Goal: Task Accomplishment & Management: Manage account settings

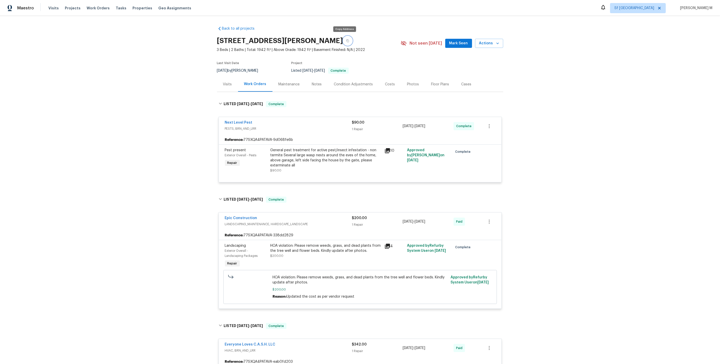
click at [343, 42] on button "button" at bounding box center [347, 40] width 9 height 9
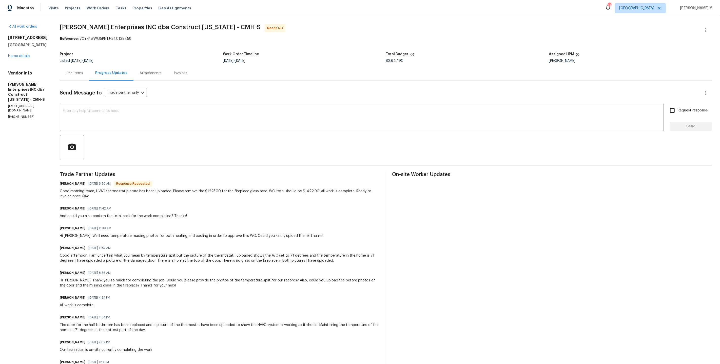
click at [174, 253] on div "Good afternoon. I am uncertain what you mean by temperature split but the pictu…" at bounding box center [220, 258] width 320 height 10
click at [75, 74] on div "Line Items" at bounding box center [74, 73] width 29 height 15
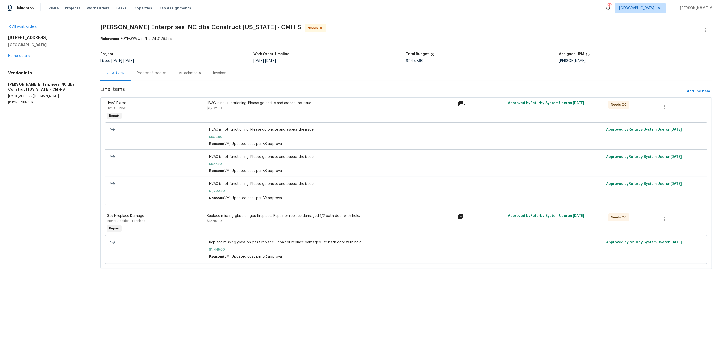
click at [293, 109] on div "HVAC is not functioning. Please go onsite and assess the issue. $1,202.90" at bounding box center [330, 110] width 251 height 23
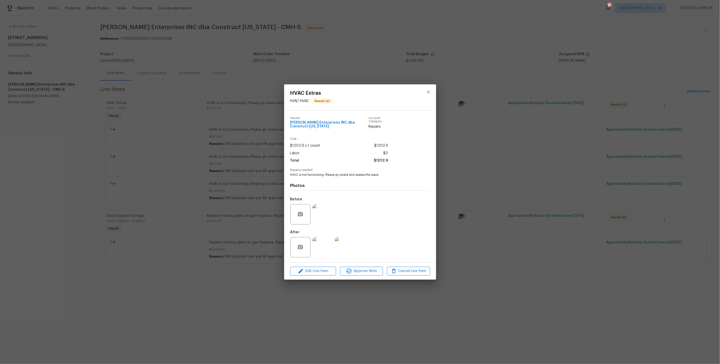
click at [326, 214] on img at bounding box center [322, 214] width 20 height 20
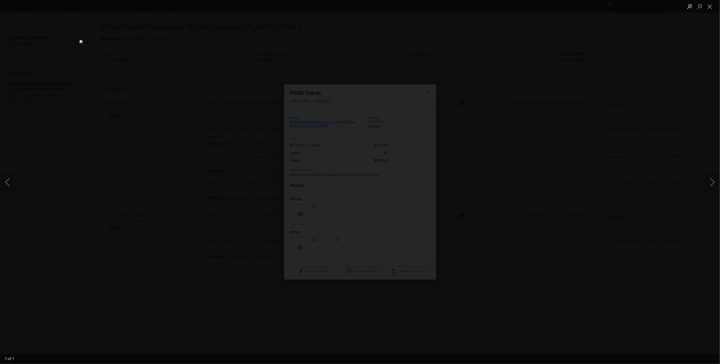
click at [567, 204] on div "Lightbox" at bounding box center [360, 182] width 720 height 364
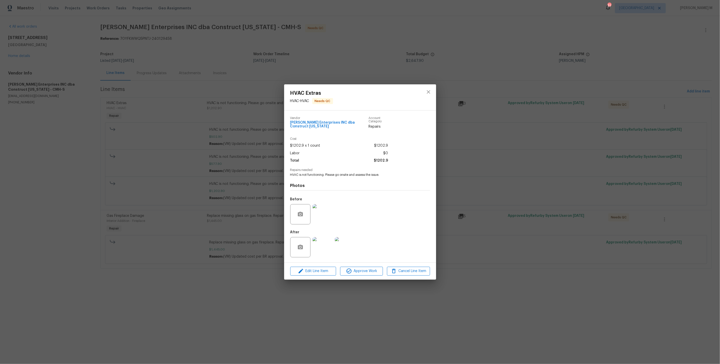
click at [325, 245] on img at bounding box center [322, 247] width 20 height 20
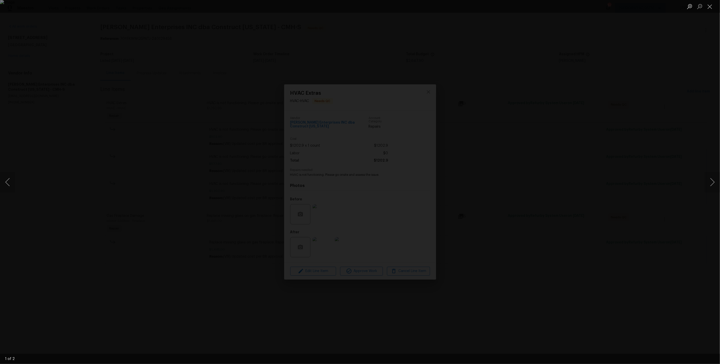
click at [579, 193] on div "Lightbox" at bounding box center [360, 182] width 720 height 364
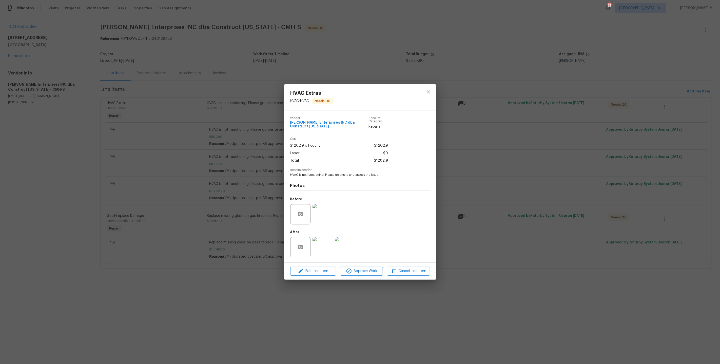
click at [328, 213] on img at bounding box center [322, 214] width 20 height 20
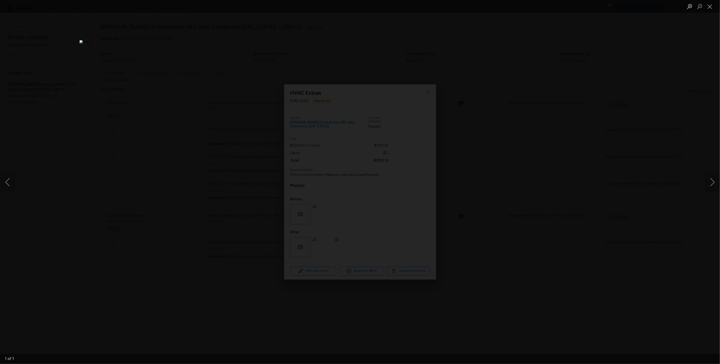
click at [550, 190] on div "Lightbox" at bounding box center [360, 182] width 720 height 364
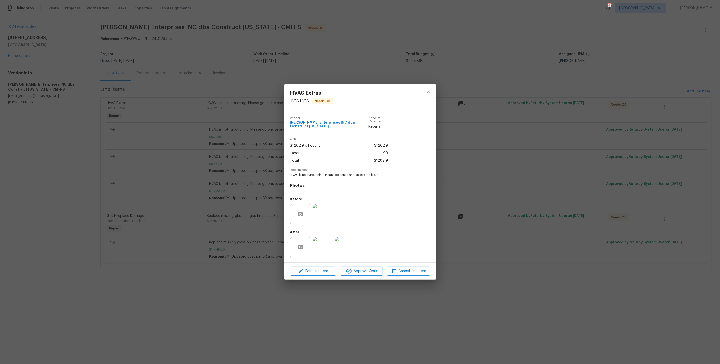
click at [320, 238] on img at bounding box center [322, 247] width 20 height 20
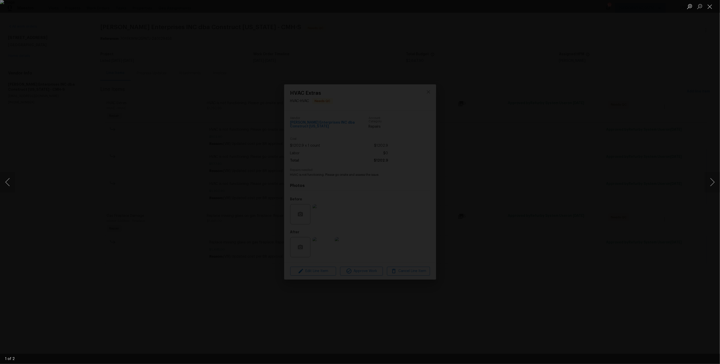
click at [548, 156] on div "Lightbox" at bounding box center [360, 182] width 720 height 364
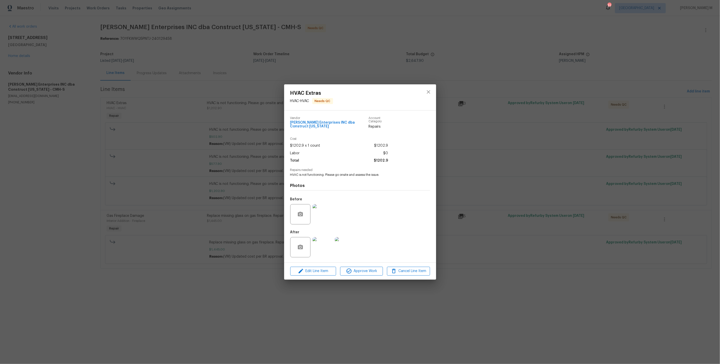
click at [183, 82] on div "HVAC Extras HVAC - HVAC Needs QC Vendor Strick Enterprises INC dba Construct Oh…" at bounding box center [360, 182] width 720 height 364
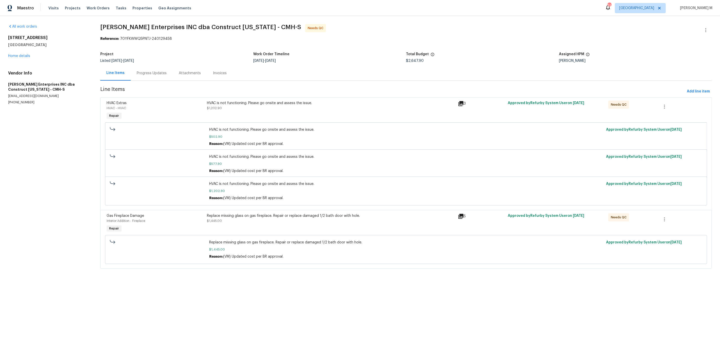
click at [148, 66] on div "Progress Updates" at bounding box center [152, 73] width 42 height 15
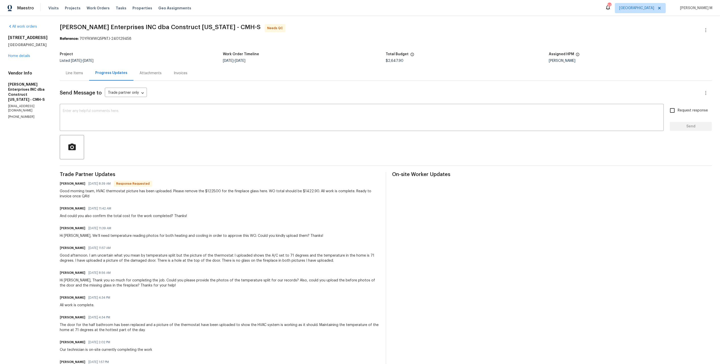
click at [77, 72] on div "Line Items" at bounding box center [74, 73] width 17 height 5
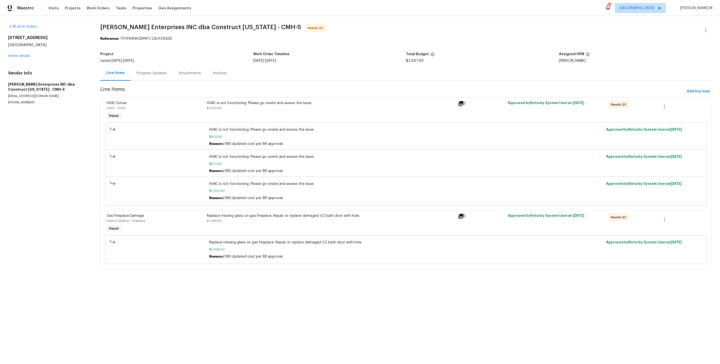
click at [304, 215] on div "Replace missing glass on gas fireplace. Repair or replace damaged 1/2 bath door…" at bounding box center [331, 218] width 248 height 10
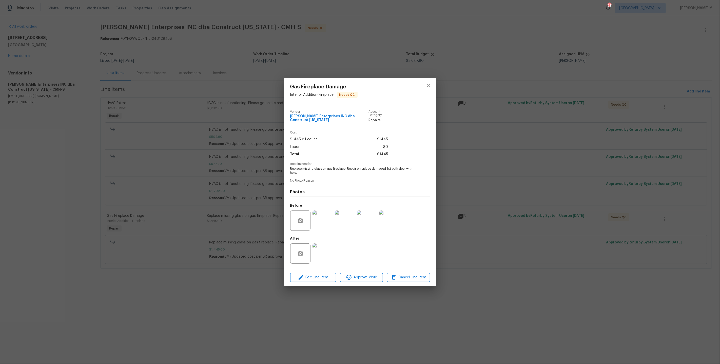
click at [530, 227] on div "Gas Fireplace Damage Interior Addition - Fireplace Needs QC Vendor Strick Enter…" at bounding box center [360, 182] width 720 height 364
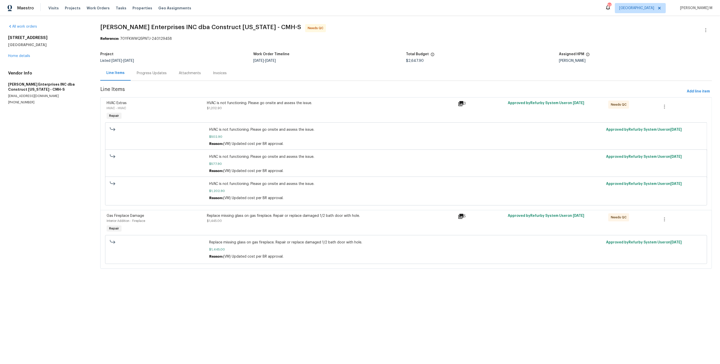
click at [150, 73] on div "Progress Updates" at bounding box center [152, 73] width 30 height 5
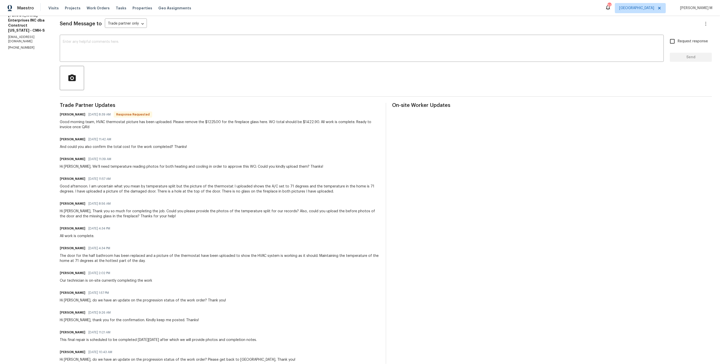
scroll to position [69, 0]
drag, startPoint x: 60, startPoint y: 116, endPoint x: 197, endPoint y: 120, distance: 137.3
click at [197, 120] on div "Good morning team, HVAC thermostat picture has been uploaded. Please remove the…" at bounding box center [220, 124] width 320 height 10
drag, startPoint x: 170, startPoint y: 115, endPoint x: 279, endPoint y: 117, distance: 108.7
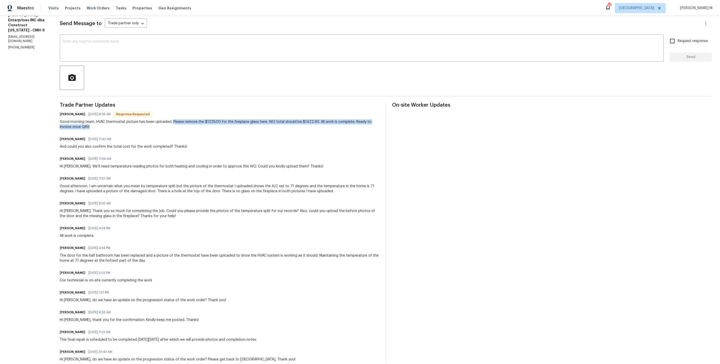
click at [281, 119] on div "Good morning team, HVAC thermostat picture has been uploaded. Please remove the…" at bounding box center [220, 124] width 320 height 10
click at [279, 119] on div "Good morning team, HVAC thermostat picture has been uploaded. Please remove the…" at bounding box center [220, 124] width 320 height 10
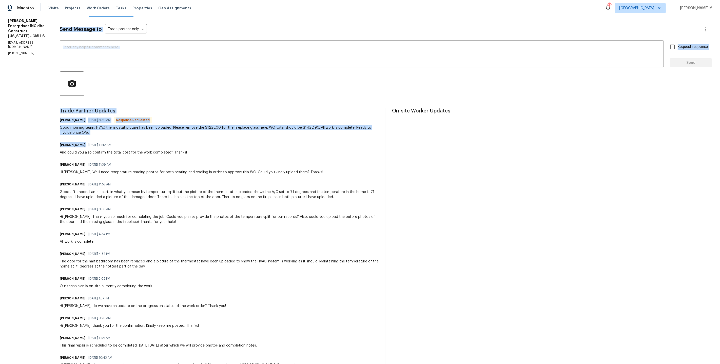
drag, startPoint x: 46, startPoint y: 121, endPoint x: 189, endPoint y: 133, distance: 144.3
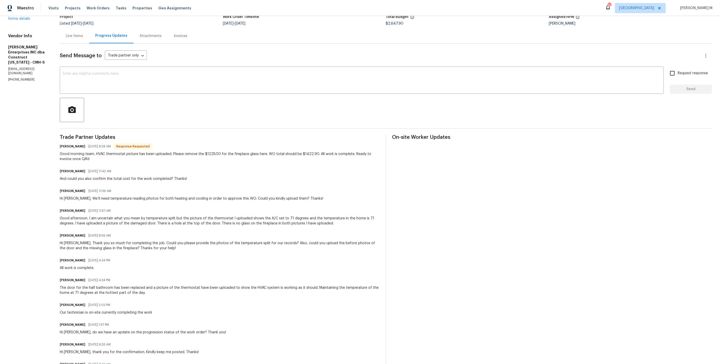
scroll to position [0, 0]
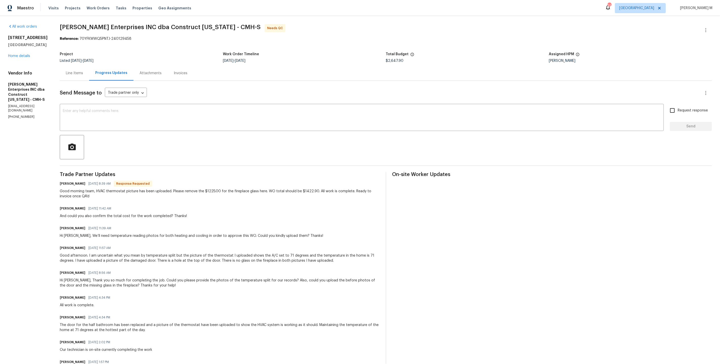
click at [240, 189] on div "Good morning team, HVAC thermostat picture has been uploaded. Please remove the…" at bounding box center [220, 194] width 320 height 10
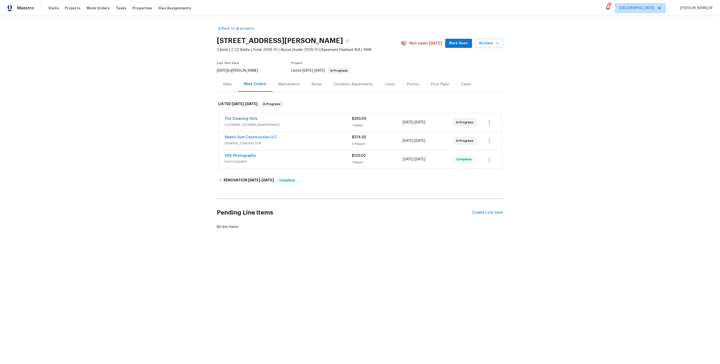
click at [330, 132] on div "Sweet Gum Construction LLC GENERAL_CONTRACTOR $374.92 4 Repairs 8/18/2025 - 8/2…" at bounding box center [360, 141] width 283 height 18
click at [307, 136] on div "Sweet Gum Construction LLC" at bounding box center [288, 138] width 127 height 6
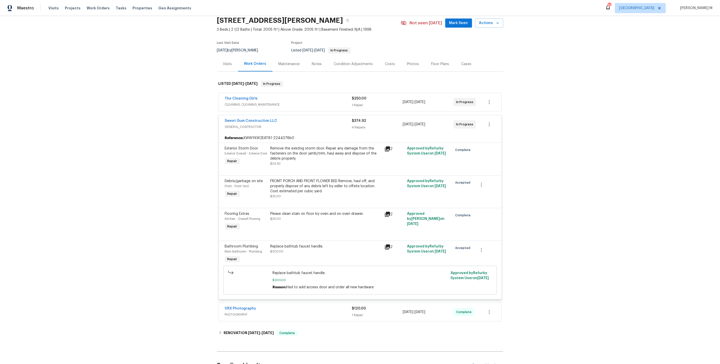
scroll to position [22, 0]
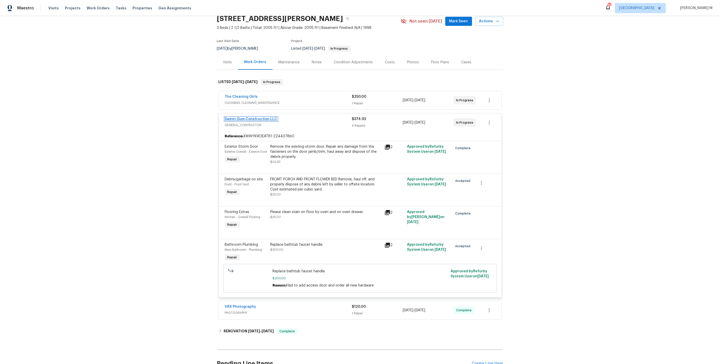
click at [264, 117] on link "Sweet Gum Construction LLC" at bounding box center [251, 119] width 52 height 4
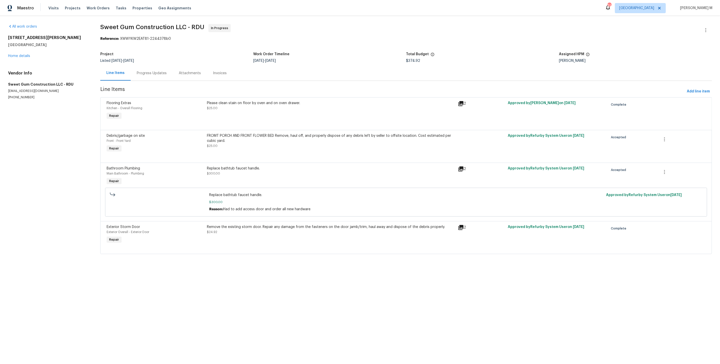
click at [145, 75] on div "Progress Updates" at bounding box center [152, 73] width 42 height 15
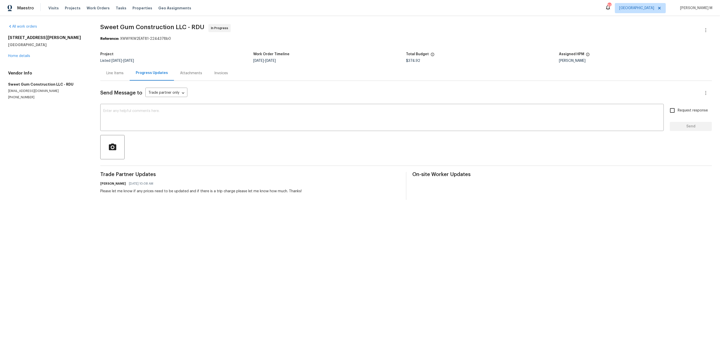
click at [120, 71] on div "Line Items" at bounding box center [114, 73] width 17 height 5
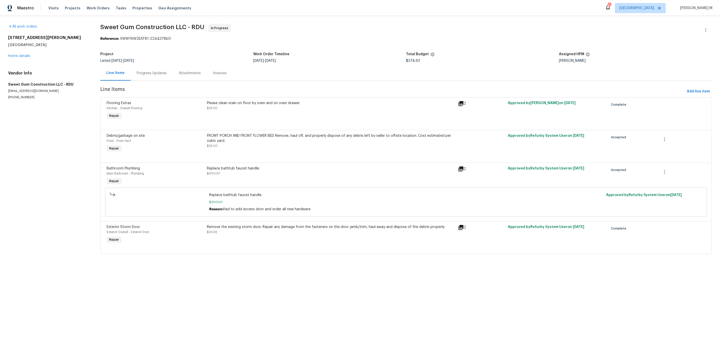
click at [309, 130] on div "Debris/garbage on site Front - Front Yard Repair FROMT PORCH AND FRONT FLOWER B…" at bounding box center [406, 146] width 612 height 33
click at [322, 117] on div "Please clean stain on floor by oven and on oven drawer. $25.00" at bounding box center [330, 110] width 251 height 23
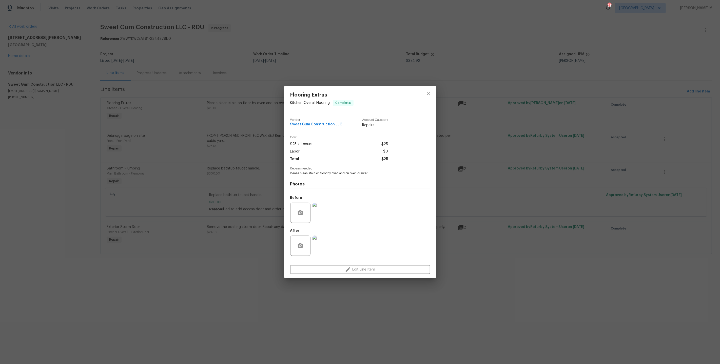
click at [191, 274] on div "Flooring Extras Kitchen - Overall Flooring Complete Vendor Sweet Gum Constructi…" at bounding box center [360, 182] width 720 height 364
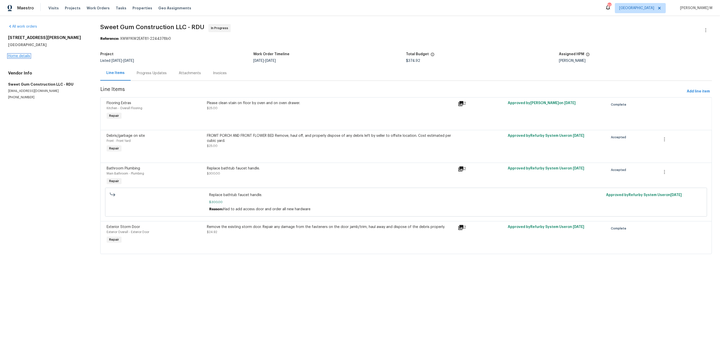
click at [21, 54] on link "Home details" at bounding box center [19, 56] width 22 height 4
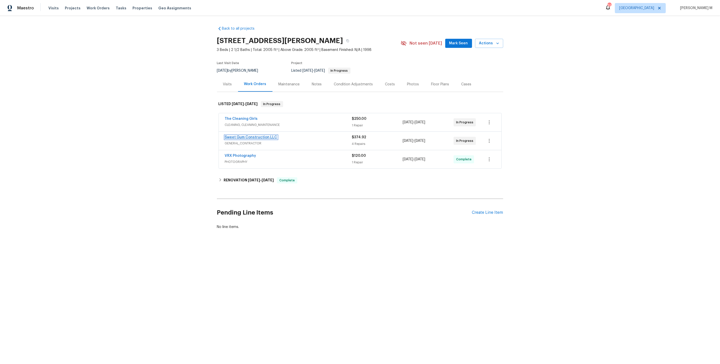
click at [263, 135] on link "Sweet Gum Construction LLC" at bounding box center [251, 137] width 52 height 4
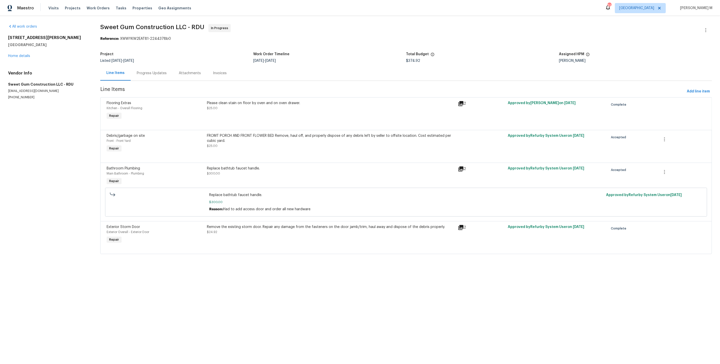
click at [142, 75] on div "Progress Updates" at bounding box center [152, 73] width 42 height 15
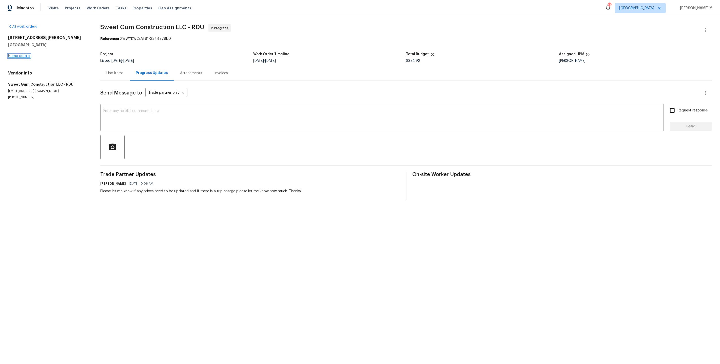
click at [25, 56] on link "Home details" at bounding box center [19, 56] width 22 height 4
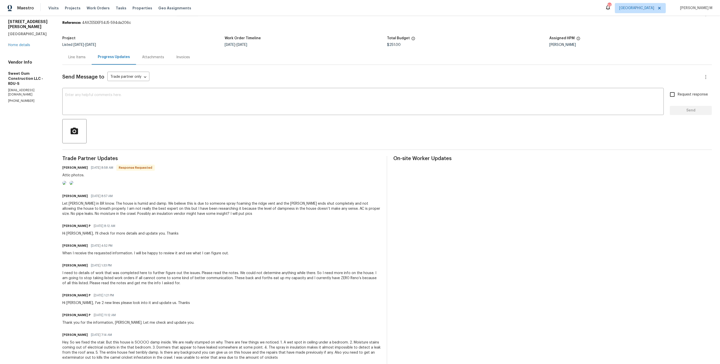
scroll to position [16, 0]
click at [77, 56] on div "Line Items" at bounding box center [76, 56] width 17 height 5
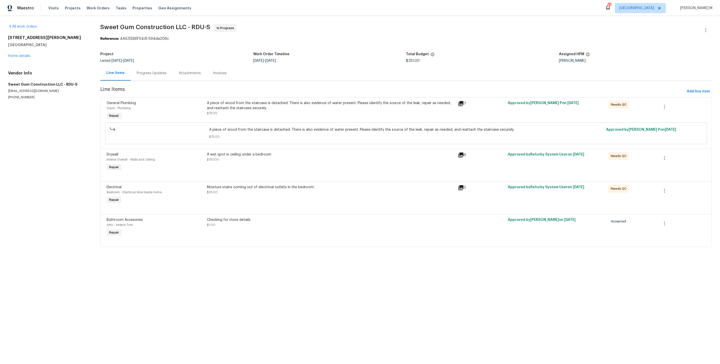
click at [261, 109] on div "A piece of wood from the staircase is detached. There is also evidence of water…" at bounding box center [331, 108] width 248 height 15
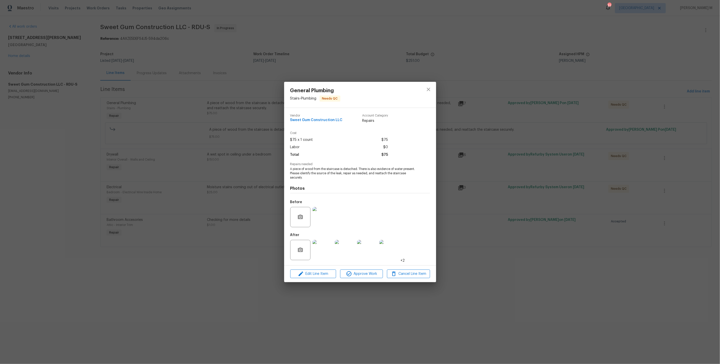
click at [318, 216] on img at bounding box center [322, 217] width 20 height 20
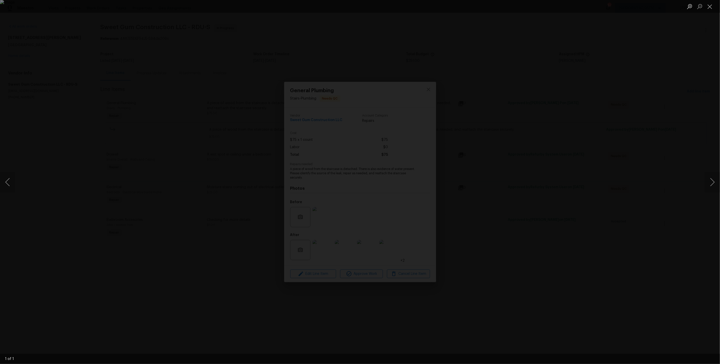
click at [574, 160] on div "Lightbox" at bounding box center [360, 182] width 720 height 364
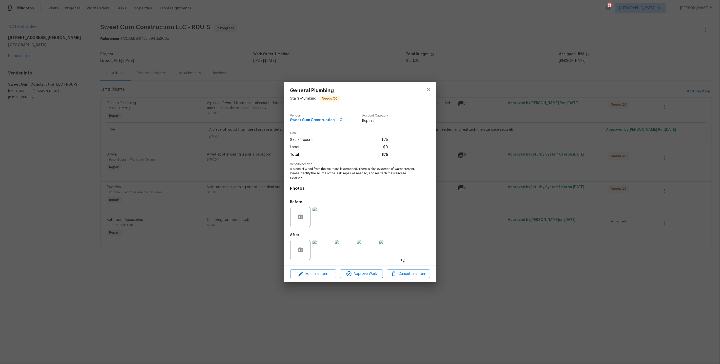
click at [195, 154] on div "General Plumbing Stairs - Plumbing Needs QC Vendor Sweet Gum Construction LLC A…" at bounding box center [360, 182] width 720 height 364
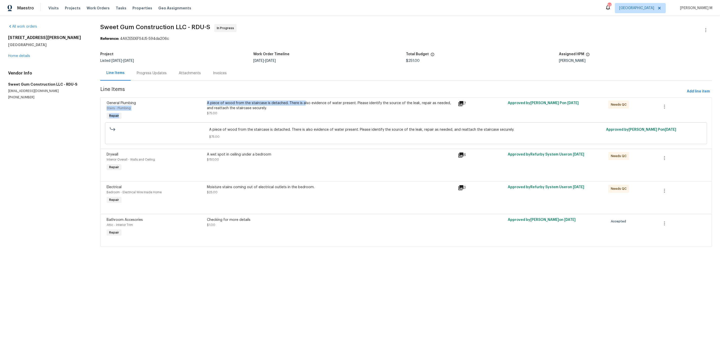
drag, startPoint x: 203, startPoint y: 98, endPoint x: 302, endPoint y: 98, distance: 98.2
click at [302, 99] on div "General Plumbing Stairs - Plumbing Repair A piece of wood from the staircase is…" at bounding box center [406, 110] width 602 height 23
click at [295, 104] on div "A piece of wood from the staircase is detached. There is also evidence of water…" at bounding box center [331, 106] width 248 height 10
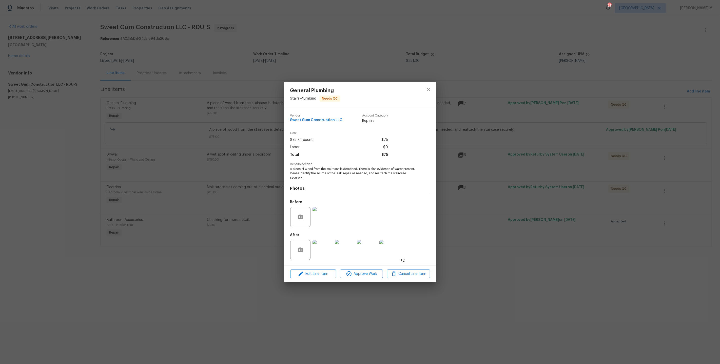
click at [210, 140] on div "General Plumbing Stairs - Plumbing Needs QC Vendor Sweet Gum Construction LLC A…" at bounding box center [360, 182] width 720 height 364
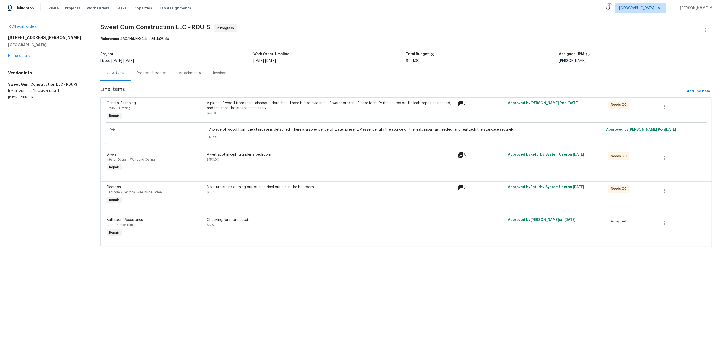
click at [341, 99] on div "A piece of wood from the staircase is detached. There is also evidence of water…" at bounding box center [330, 110] width 251 height 23
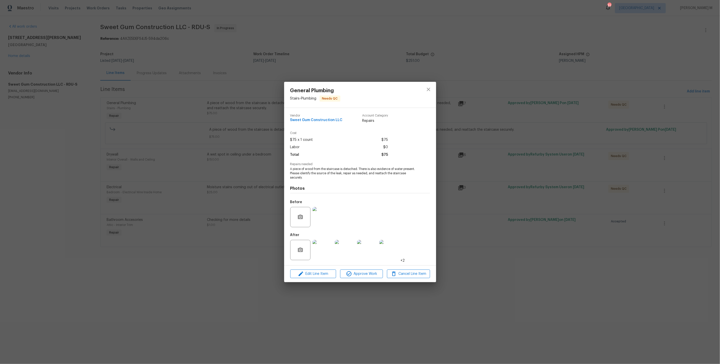
click at [327, 212] on img at bounding box center [322, 217] width 20 height 20
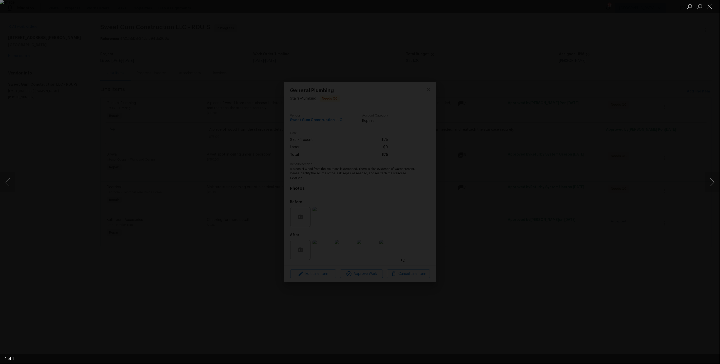
click at [98, 144] on div "Lightbox" at bounding box center [360, 182] width 720 height 364
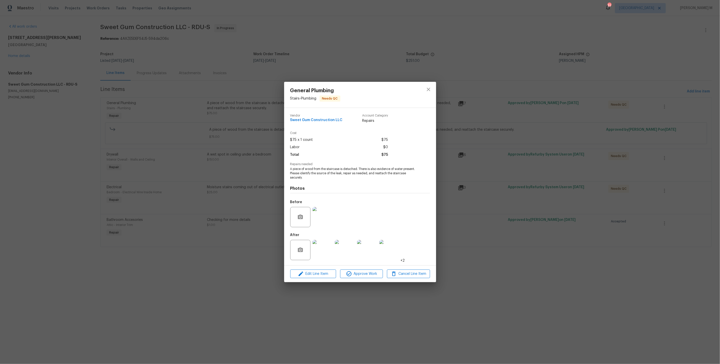
click at [222, 113] on div "General Plumbing Stairs - Plumbing Needs QC Vendor Sweet Gum Construction LLC A…" at bounding box center [360, 182] width 720 height 364
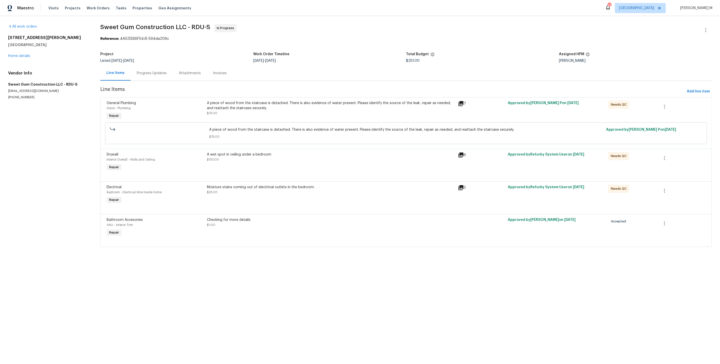
click at [143, 72] on div "Progress Updates" at bounding box center [152, 73] width 30 height 5
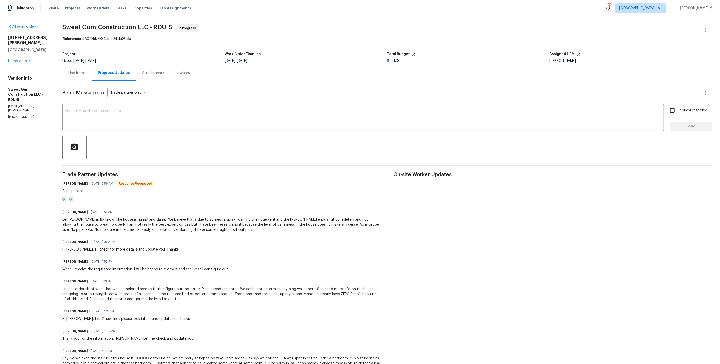
scroll to position [113, 0]
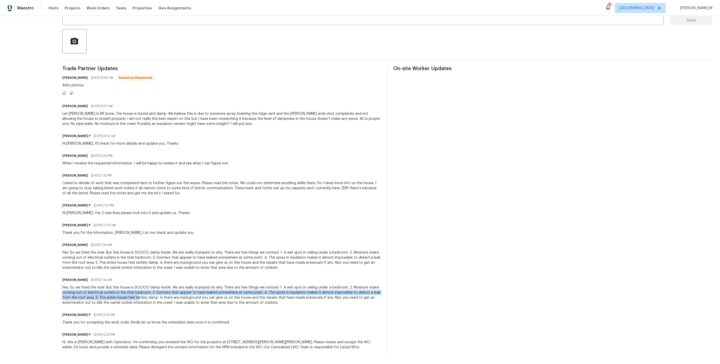
drag, startPoint x: 64, startPoint y: 292, endPoint x: 141, endPoint y: 297, distance: 76.8
click at [141, 297] on div "All work orders 1100 Walter Clark Dr Hillsborough, NC 27278 Home details Vendor…" at bounding box center [360, 137] width 720 height 454
drag, startPoint x: 66, startPoint y: 290, endPoint x: 151, endPoint y: 290, distance: 85.3
click at [151, 290] on div "All work orders 1100 Walter Clark Dr Hillsborough, NC 27278 Home details Vendor…" at bounding box center [360, 137] width 720 height 454
click at [155, 293] on div "Hey. So we fixed the stair. But this house is SOOOO damp inside. We are really …" at bounding box center [221, 295] width 319 height 20
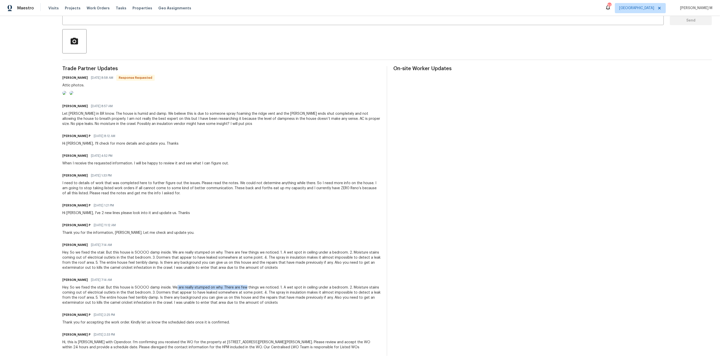
drag, startPoint x: 179, startPoint y: 288, endPoint x: 249, endPoint y: 289, distance: 70.4
click at [249, 289] on div "Hey. So we fixed the stair. But this house is SOOOO damp inside. We are really …" at bounding box center [221, 295] width 319 height 20
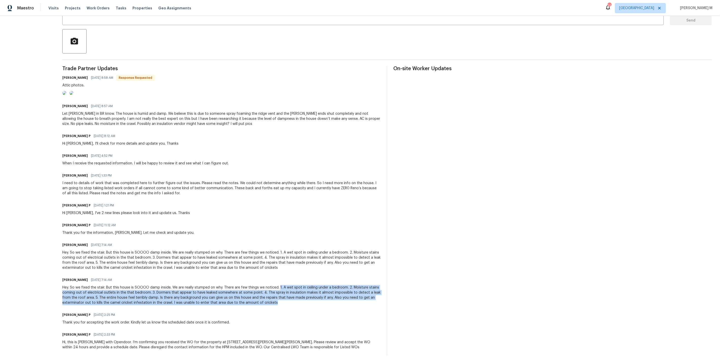
drag, startPoint x: 282, startPoint y: 289, endPoint x: 326, endPoint y: 303, distance: 46.0
click at [326, 303] on div "Hey. So we fixed the stair. But this house is SOOOO damp inside. We are really …" at bounding box center [221, 295] width 319 height 20
click at [312, 294] on div "Hey. So we fixed the stair. But this house is SOOOO damp inside. We are really …" at bounding box center [221, 295] width 319 height 20
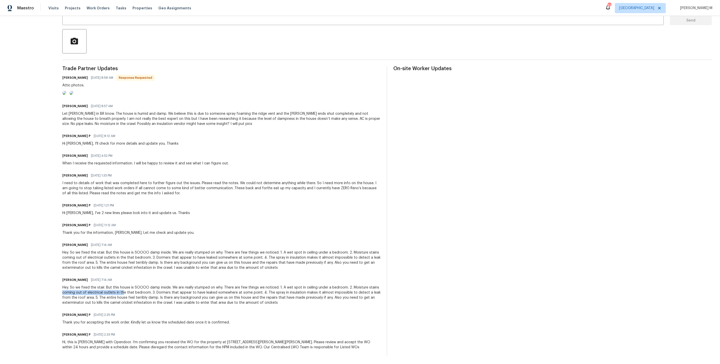
drag, startPoint x: 67, startPoint y: 294, endPoint x: 126, endPoint y: 295, distance: 59.0
click at [126, 295] on div "Hey. So we fixed the stair. But this house is SOOOO damp inside. We are really …" at bounding box center [221, 295] width 319 height 20
click at [154, 294] on div "Hey. So we fixed the stair. But this house is SOOOO damp inside. We are really …" at bounding box center [221, 295] width 319 height 20
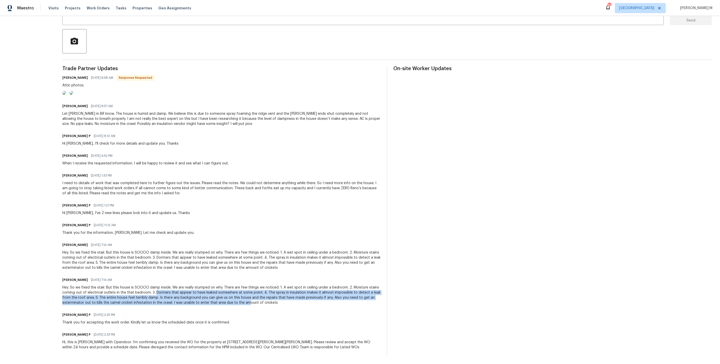
drag, startPoint x: 158, startPoint y: 294, endPoint x: 251, endPoint y: 305, distance: 93.1
click at [251, 305] on div "Hey. So we fixed the stair. But this house is SOOOO damp inside. We are really …" at bounding box center [221, 295] width 319 height 20
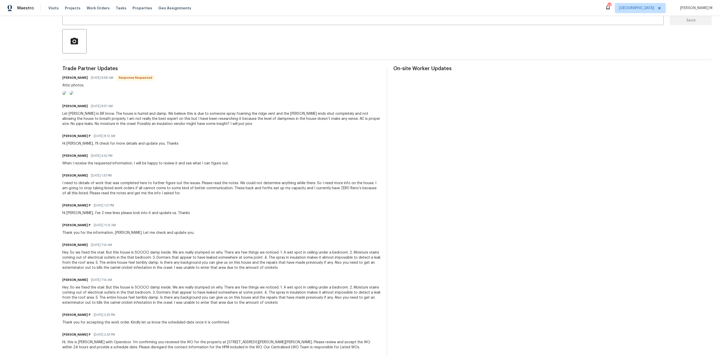
click at [255, 300] on div "Hey. So we fixed the stair. But this house is SOOOO damp inside. We are really …" at bounding box center [221, 295] width 319 height 20
drag, startPoint x: 289, startPoint y: 284, endPoint x: 320, endPoint y: 300, distance: 34.0
click at [320, 300] on div "Stacey Beakes 08/20/2025 7:14 AM Hey. So we fixed the stair. But this house is …" at bounding box center [221, 290] width 319 height 29
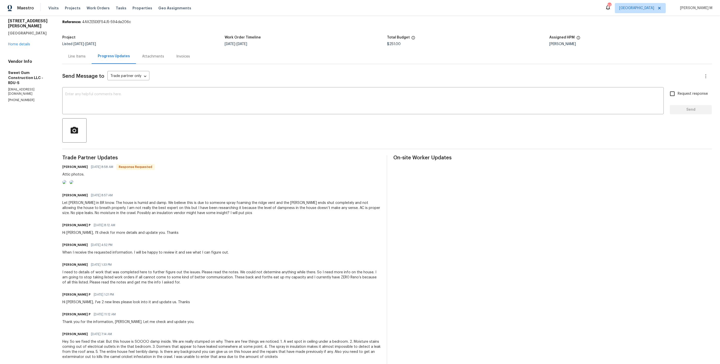
scroll to position [0, 0]
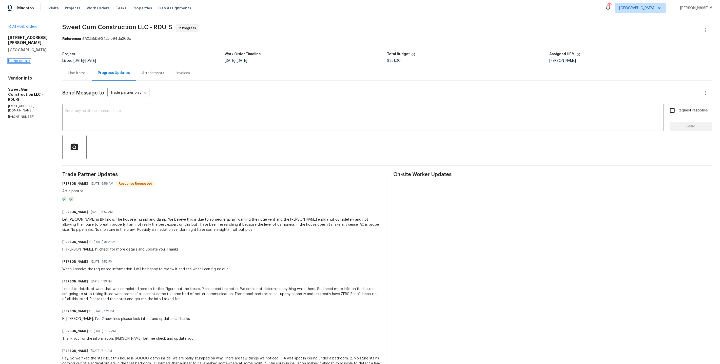
click at [21, 59] on link "Home details" at bounding box center [19, 61] width 22 height 4
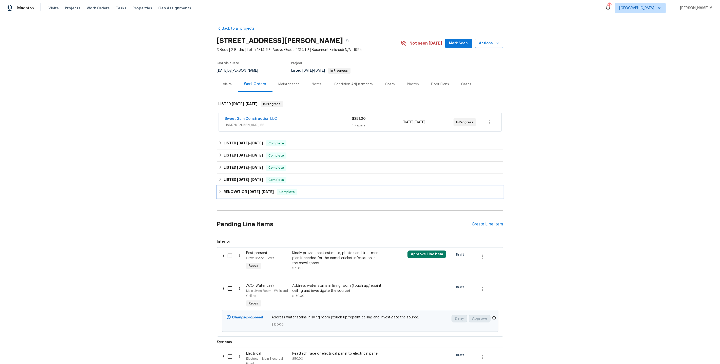
click at [250, 191] on h6 "RENOVATION 3/11/25 - 3/20/25" at bounding box center [249, 192] width 50 height 6
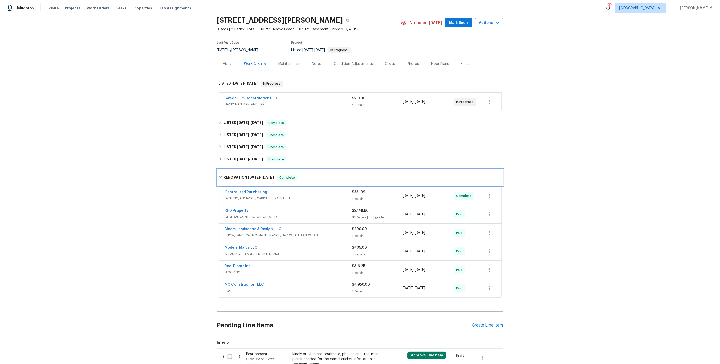
scroll to position [25, 0]
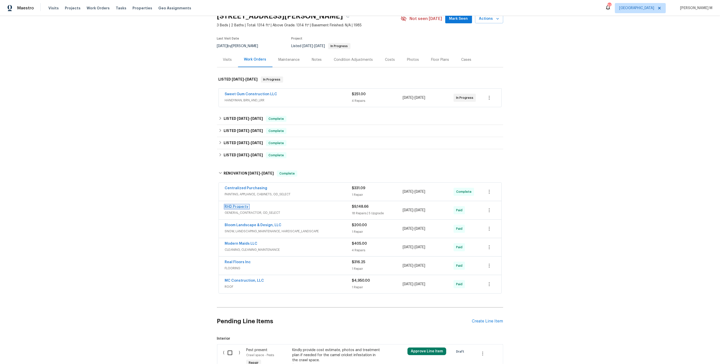
click at [238, 205] on link "RHD Property" at bounding box center [237, 207] width 24 height 4
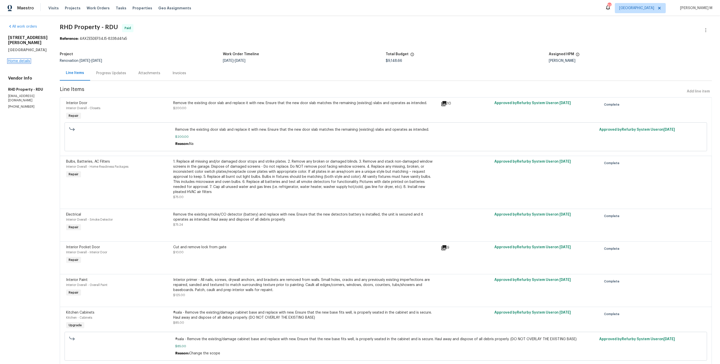
click at [18, 59] on link "Home details" at bounding box center [19, 61] width 22 height 4
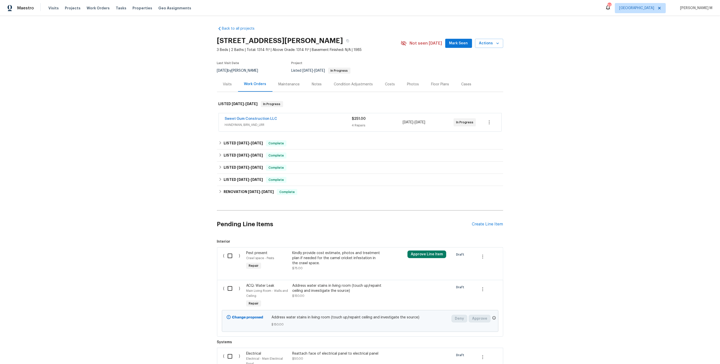
click at [253, 113] on div "Sweet Gum Construction LLC HANDYMAN, BRN_AND_LRR $251.00 4 Repairs 8/18/2025 - …" at bounding box center [360, 122] width 283 height 18
click at [252, 117] on link "Sweet Gum Construction LLC" at bounding box center [251, 119] width 52 height 4
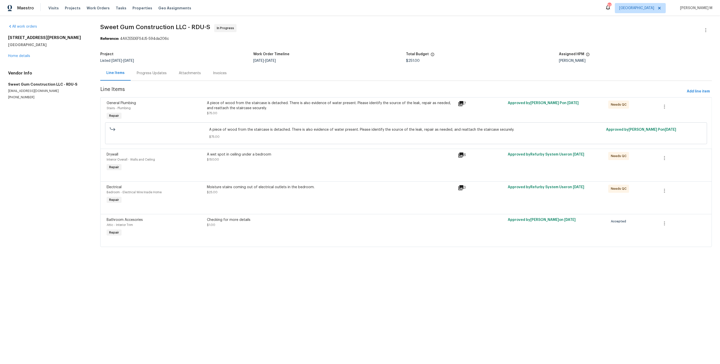
click at [140, 75] on div "Progress Updates" at bounding box center [152, 73] width 42 height 15
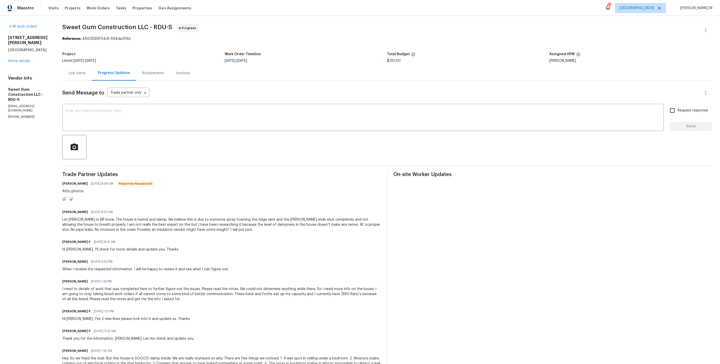
scroll to position [113, 0]
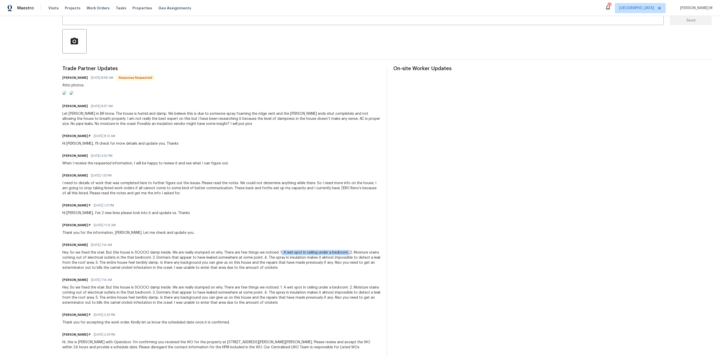
drag, startPoint x: 283, startPoint y: 255, endPoint x: 349, endPoint y: 255, distance: 66.1
click at [349, 255] on div "Hey. So we fixed the stair. But this house is SOOOO damp inside. We are really …" at bounding box center [221, 260] width 319 height 20
drag, startPoint x: 369, startPoint y: 252, endPoint x: 212, endPoint y: 258, distance: 157.6
click at [212, 258] on div "Hey. So we fixed the stair. But this house is SOOOO damp inside. We are really …" at bounding box center [221, 260] width 319 height 20
drag, startPoint x: 174, startPoint y: 261, endPoint x: 204, endPoint y: 261, distance: 29.6
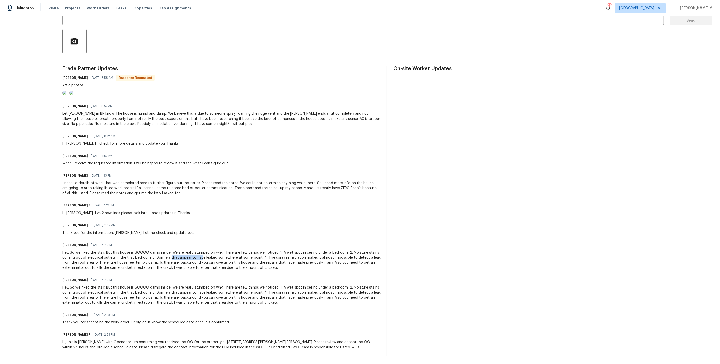
click at [204, 261] on div "Hey. So we fixed the stair. But this house is SOOOO damp inside. We are really …" at bounding box center [221, 260] width 319 height 20
drag, startPoint x: 180, startPoint y: 261, endPoint x: 271, endPoint y: 265, distance: 91.7
click at [271, 264] on div "Hey. So we fixed the stair. But this house is SOOOO damp inside. We are really …" at bounding box center [221, 260] width 319 height 20
click at [288, 263] on div "Hey. So we fixed the stair. But this house is SOOOO damp inside. We are really …" at bounding box center [221, 260] width 319 height 20
drag, startPoint x: 274, startPoint y: 261, endPoint x: 352, endPoint y: 260, distance: 78.0
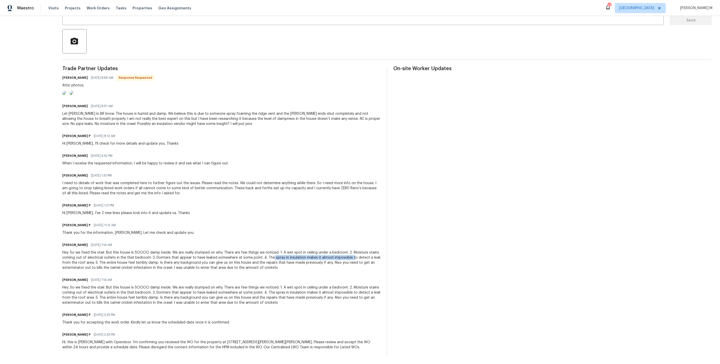
click at [352, 260] on div "Hey. So we fixed the stair. But this house is SOOOO damp inside. We are really …" at bounding box center [221, 260] width 319 height 20
drag, startPoint x: 64, startPoint y: 265, endPoint x: 97, endPoint y: 261, distance: 33.2
click at [97, 261] on div "All work orders 1100 Walter Clark Dr Hillsborough, NC 27278 Home details Vendor…" at bounding box center [360, 137] width 720 height 454
drag, startPoint x: 108, startPoint y: 266, endPoint x: 163, endPoint y: 267, distance: 55.5
click at [163, 267] on div "Hey. So we fixed the stair. But this house is SOOOO damp inside. We are really …" at bounding box center [221, 260] width 319 height 20
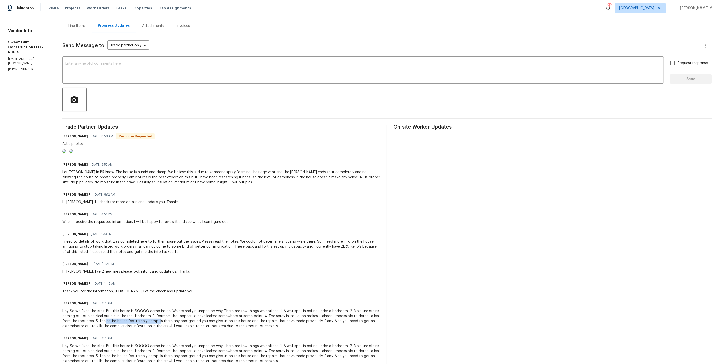
scroll to position [87, 0]
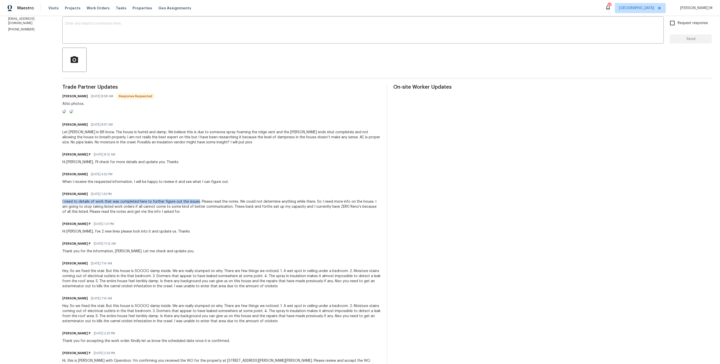
drag, startPoint x: 62, startPoint y: 213, endPoint x: 200, endPoint y: 213, distance: 137.5
click at [200, 213] on div "All work orders 1100 Walter Clark Dr Hillsborough, NC 27278 Home details Vendor…" at bounding box center [360, 156] width 720 height 454
drag, startPoint x: 66, startPoint y: 218, endPoint x: 195, endPoint y: 220, distance: 128.4
click at [195, 214] on div "I need to details of work that was completed here to further figure out the iss…" at bounding box center [221, 206] width 319 height 15
drag, startPoint x: 64, startPoint y: 193, endPoint x: 174, endPoint y: 194, distance: 109.9
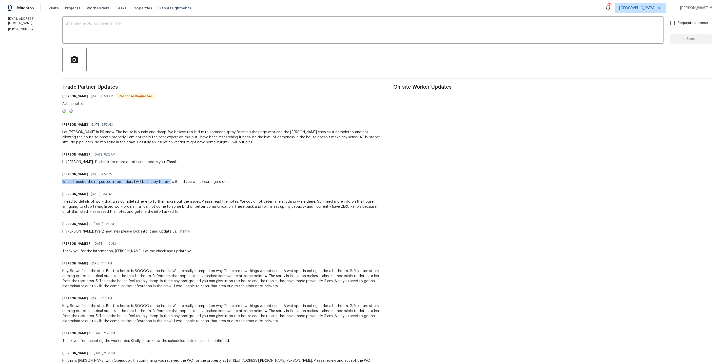
click at [174, 194] on div "All work orders 1100 Walter Clark Dr Hillsborough, NC 27278 Home details Vendor…" at bounding box center [360, 156] width 720 height 454
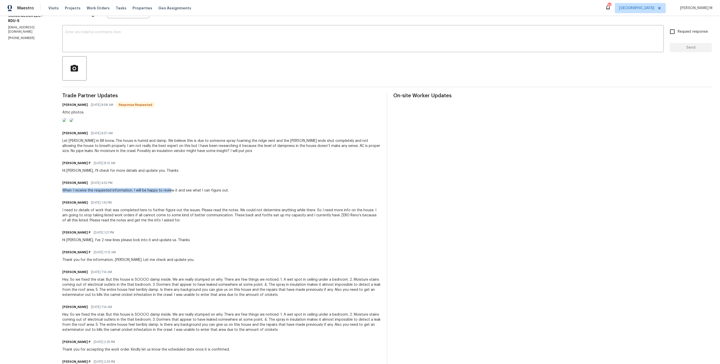
scroll to position [77, 0]
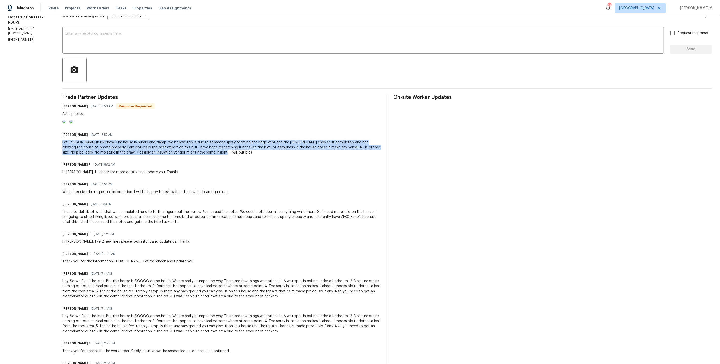
drag, startPoint x: 65, startPoint y: 157, endPoint x: 248, endPoint y: 167, distance: 183.1
click at [248, 167] on div "All work orders 1100 Walter Clark Dr Hillsborough, NC 27278 Home details Vendor…" at bounding box center [360, 166] width 720 height 454
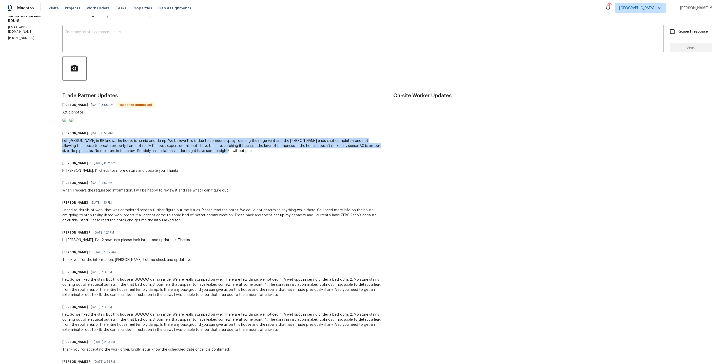
scroll to position [113, 0]
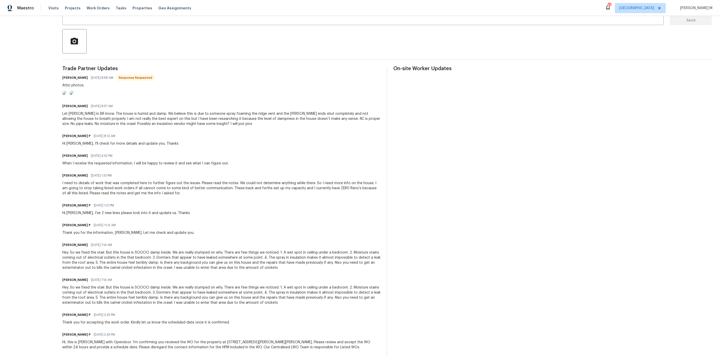
drag, startPoint x: 248, startPoint y: 167, endPoint x: 287, endPoint y: 47, distance: 126.4
click at [248, 164] on div "Stacey Beakes 08/21/2025 4:52 PM When I receive the requested information. I wi…" at bounding box center [221, 159] width 319 height 14
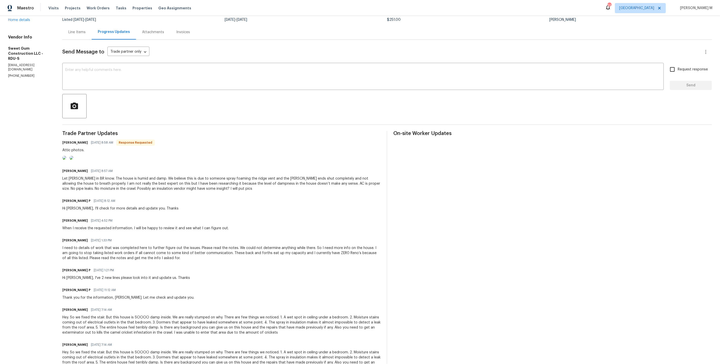
scroll to position [0, 0]
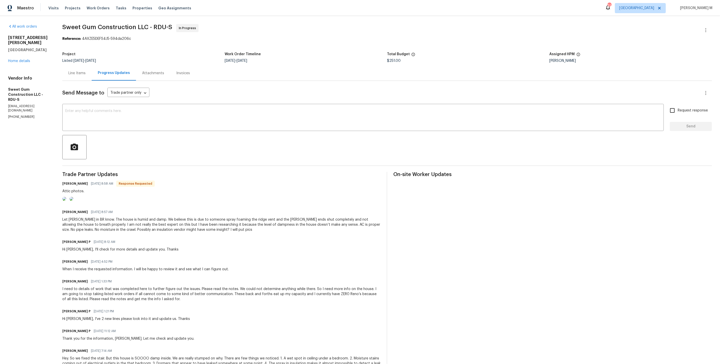
drag, startPoint x: 3, startPoint y: 37, endPoint x: 42, endPoint y: 44, distance: 39.6
click at [42, 44] on div "All work orders 1100 Walter Clark Dr Hillsborough, NC 27278 Home details Vendor…" at bounding box center [360, 243] width 720 height 454
copy div "1100 Walter Clark Dr Hillsborough, NC 272"
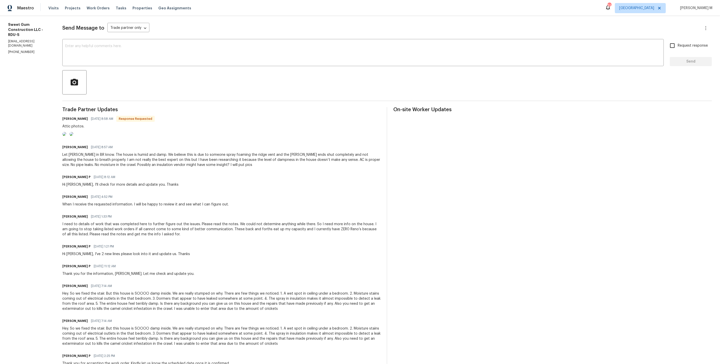
drag, startPoint x: 67, startPoint y: 168, endPoint x: 110, endPoint y: 170, distance: 42.9
click at [110, 167] on div "Let Mike in BR know. The house is humid and damp. We believe this is due to som…" at bounding box center [221, 159] width 319 height 15
drag, startPoint x: 109, startPoint y: 174, endPoint x: 118, endPoint y: 173, distance: 9.1
click at [118, 167] on div "Let Mike in BR know. The house is humid and damp. We believe this is due to som…" at bounding box center [221, 159] width 319 height 15
click at [176, 167] on div "Let Mike in BR know. The house is humid and damp. We believe this is due to som…" at bounding box center [221, 159] width 319 height 15
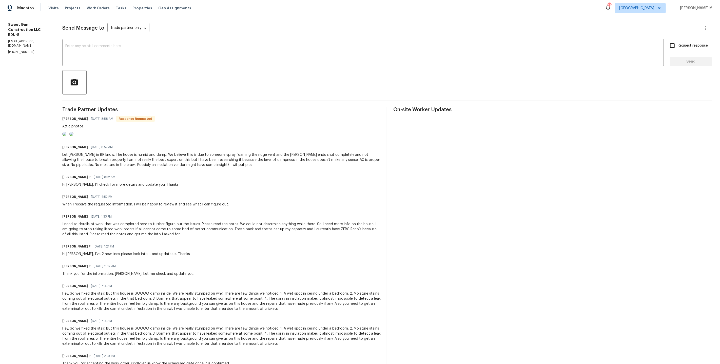
click at [66, 136] on img at bounding box center [64, 134] width 4 height 4
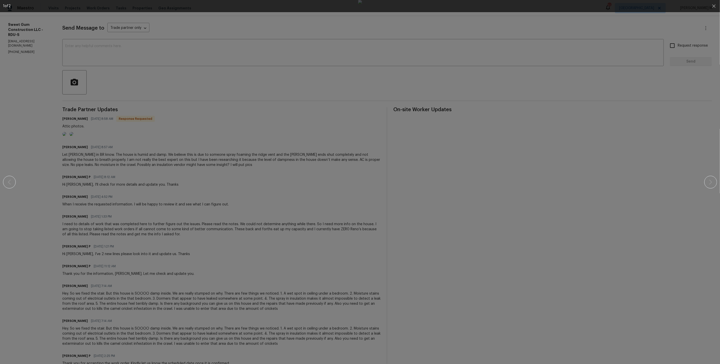
click at [113, 170] on div at bounding box center [360, 182] width 676 height 364
click at [98, 175] on div at bounding box center [360, 182] width 676 height 364
click at [69, 183] on div at bounding box center [360, 182] width 676 height 364
click at [713, 179] on button "button" at bounding box center [710, 182] width 13 height 13
click at [718, 4] on button "button" at bounding box center [714, 6] width 12 height 12
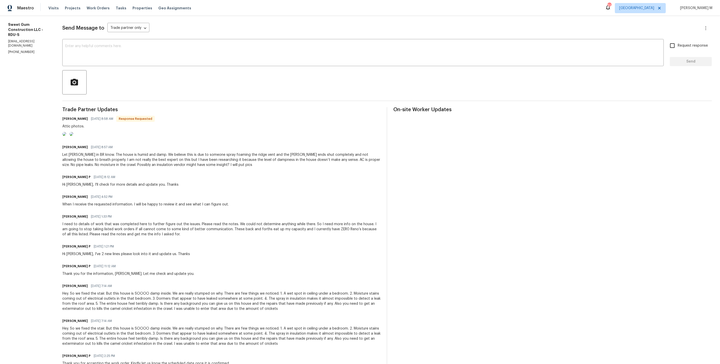
click at [284, 164] on div "Stacey Beakes 08/25/2025 8:57 AM Let Mike in BR know. The house is humid and da…" at bounding box center [221, 156] width 319 height 24
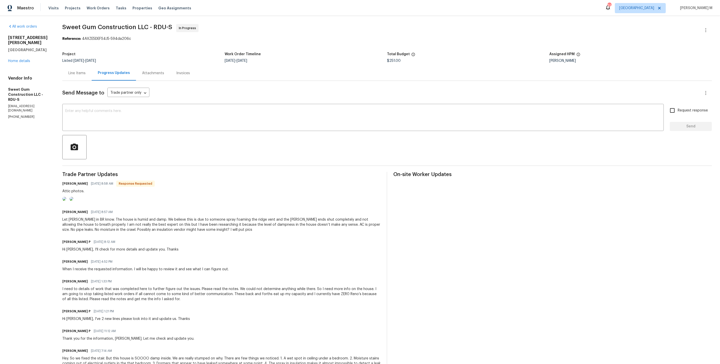
click at [77, 72] on div "Line Items" at bounding box center [76, 73] width 17 height 5
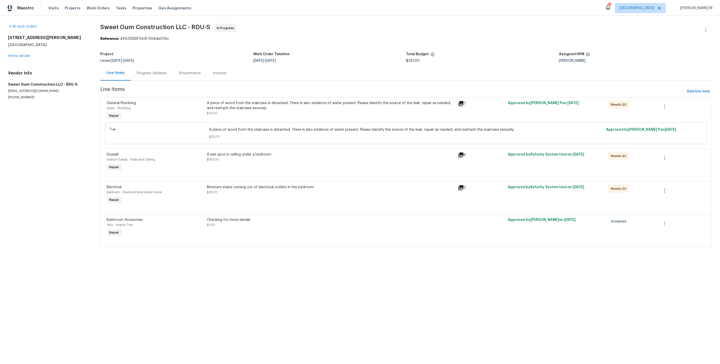
click at [155, 67] on div "Progress Updates" at bounding box center [152, 73] width 42 height 15
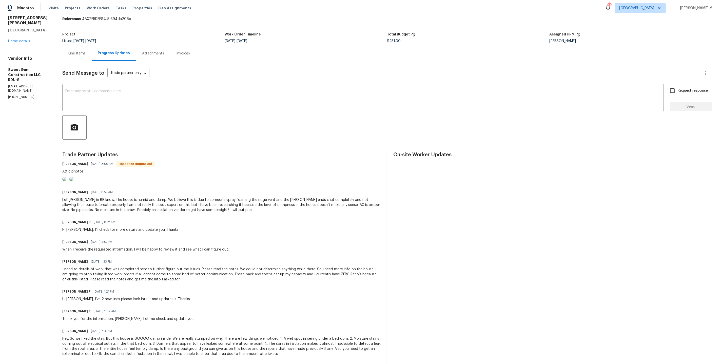
scroll to position [8, 0]
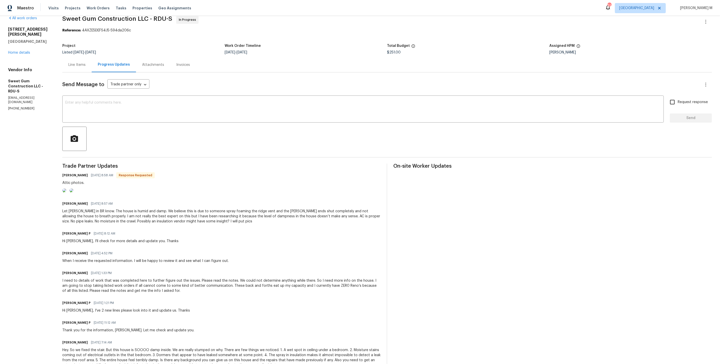
click at [84, 64] on div "Line Items" at bounding box center [76, 64] width 17 height 5
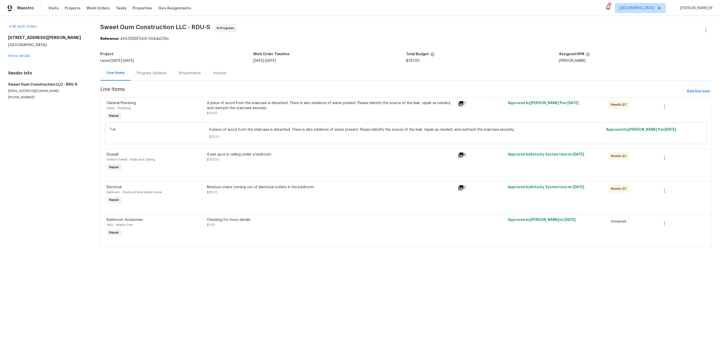
click at [222, 153] on div "A wet spot in ceiling under a bedroom $150.00" at bounding box center [331, 157] width 248 height 10
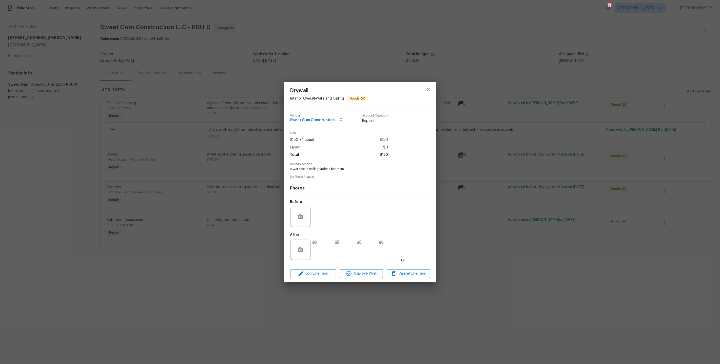
click at [214, 154] on div "Drywall Interior Overall - Walls and Ceiling Needs QC Vendor Sweet Gum Construc…" at bounding box center [360, 182] width 720 height 364
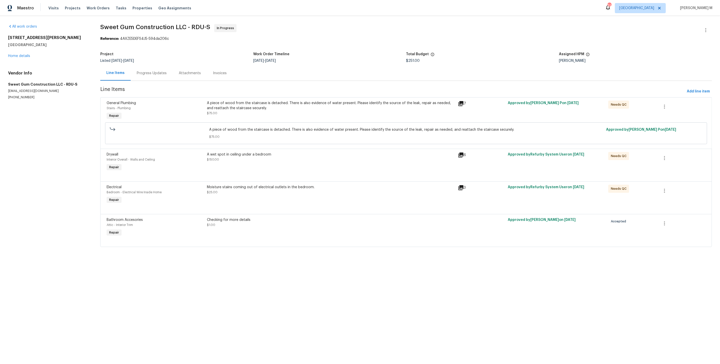
click at [234, 186] on div "Moisture stains coming out of electrical outlets in the bedroom. $25.00" at bounding box center [331, 190] width 248 height 10
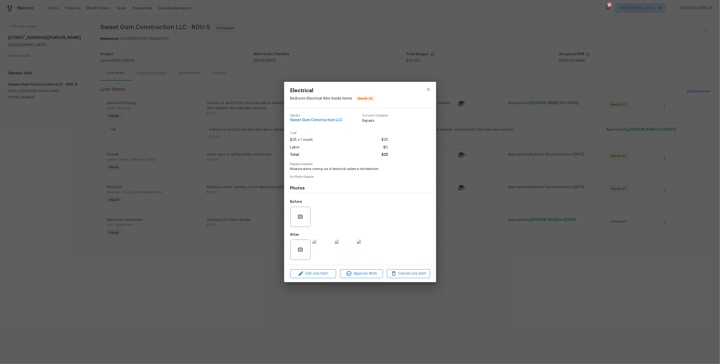
click at [482, 185] on div "Electrical Bedroom - Electrical Wire Inside Home Needs QC Vendor Sweet Gum Cons…" at bounding box center [360, 182] width 720 height 364
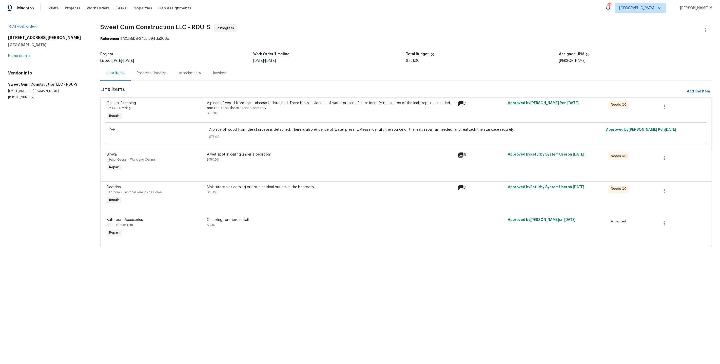
click at [232, 224] on div "Checking for more details $1.00" at bounding box center [330, 227] width 251 height 23
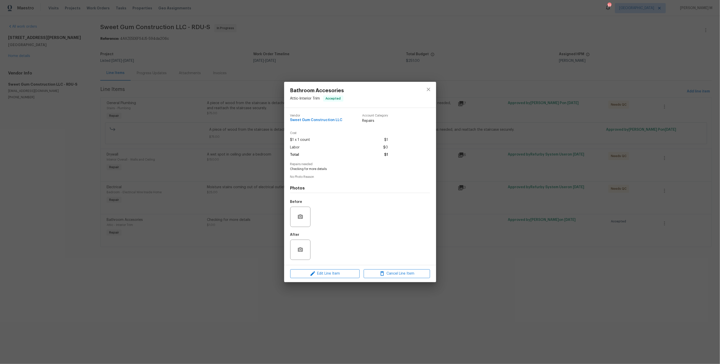
click at [229, 242] on div "Bathroom Accesories Attic - Interior Trim Accepted Vendor Sweet Gum Constructio…" at bounding box center [360, 182] width 720 height 364
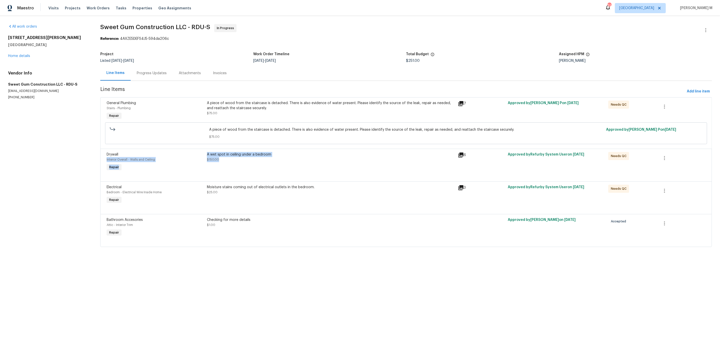
drag, startPoint x: 202, startPoint y: 149, endPoint x: 267, endPoint y: 156, distance: 65.7
click at [267, 156] on div "Drywall Interior Overall - Walls and Ceiling Repair A wet spot in ceiling under…" at bounding box center [406, 161] width 602 height 23
click at [262, 192] on div "Moisture stains coming out of electrical outlets in the bedroom. $25.00" at bounding box center [330, 194] width 251 height 23
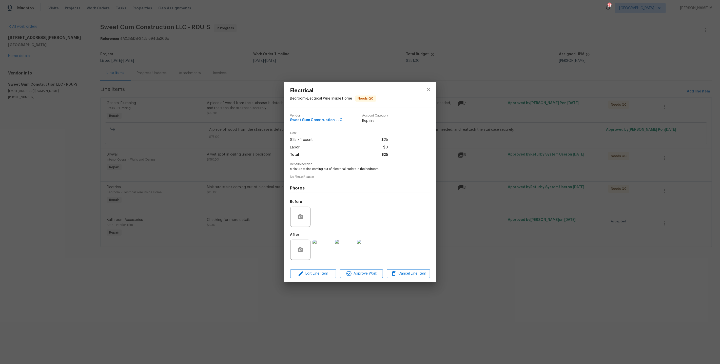
click at [507, 147] on div "Electrical Bedroom - Electrical Wire Inside Home Needs QC Vendor Sweet Gum Cons…" at bounding box center [360, 182] width 720 height 364
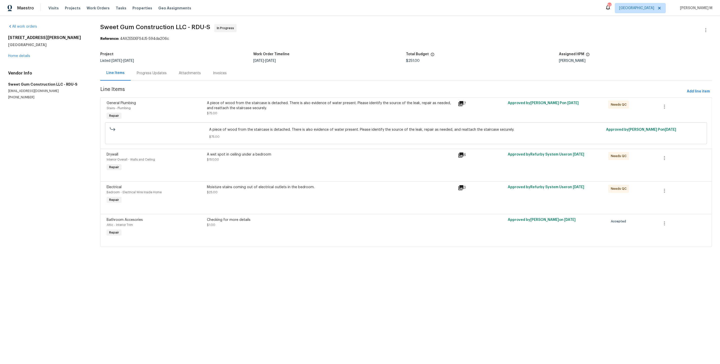
click at [157, 75] on div "Progress Updates" at bounding box center [152, 73] width 42 height 15
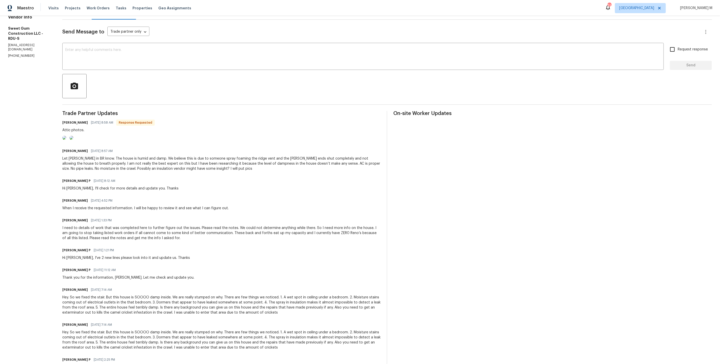
scroll to position [113, 0]
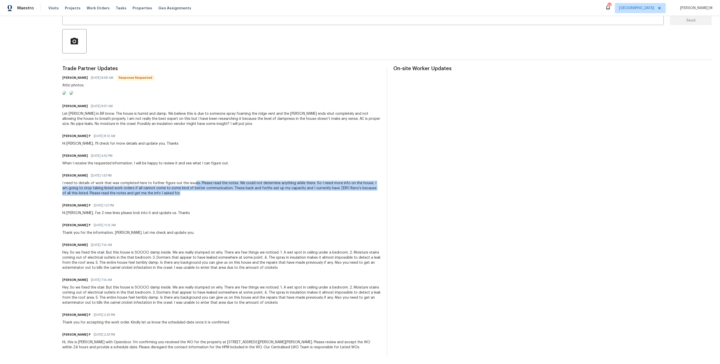
drag, startPoint x: 196, startPoint y: 187, endPoint x: 375, endPoint y: 196, distance: 179.5
click at [375, 196] on div "I need to details of work that was completed here to further figure out the iss…" at bounding box center [221, 188] width 319 height 15
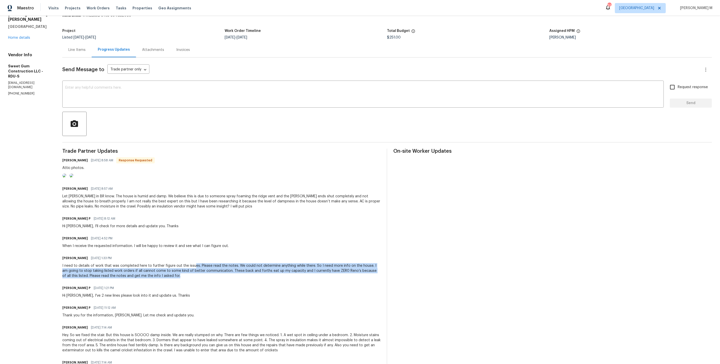
scroll to position [27, 0]
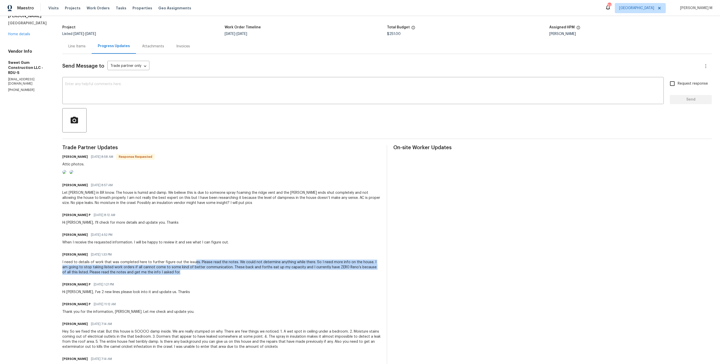
click at [66, 174] on img at bounding box center [64, 172] width 4 height 4
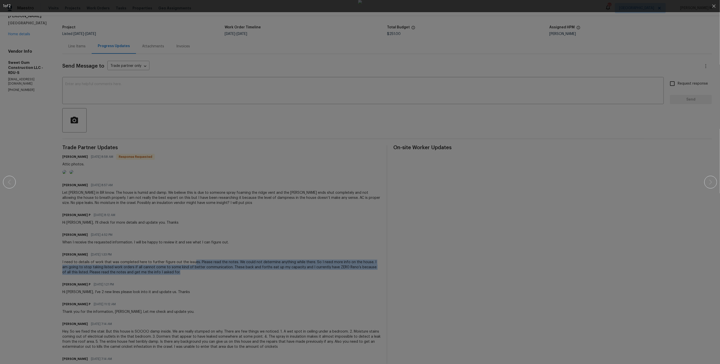
click at [358, 155] on img at bounding box center [360, 182] width 4 height 364
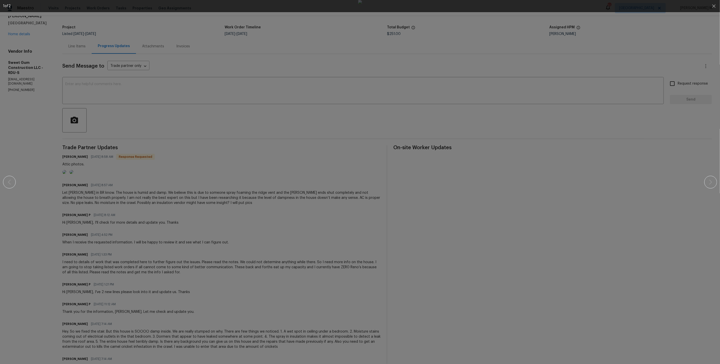
click at [111, 159] on div at bounding box center [360, 182] width 676 height 364
click at [362, 47] on img at bounding box center [360, 182] width 4 height 364
click at [663, 47] on div at bounding box center [360, 182] width 676 height 364
click at [717, 8] on button "button" at bounding box center [714, 6] width 12 height 12
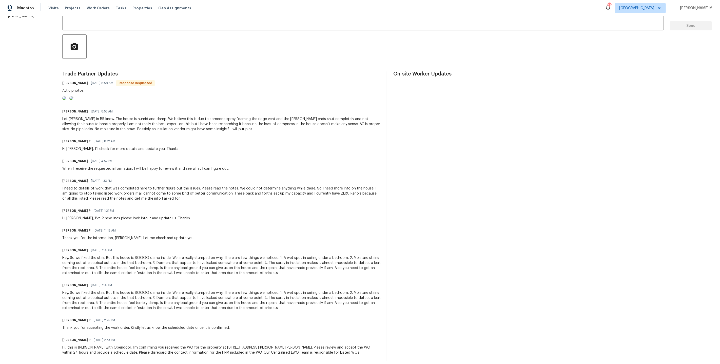
scroll to position [113, 0]
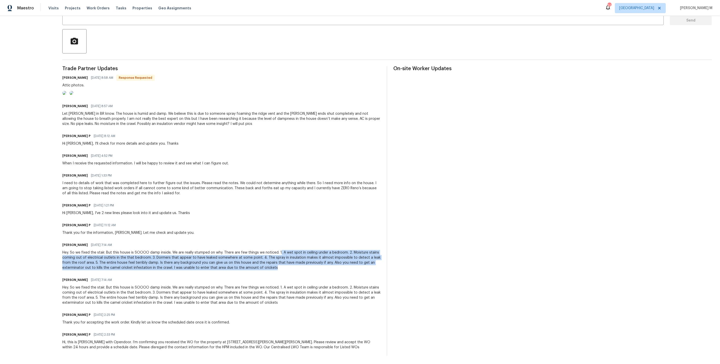
drag, startPoint x: 283, startPoint y: 256, endPoint x: 282, endPoint y: 272, distance: 16.2
click at [282, 270] on div "Hey. So we fixed the stair. But this house is SOOOO damp inside. We are really …" at bounding box center [221, 260] width 319 height 20
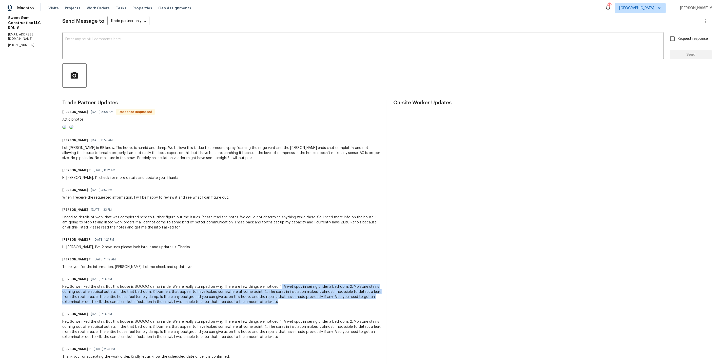
scroll to position [73, 0]
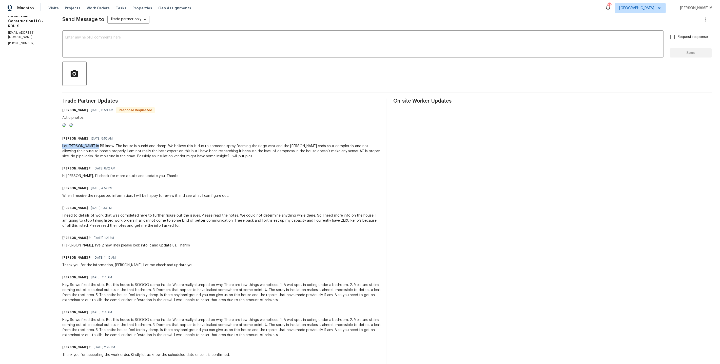
drag, startPoint x: 66, startPoint y: 160, endPoint x: 100, endPoint y: 160, distance: 34.2
click at [100, 160] on div "All work orders 1100 Walter Clark Dr Hillsborough, NC 27278 Home details Vendor…" at bounding box center [360, 170] width 720 height 454
click at [117, 179] on div "Hi Stacey, I'll check for more details and update you. Thanks" at bounding box center [120, 175] width 116 height 5
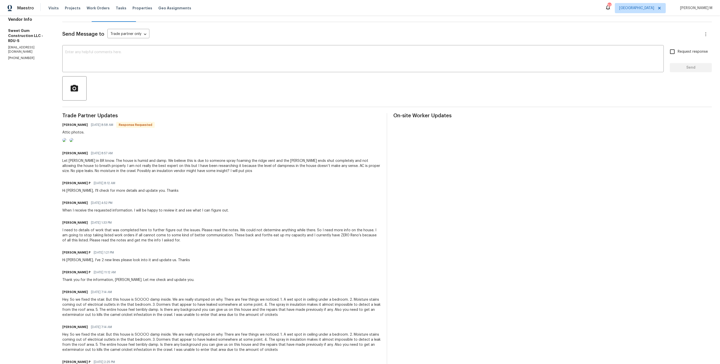
scroll to position [57, 0]
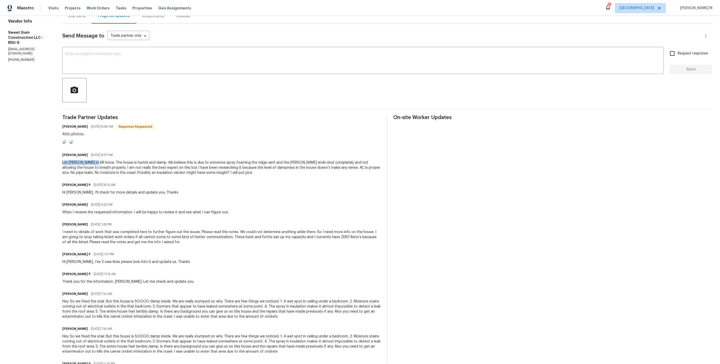
drag, startPoint x: 64, startPoint y: 175, endPoint x: 101, endPoint y: 176, distance: 37.0
click at [101, 176] on div "All work orders 1100 Walter Clark Dr Hillsborough, NC 27278 Home details Vendor…" at bounding box center [360, 186] width 720 height 454
click at [163, 208] on div "Stacey Beakes 08/21/2025 4:52 PM" at bounding box center [145, 204] width 166 height 7
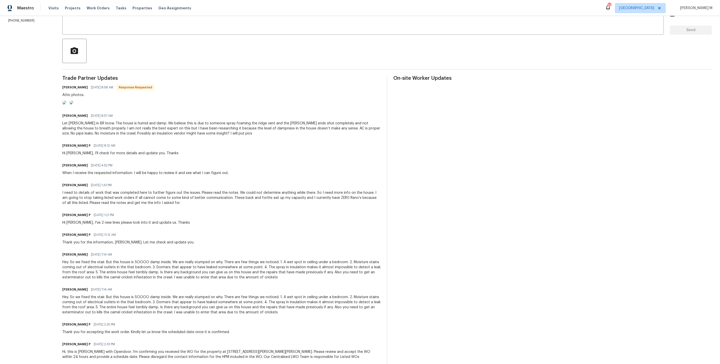
scroll to position [98, 0]
drag, startPoint x: 152, startPoint y: 269, endPoint x: 179, endPoint y: 268, distance: 26.9
click at [179, 268] on div "Hey. So we fixed the stair. But this house is SOOOO damp inside. We are really …" at bounding box center [221, 268] width 319 height 20
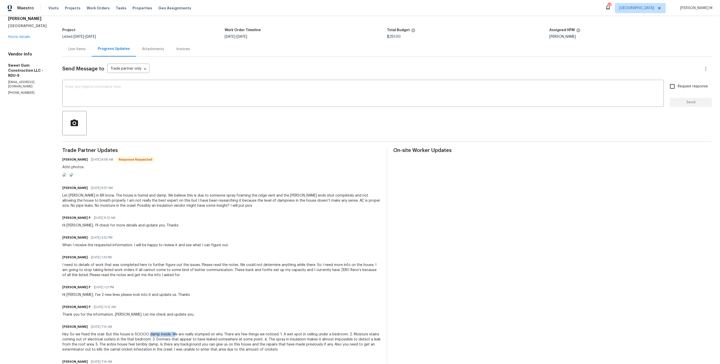
scroll to position [0, 0]
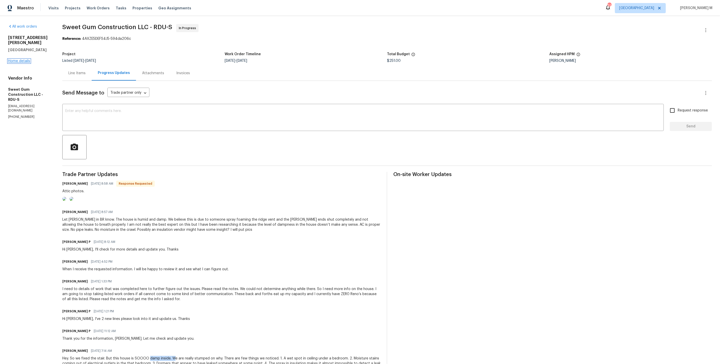
click at [17, 59] on link "Home details" at bounding box center [19, 61] width 22 height 4
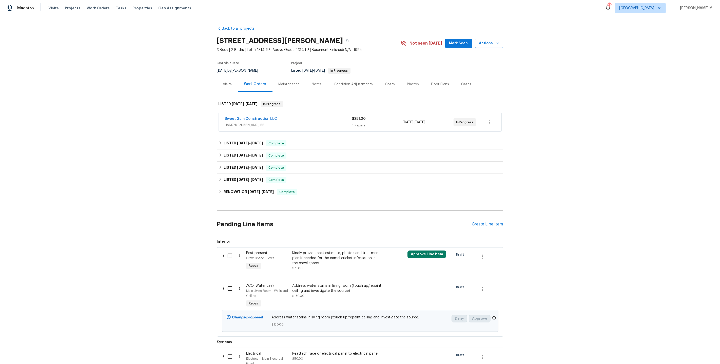
click at [279, 84] on div "Maintenance" at bounding box center [289, 84] width 21 height 5
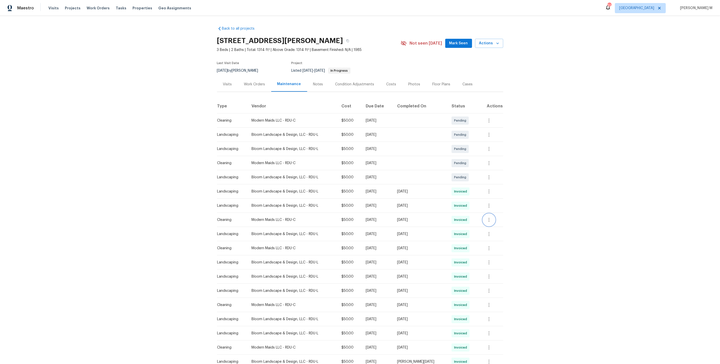
click at [492, 218] on icon "button" at bounding box center [489, 220] width 6 height 6
click at [492, 218] on li "Message vendor" at bounding box center [502, 217] width 35 height 8
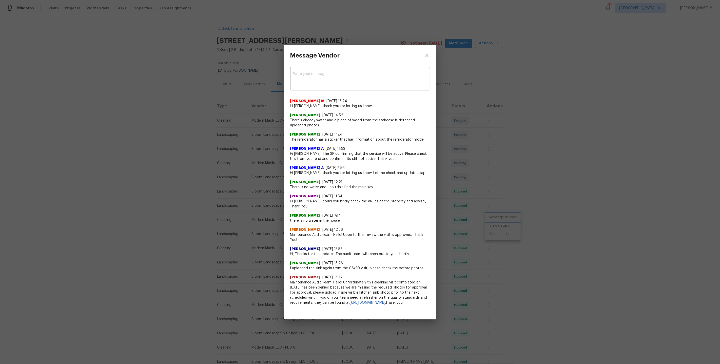
click at [512, 149] on div "Message Vendor x ​ Manikandan M 8/15/25, 15:24 Hi Marily, thank you for letting…" at bounding box center [360, 182] width 720 height 364
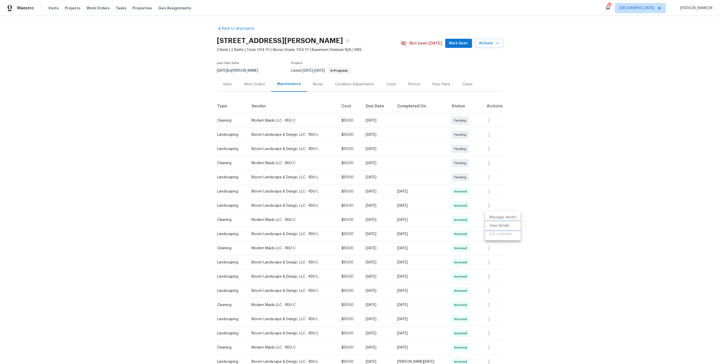
click at [499, 229] on li "View details" at bounding box center [502, 226] width 35 height 8
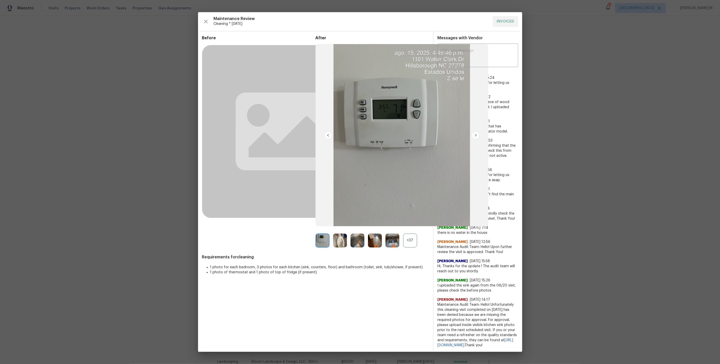
click at [409, 247] on div "+37" at bounding box center [410, 240] width 14 height 14
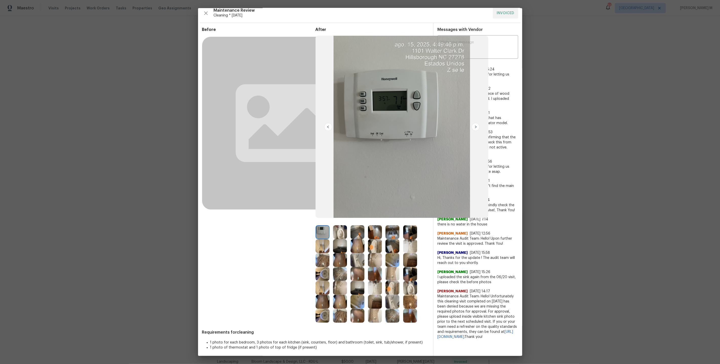
scroll to position [5, 0]
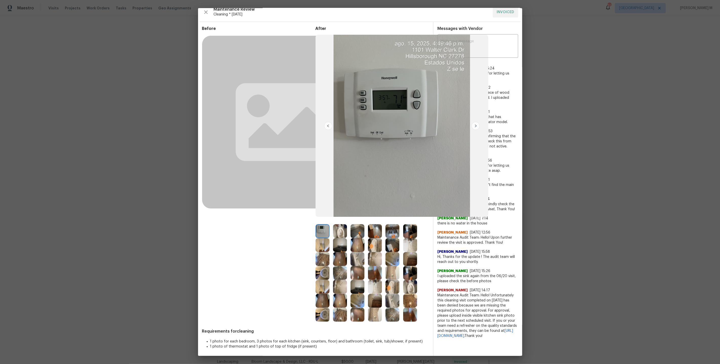
click at [323, 225] on img at bounding box center [323, 231] width 14 height 14
click at [396, 271] on img at bounding box center [392, 273] width 14 height 14
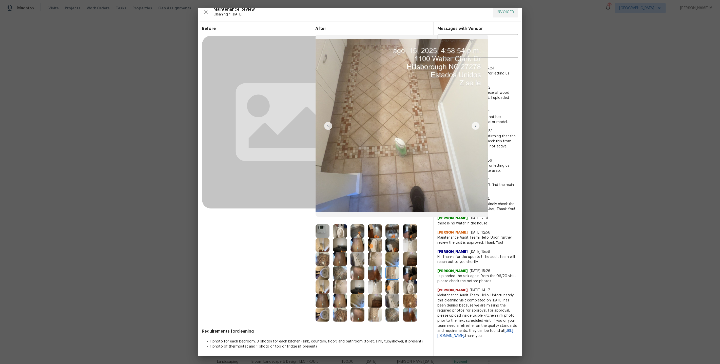
click at [411, 257] on img at bounding box center [410, 259] width 14 height 14
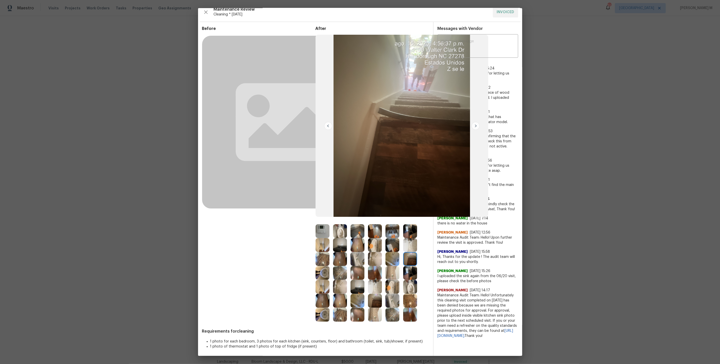
click at [410, 301] on img at bounding box center [410, 301] width 14 height 14
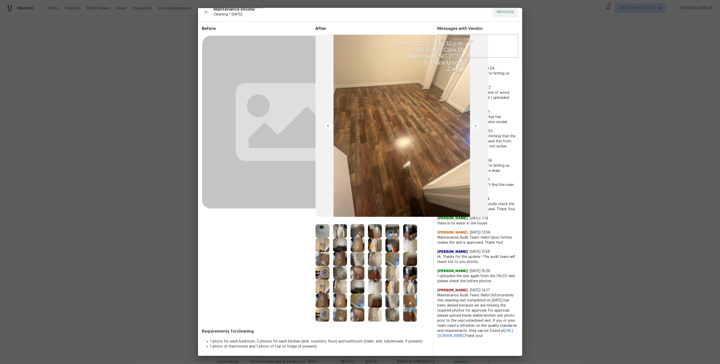
click at [375, 305] on img at bounding box center [375, 301] width 14 height 14
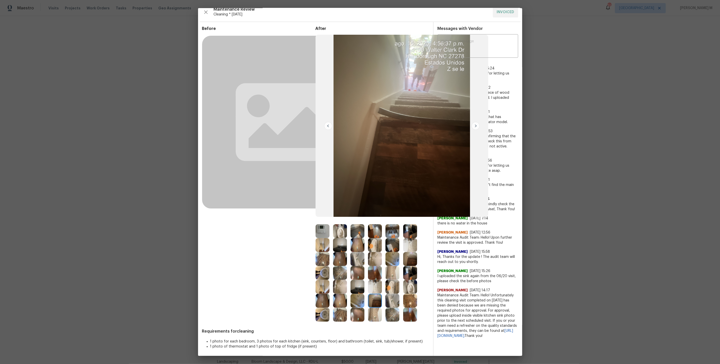
click at [336, 321] on div "Before After Requirements for cleaning 1 photo for each bedroom, 3 photos for e…" at bounding box center [315, 193] width 227 height 334
click at [339, 317] on img at bounding box center [340, 315] width 14 height 14
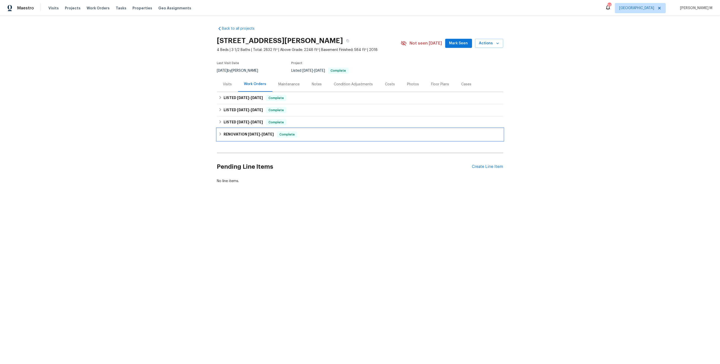
click at [251, 132] on span "2/10/25" at bounding box center [254, 134] width 12 height 4
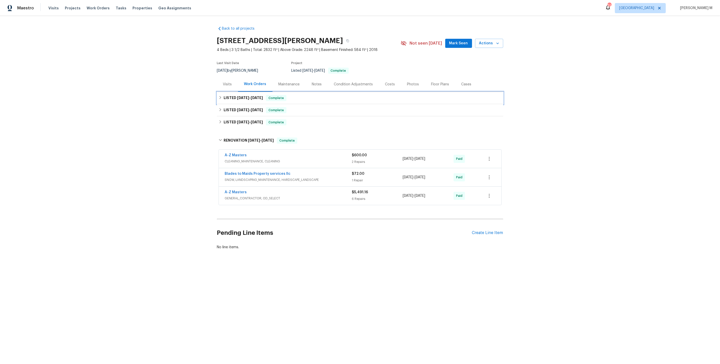
click at [232, 99] on div "LISTED 7/2/25 - 7/8/25 Complete" at bounding box center [360, 98] width 286 height 12
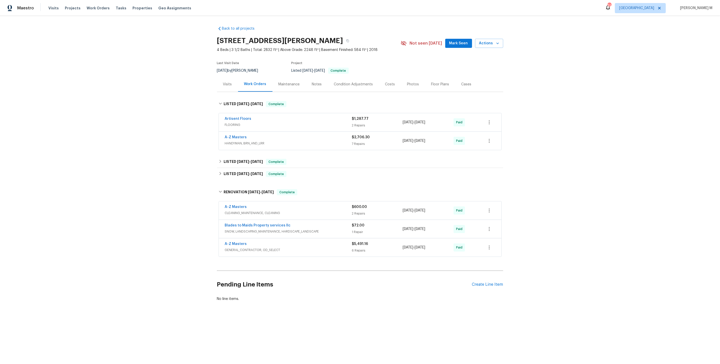
click at [235, 123] on span "FLOORING" at bounding box center [288, 124] width 127 height 5
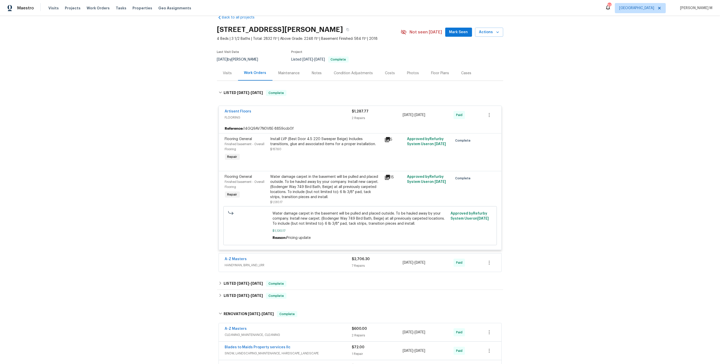
scroll to position [12, 0]
click at [247, 262] on span "HANDYMAN, BRN_AND_LRR" at bounding box center [288, 264] width 127 height 5
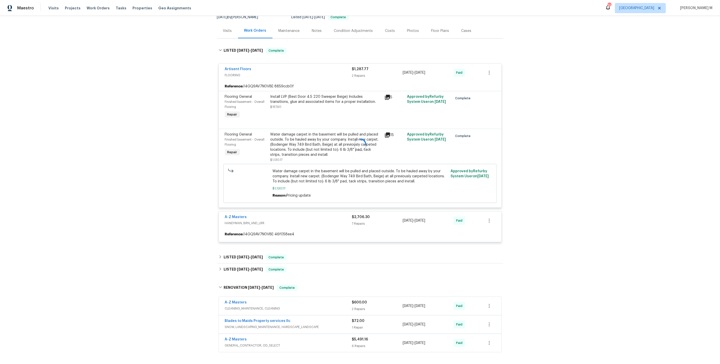
scroll to position [57, 0]
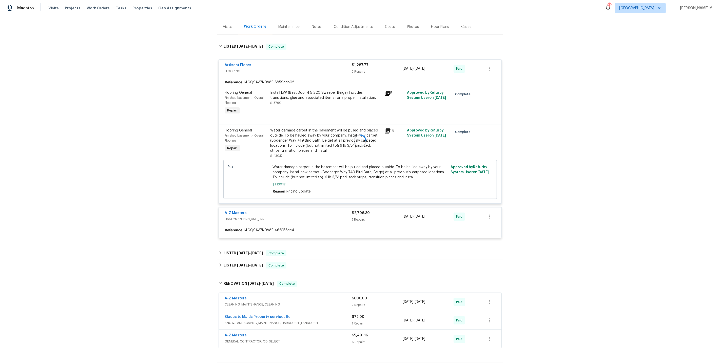
drag, startPoint x: 266, startPoint y: 127, endPoint x: 355, endPoint y: 137, distance: 89.2
click at [355, 137] on div at bounding box center [360, 140] width 286 height 205
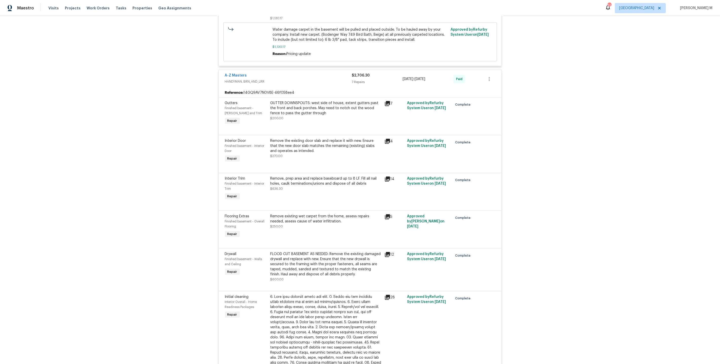
scroll to position [194, 0]
click at [318, 255] on div "FLOOD CUT BASEMENT AS NEEDED: Remove the existing damaged drywall and replace w…" at bounding box center [325, 264] width 111 height 25
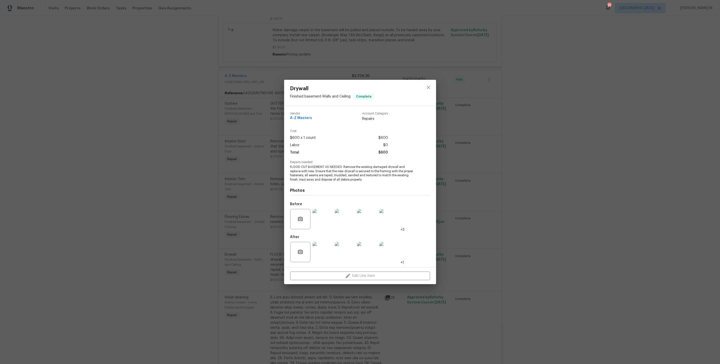
click at [326, 220] on img at bounding box center [322, 219] width 20 height 20
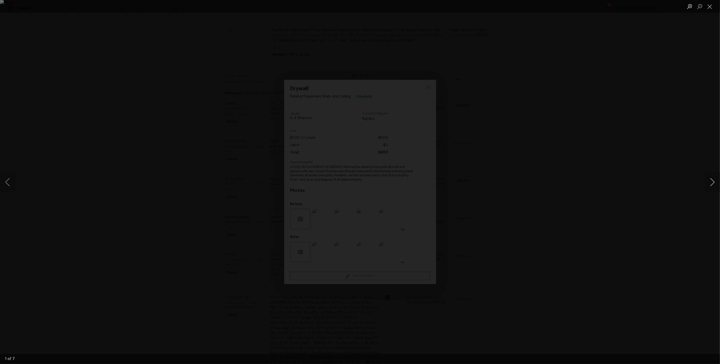
click at [714, 184] on button "Next image" at bounding box center [712, 182] width 15 height 20
click at [713, 181] on button "Next image" at bounding box center [712, 182] width 15 height 20
click at [609, 124] on div "Lightbox" at bounding box center [360, 182] width 720 height 364
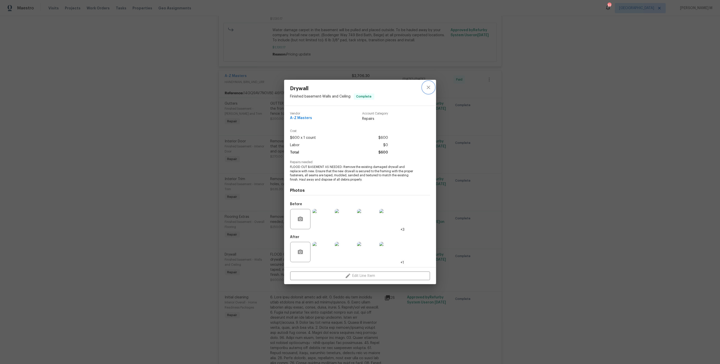
click at [429, 93] on button "close" at bounding box center [428, 87] width 12 height 12
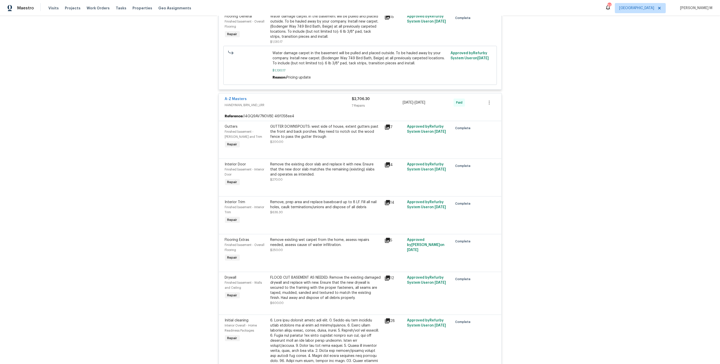
scroll to position [168, 0]
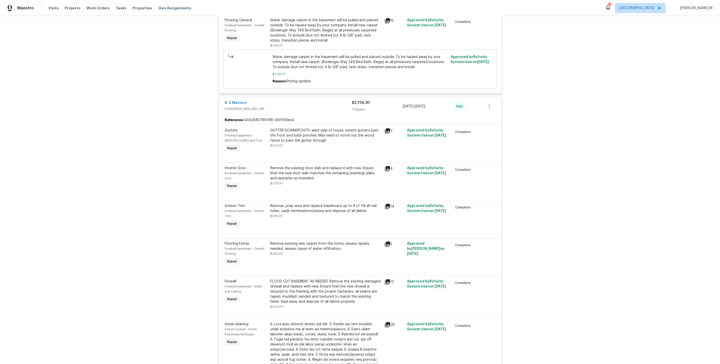
click at [329, 138] on div "GUTTER DOWNSPOUTS: west side of house, extent gutters past the front and back p…" at bounding box center [325, 138] width 111 height 20
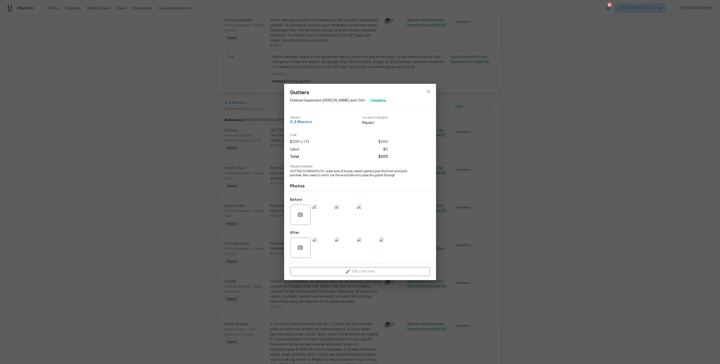
click at [324, 244] on img at bounding box center [322, 248] width 20 height 20
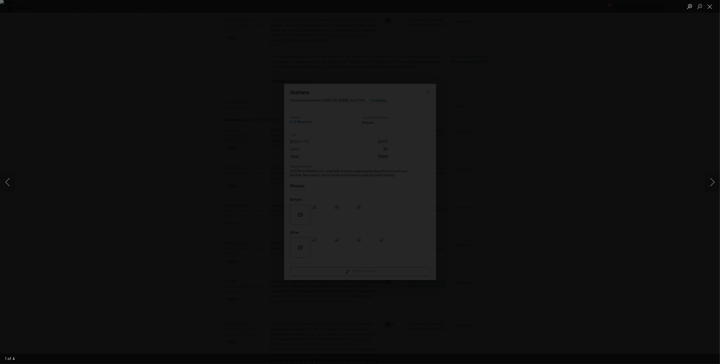
click at [618, 68] on div "Lightbox" at bounding box center [360, 182] width 720 height 364
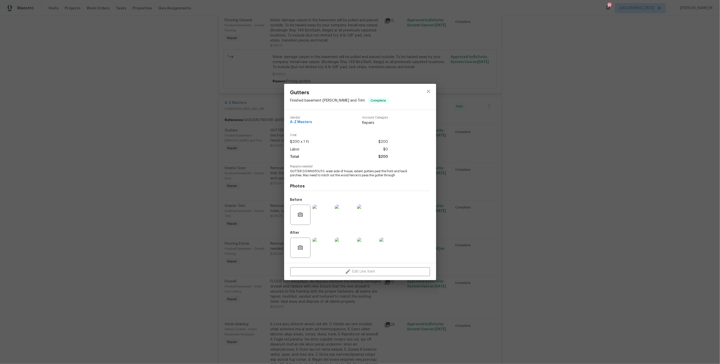
click at [618, 68] on div "Gutters Finished basement - Eaves and Trim Complete Vendor A-Z Masters Account …" at bounding box center [360, 182] width 720 height 364
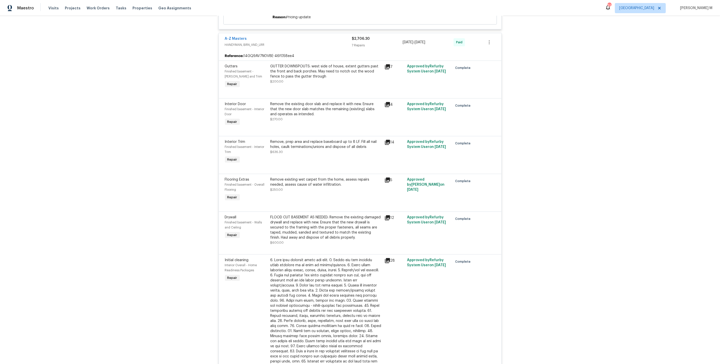
scroll to position [0, 0]
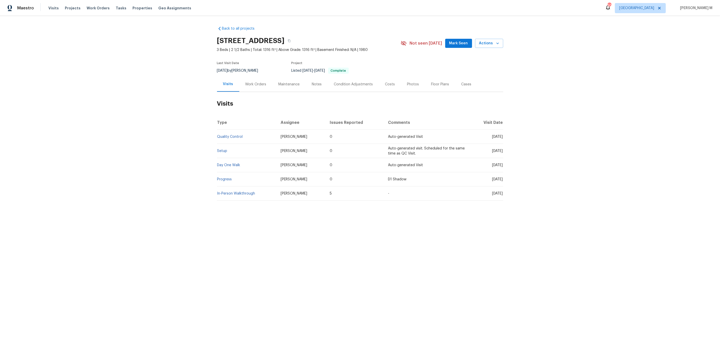
click at [251, 82] on div "Work Orders" at bounding box center [255, 84] width 21 height 5
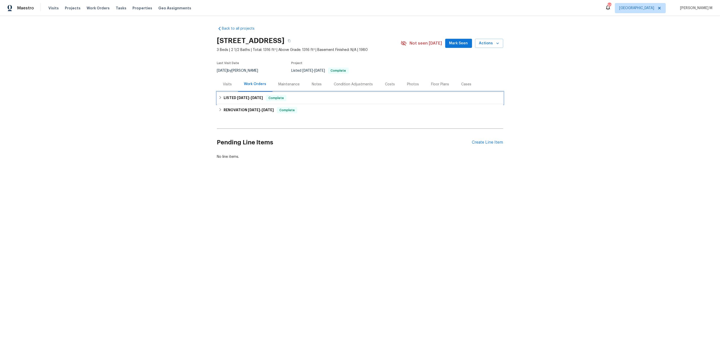
click at [250, 96] on span "[DATE] - [DATE]" at bounding box center [250, 98] width 26 height 4
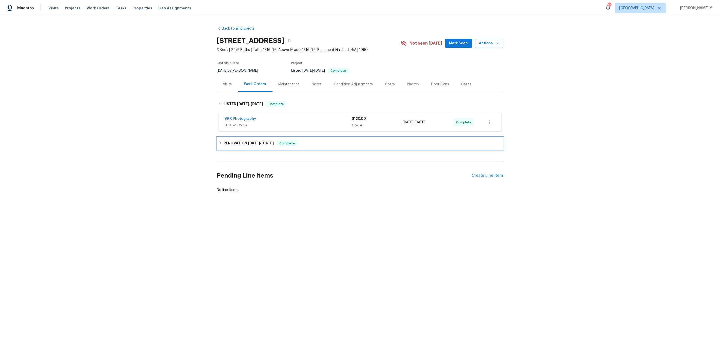
click at [232, 143] on h6 "RENOVATION [DATE] - [DATE]" at bounding box center [249, 143] width 50 height 6
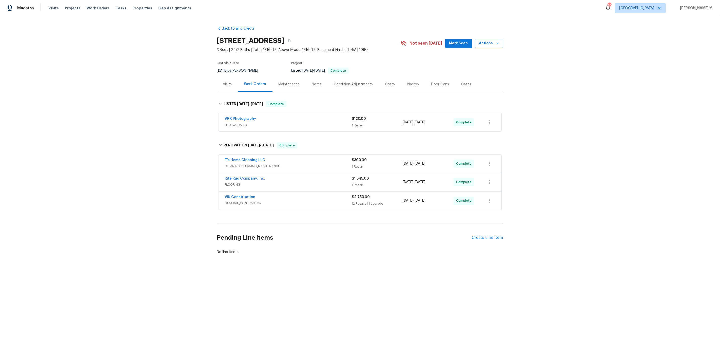
click at [230, 182] on span "FLOORING" at bounding box center [288, 184] width 127 height 5
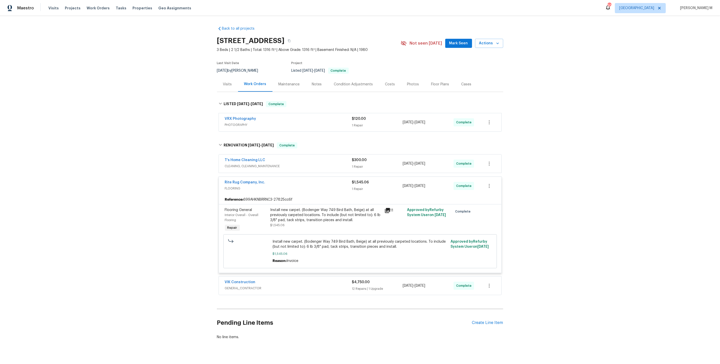
scroll to position [1, 0]
click at [230, 287] on div "VIK Construction GENERAL_CONTRACTOR $4,750.00 12 Repairs | 1 Upgrade [DATE] - […" at bounding box center [360, 285] width 283 height 18
click at [238, 284] on div "VIK Construction GENERAL_CONTRACTOR" at bounding box center [288, 285] width 127 height 12
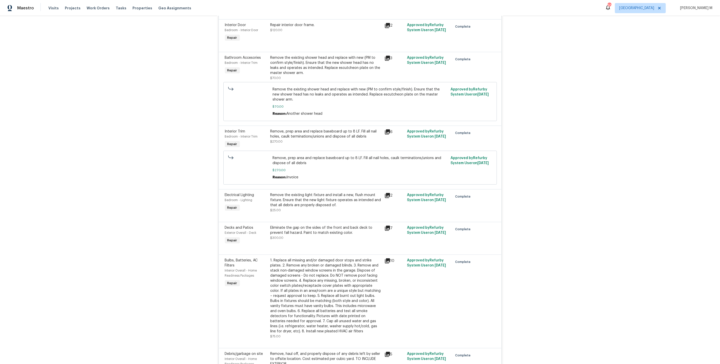
scroll to position [319, 0]
click at [338, 130] on div "Remove, prep area and replace baseboard up to 8 LF. Fill all nail holes, caulk …" at bounding box center [325, 134] width 111 height 15
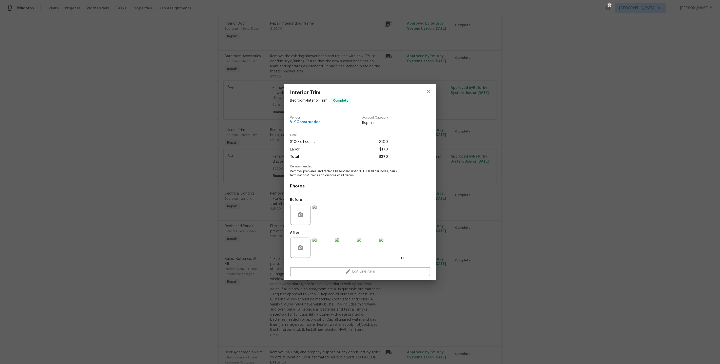
click at [571, 268] on div "Interior Trim Bedroom - Interior Trim Complete Vendor VIK Construction Account …" at bounding box center [360, 182] width 720 height 364
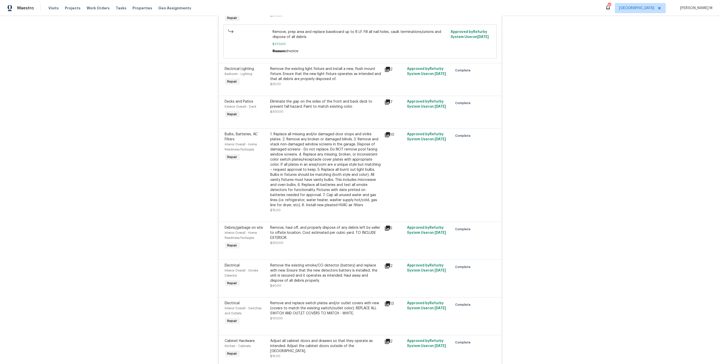
scroll to position [481, 0]
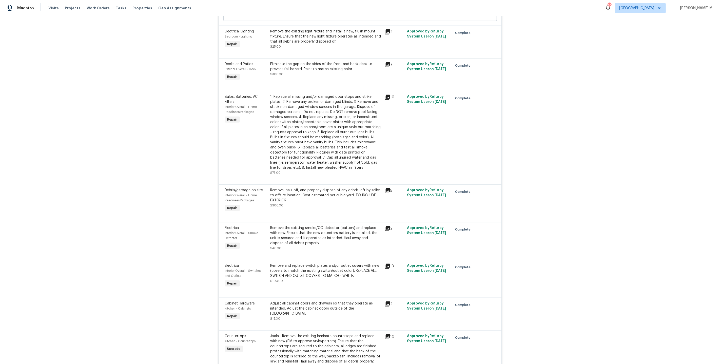
click at [331, 62] on div "Eliminate the gap on the sides of the front and back deck to prevent fall hazar…" at bounding box center [325, 67] width 111 height 10
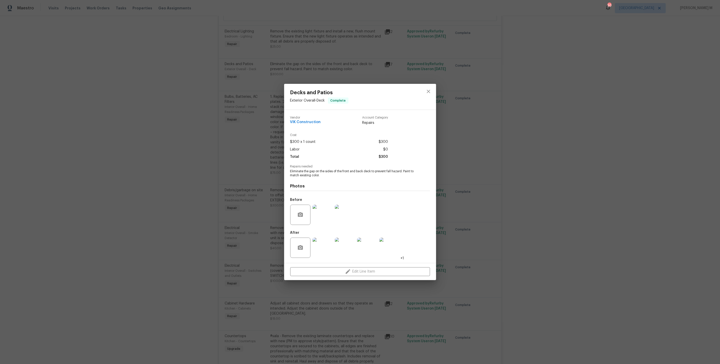
click at [323, 214] on img at bounding box center [322, 215] width 20 height 20
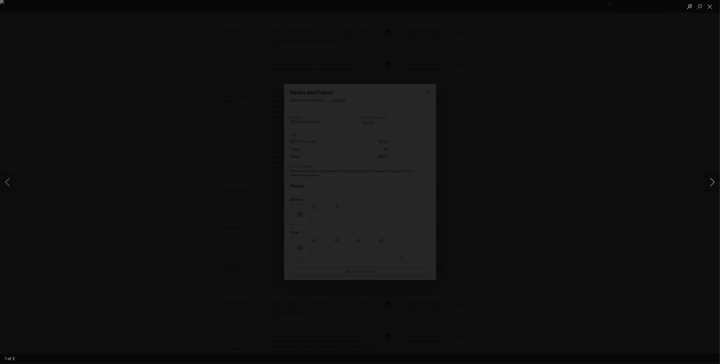
click at [714, 183] on button "Next image" at bounding box center [712, 182] width 15 height 20
click at [665, 99] on div "Lightbox" at bounding box center [360, 182] width 720 height 364
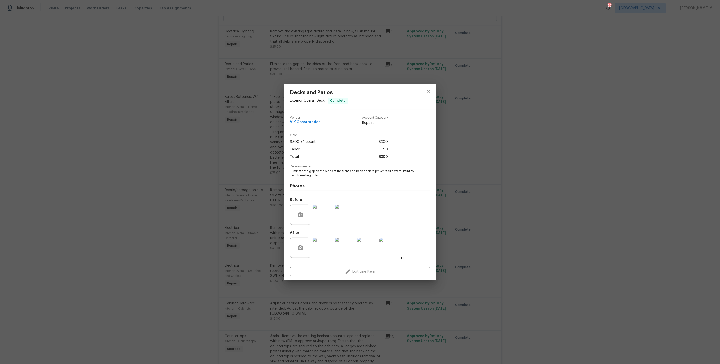
click at [231, 178] on div "Decks and Patios Exterior Overall - Deck Complete Vendor VIK Construction Accou…" at bounding box center [360, 182] width 720 height 364
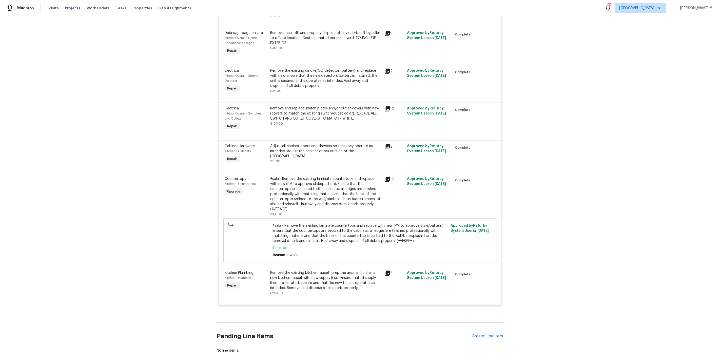
scroll to position [0, 0]
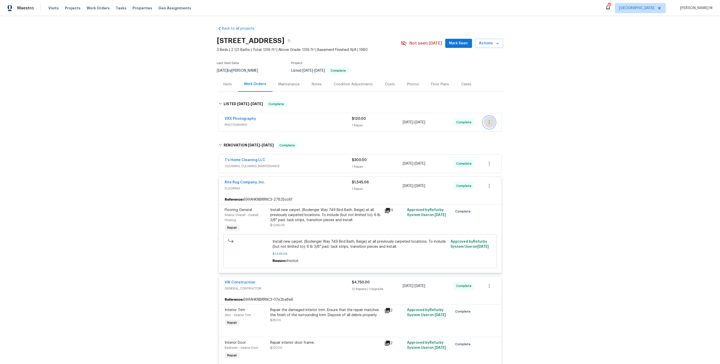
click at [493, 119] on button "button" at bounding box center [489, 122] width 12 height 12
click at [493, 119] on li "Edit" at bounding box center [511, 119] width 55 height 8
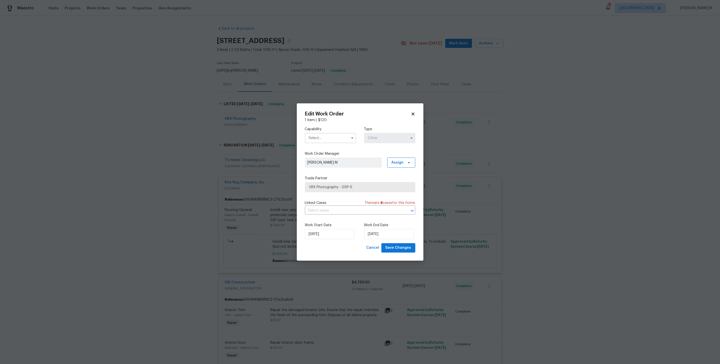
click at [337, 143] on input "text" at bounding box center [330, 138] width 51 height 10
click at [330, 197] on span "Mold Remediation" at bounding box center [325, 199] width 30 height 4
type input "Mold Remediation"
click at [344, 187] on span "VRX Photography - GSP-S" at bounding box center [356, 187] width 94 height 5
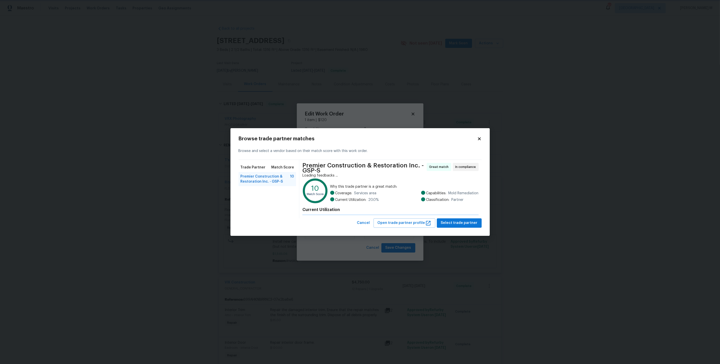
click at [231, 235] on body "Maestro Visits Projects Work Orders Tasks Properties Geo Assignments 50 Dallas …" at bounding box center [360, 182] width 720 height 364
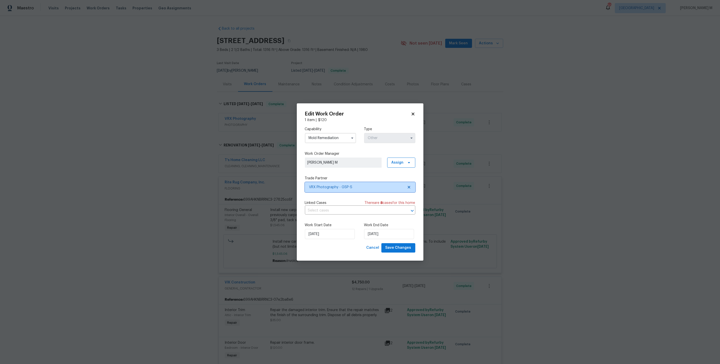
click at [353, 186] on span "VRX Photography - GSP-S" at bounding box center [356, 187] width 94 height 5
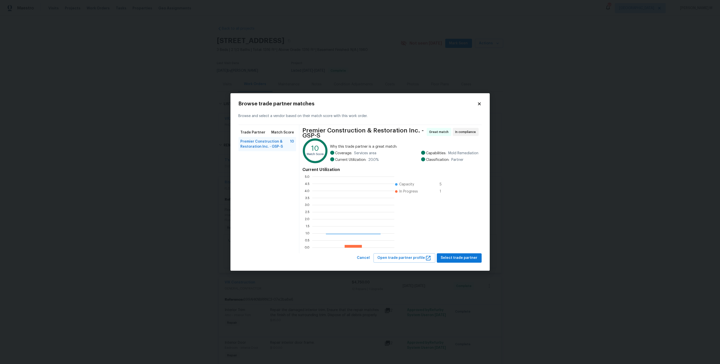
scroll to position [71, 82]
click at [509, 191] on body "Maestro Visits Projects Work Orders Tasks Properties Geo Assignments 50 Dallas …" at bounding box center [360, 182] width 720 height 364
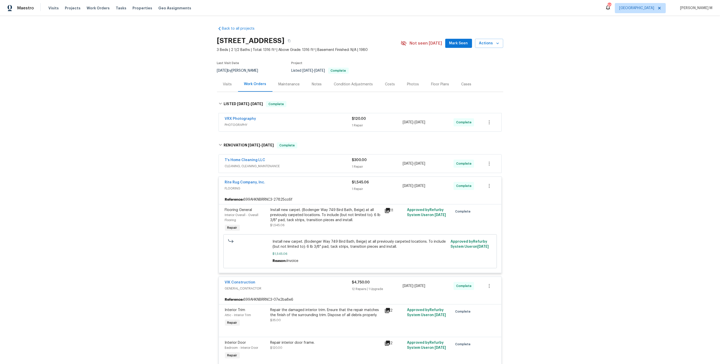
drag, startPoint x: 509, startPoint y: 191, endPoint x: 393, endPoint y: 183, distance: 116.7
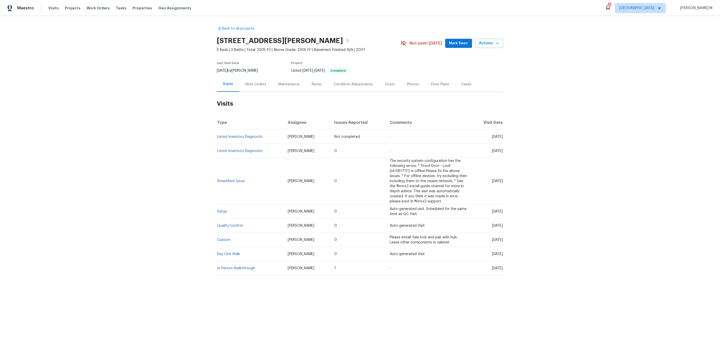
click at [255, 77] on div "Work Orders" at bounding box center [255, 84] width 33 height 15
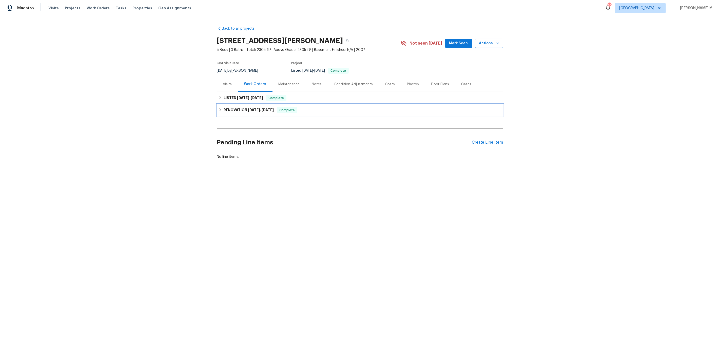
click at [237, 104] on div "RENOVATION 2/10/25 - 2/18/25 Complete" at bounding box center [360, 110] width 286 height 12
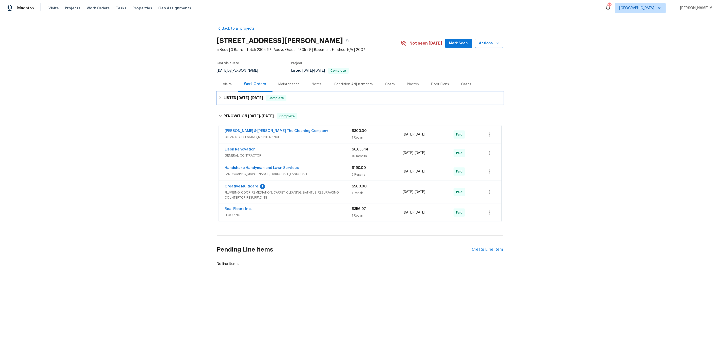
click at [238, 98] on h6 "LISTED 7/7/25 - 7/7/25" at bounding box center [243, 98] width 39 height 6
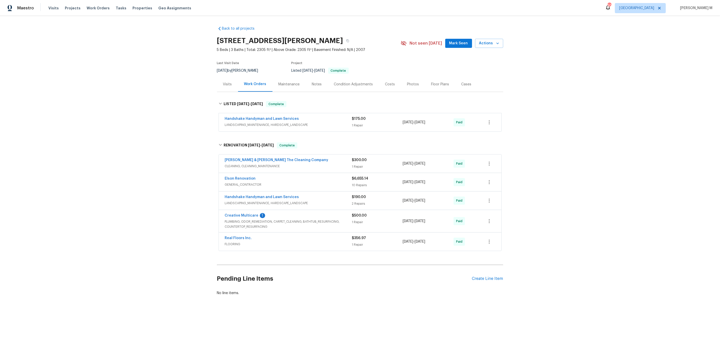
click at [252, 164] on span "CLEANING, CLEANING_MAINTENANCE" at bounding box center [288, 166] width 127 height 5
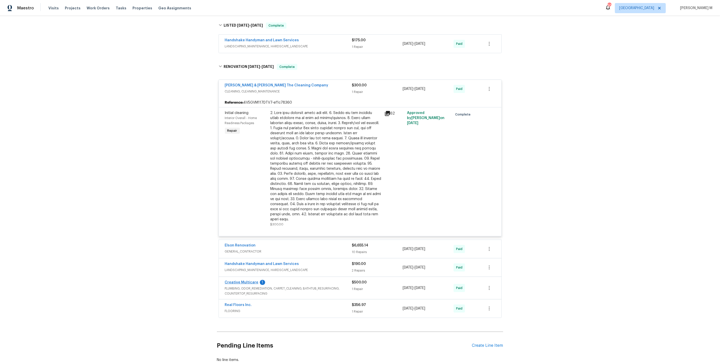
scroll to position [87, 0]
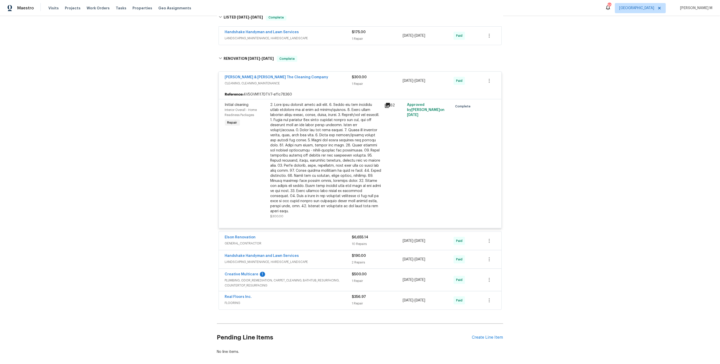
click at [233, 241] on span "GENERAL_CONTRACTOR" at bounding box center [288, 243] width 127 height 5
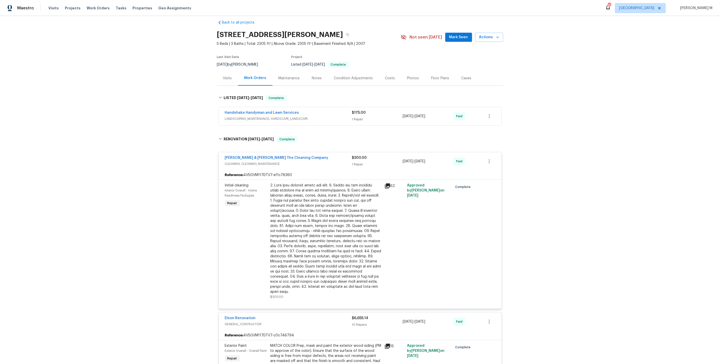
scroll to position [0, 0]
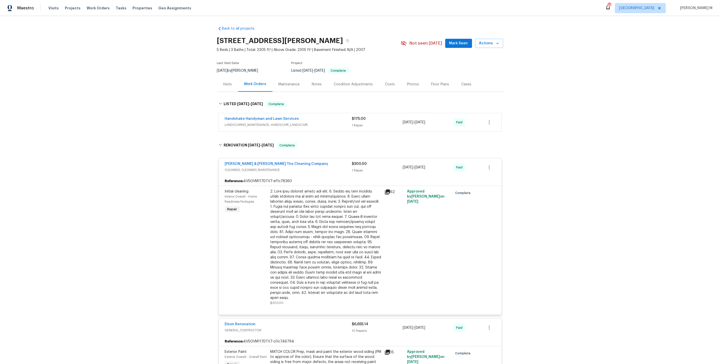
click at [199, 89] on div "Back to all projects 440 S Aberdeenshire Dr, Saint Johns, FL 32259 5 Beds | 3 B…" at bounding box center [360, 190] width 720 height 348
click at [225, 82] on div "Visits" at bounding box center [227, 84] width 9 height 5
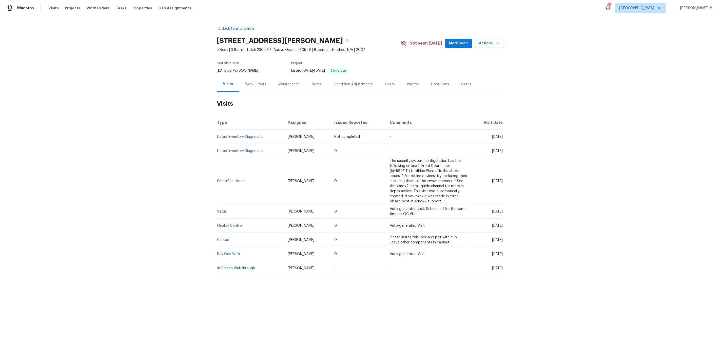
click at [264, 87] on div "Work Orders" at bounding box center [255, 84] width 33 height 15
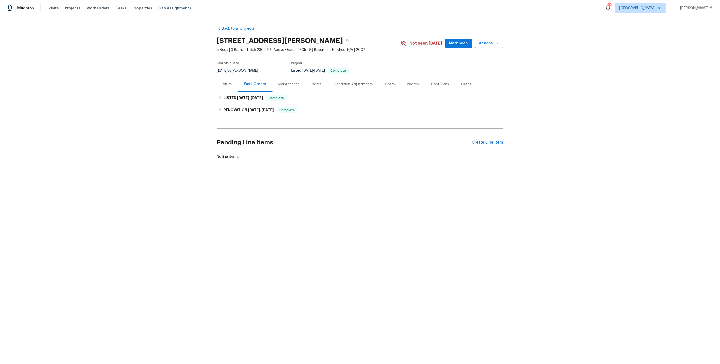
click at [281, 88] on div "Maintenance" at bounding box center [288, 84] width 33 height 15
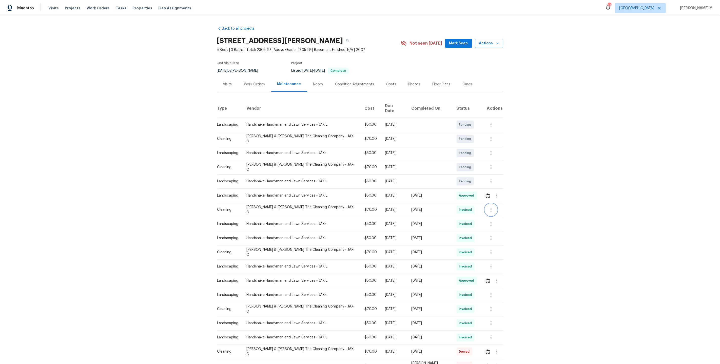
click at [490, 207] on icon "button" at bounding box center [491, 210] width 6 height 6
click at [490, 201] on li "Message vendor" at bounding box center [501, 203] width 35 height 8
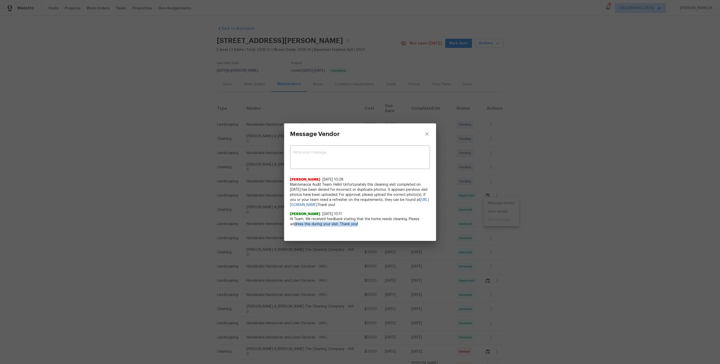
drag, startPoint x: 295, startPoint y: 222, endPoint x: 379, endPoint y: 229, distance: 84.4
click at [379, 229] on div "x ​ Archana Chinnaiya 7/2/25, 10:28 Maintenance Audit Team: Hello! Unfortunatel…" at bounding box center [360, 189] width 152 height 88
click at [494, 244] on div "Message Vendor x ​ Archana Chinnaiya 7/2/25, 10:28 Maintenance Audit Team: Hell…" at bounding box center [360, 182] width 720 height 364
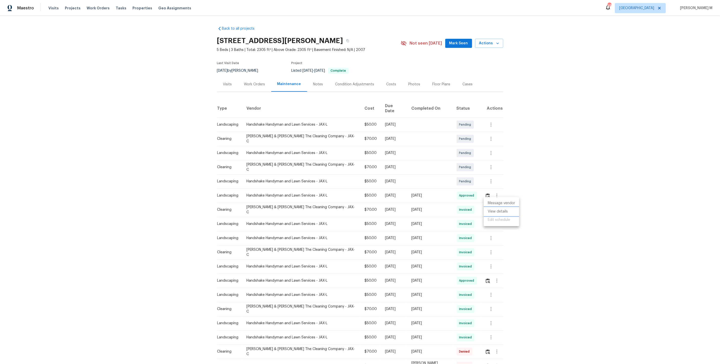
click at [512, 210] on li "View details" at bounding box center [501, 211] width 35 height 8
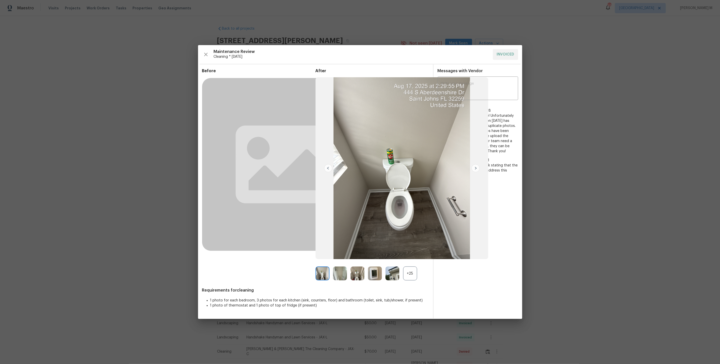
click at [408, 268] on div "+25" at bounding box center [410, 273] width 14 height 14
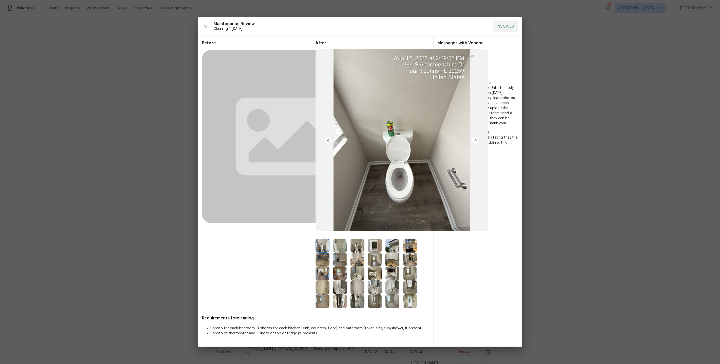
click at [375, 248] on img at bounding box center [375, 246] width 14 height 14
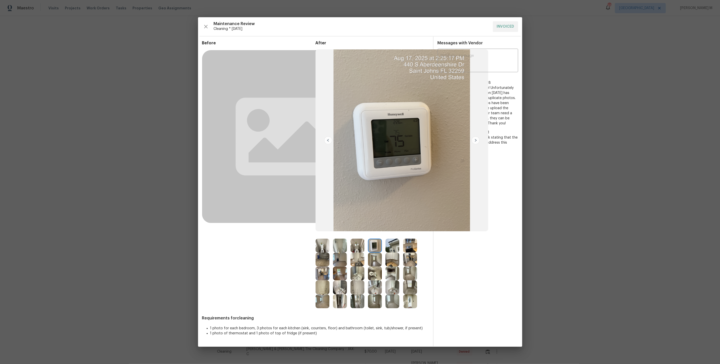
click at [374, 246] on img at bounding box center [375, 246] width 14 height 14
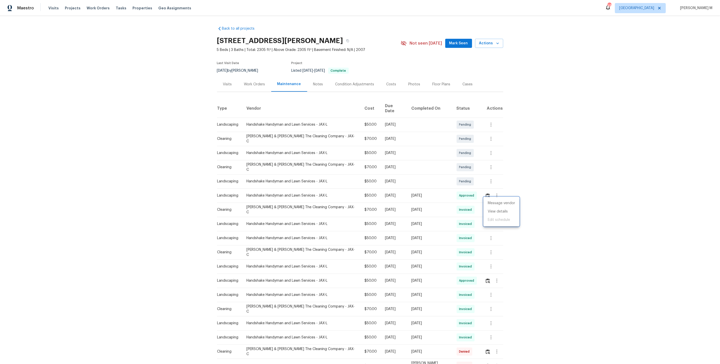
click at [254, 88] on div at bounding box center [360, 182] width 720 height 364
click at [252, 85] on div "Work Orders" at bounding box center [254, 84] width 33 height 15
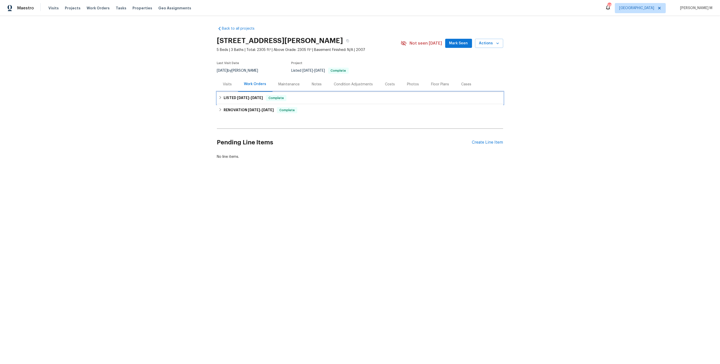
click at [252, 100] on div "LISTED 7/7/25 - 7/7/25 Complete" at bounding box center [360, 98] width 286 height 12
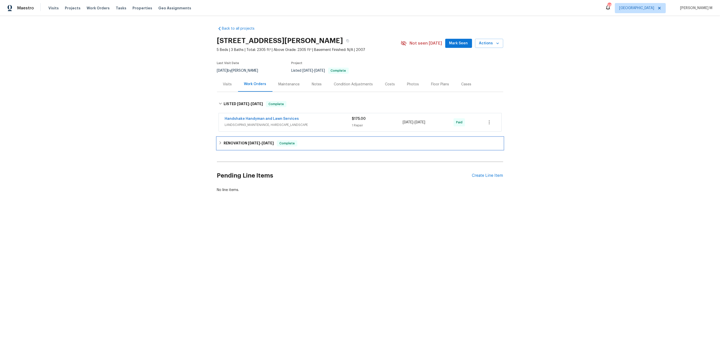
click at [248, 141] on span "2/10/25" at bounding box center [254, 143] width 12 height 4
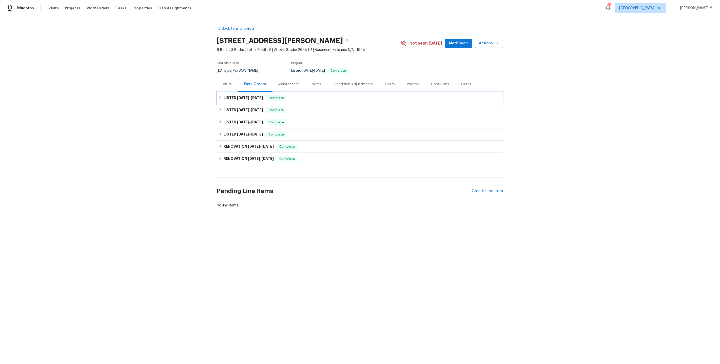
click at [253, 96] on span "[DATE]" at bounding box center [257, 98] width 12 height 4
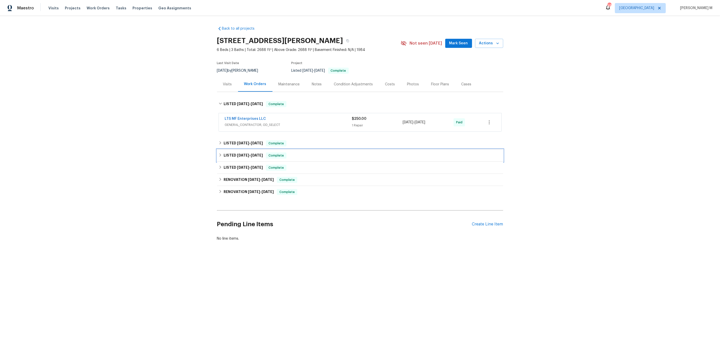
click at [251, 149] on div "LISTED [DATE] - [DATE] Complete" at bounding box center [360, 155] width 286 height 12
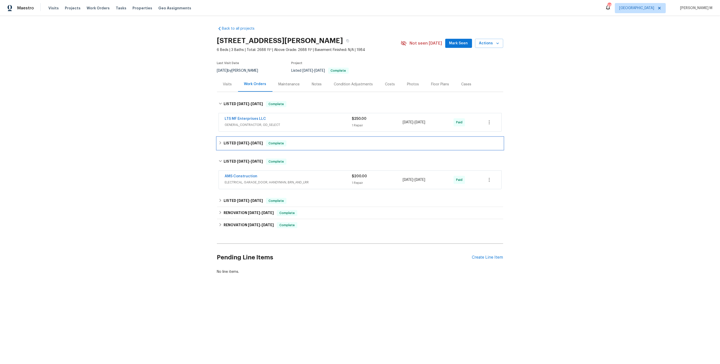
click at [252, 143] on div "LISTED [DATE] - [DATE] Complete" at bounding box center [360, 143] width 286 height 12
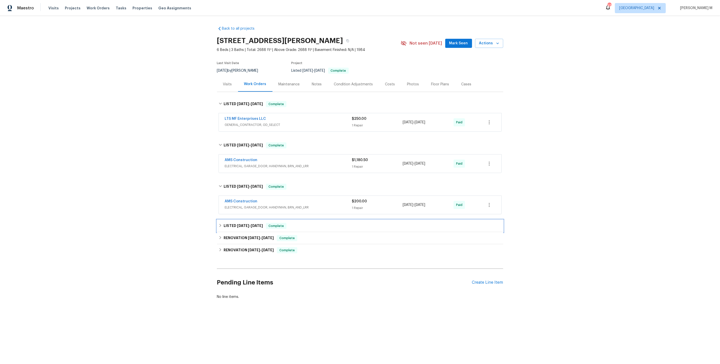
click at [248, 225] on div "LISTED [DATE] - [DATE] Complete" at bounding box center [360, 226] width 286 height 12
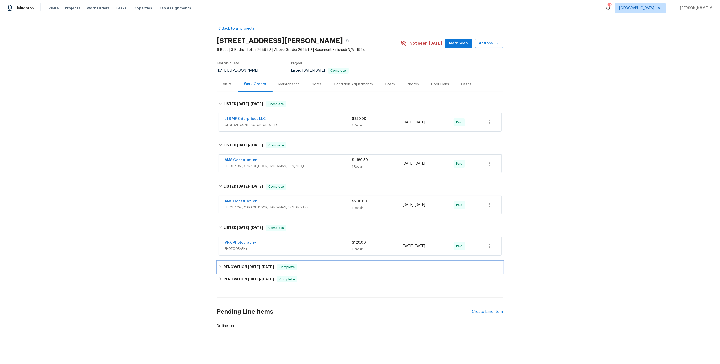
click at [234, 264] on h6 "RENOVATION 3/26/25 - 3/26/25" at bounding box center [249, 267] width 50 height 6
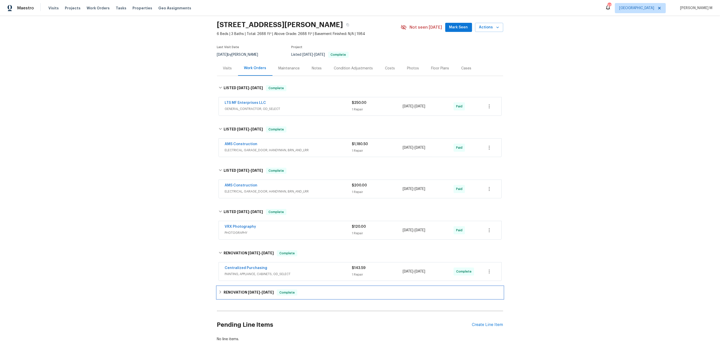
click at [235, 289] on h6 "RENOVATION 1/31/25 - 4/17/25" at bounding box center [249, 292] width 50 height 6
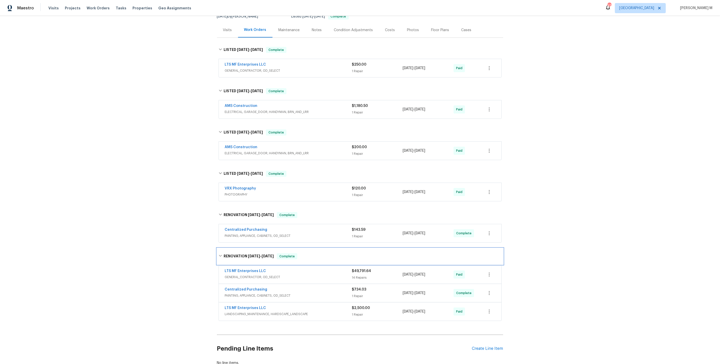
scroll to position [65, 0]
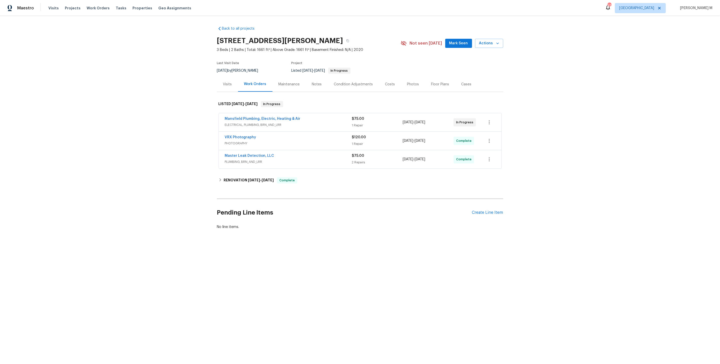
click at [250, 159] on span "PLUMBING, BRN_AND_LRR" at bounding box center [288, 161] width 127 height 5
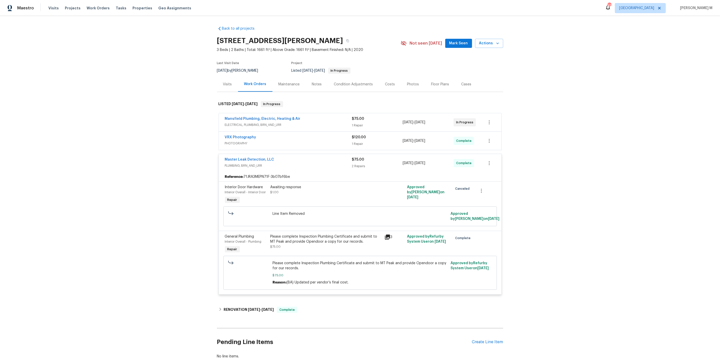
click at [250, 122] on span "ELECTRICAL, PLUMBING, BRN_AND_LRR" at bounding box center [288, 124] width 127 height 5
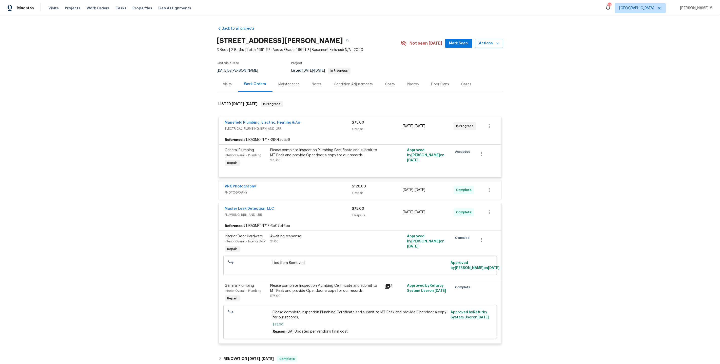
scroll to position [67, 0]
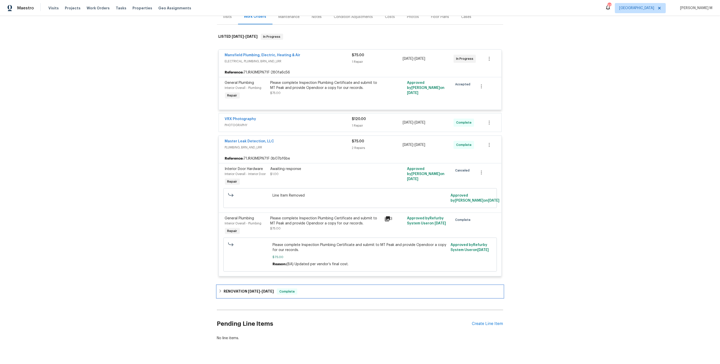
click at [255, 285] on div "RENOVATION 8/5/25 - 8/13/25 Complete" at bounding box center [360, 291] width 286 height 12
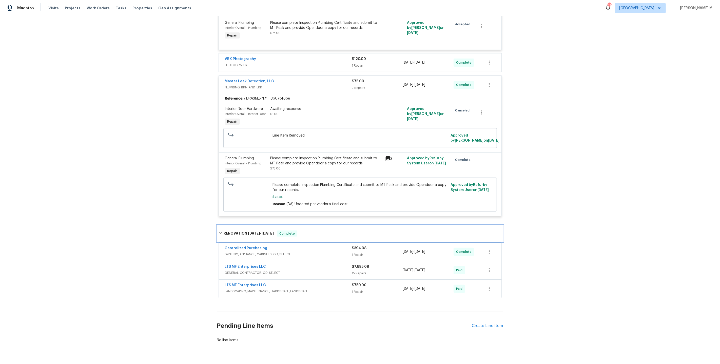
scroll to position [0, 0]
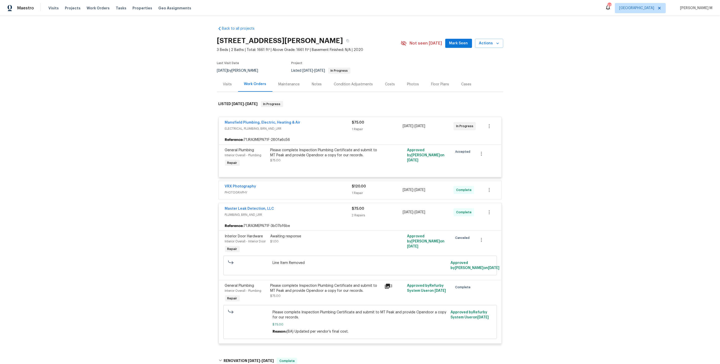
click at [287, 78] on div "Maintenance" at bounding box center [288, 84] width 33 height 15
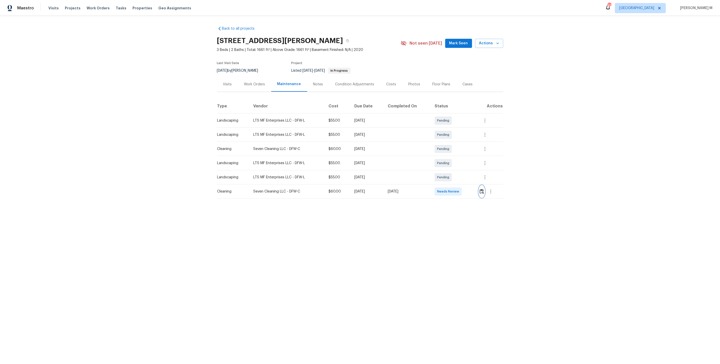
click at [484, 191] on img "button" at bounding box center [482, 191] width 4 height 5
click at [491, 190] on icon "button" at bounding box center [490, 191] width 1 height 4
click at [491, 190] on li "Message vendor" at bounding box center [503, 189] width 35 height 8
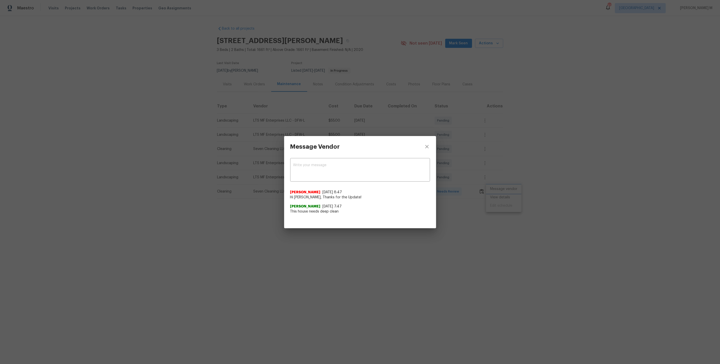
click at [488, 232] on div "Message Vendor x ​ Akshaya Narayanan 8/22/25, 8:47 Hi Dana, Thanks for the Upda…" at bounding box center [360, 182] width 720 height 364
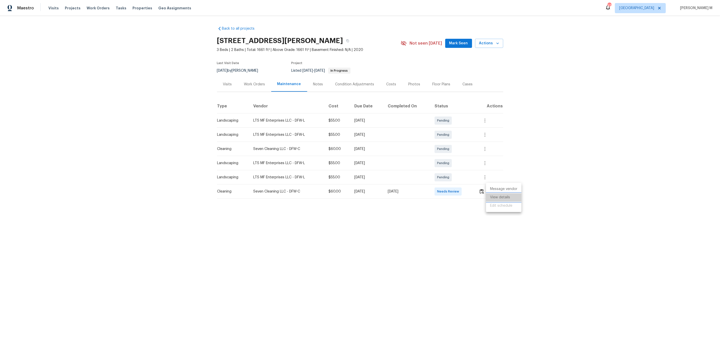
click at [504, 196] on li "View details" at bounding box center [503, 197] width 35 height 8
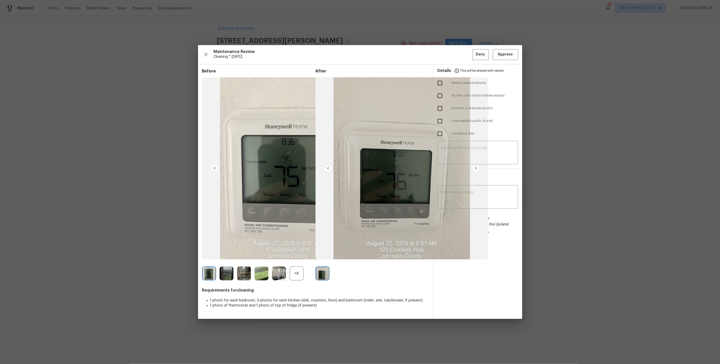
click at [291, 271] on div "+9" at bounding box center [297, 273] width 14 height 14
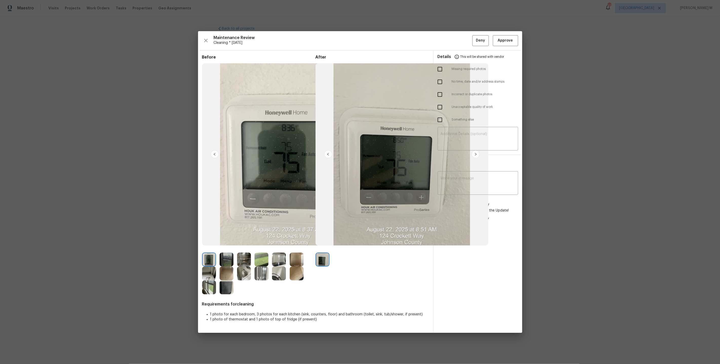
click at [274, 273] on img at bounding box center [279, 273] width 14 height 14
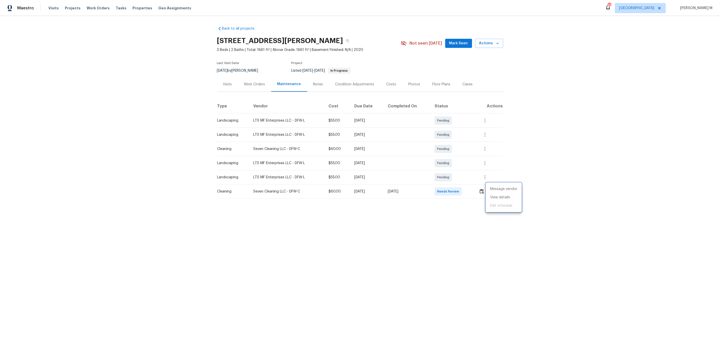
click at [247, 84] on div at bounding box center [360, 182] width 720 height 364
click at [257, 82] on div "Work Orders" at bounding box center [254, 84] width 21 height 5
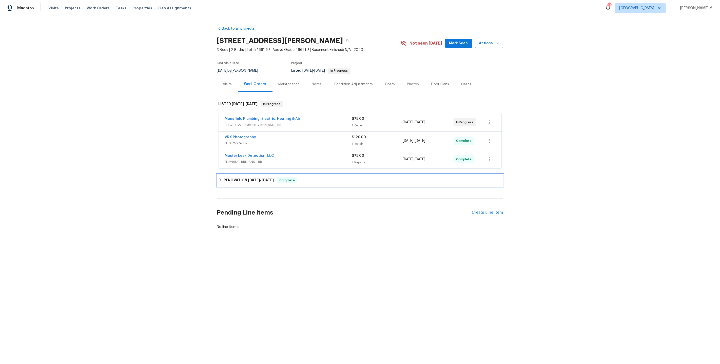
click at [237, 179] on div "RENOVATION 8/5/25 - 8/13/25 Complete" at bounding box center [360, 180] width 286 height 12
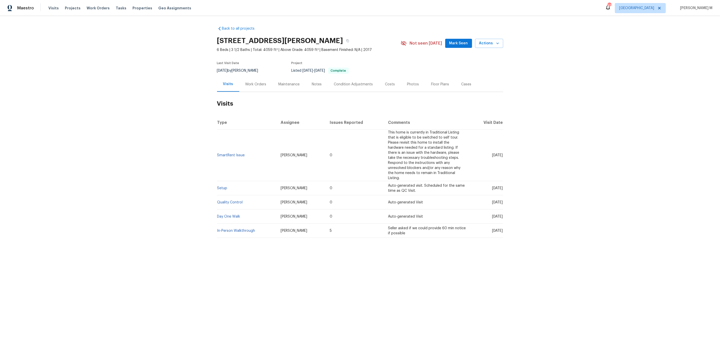
click at [258, 82] on div "Work Orders" at bounding box center [255, 84] width 21 height 5
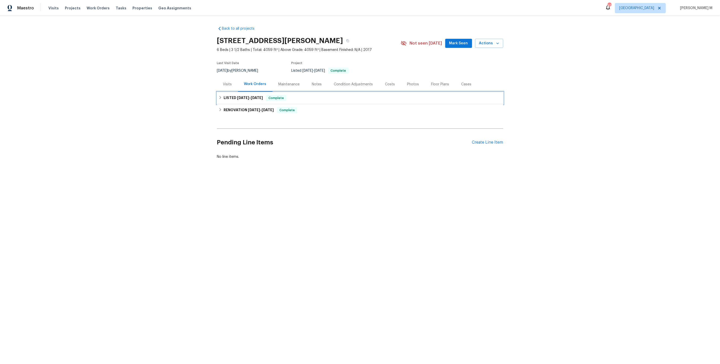
click at [252, 97] on h6 "LISTED [DATE] - [DATE]" at bounding box center [243, 98] width 39 height 6
click at [250, 132] on div "Back to all projects [STREET_ADDRESS][PERSON_NAME] 6 Beds | 3 1/2 Baths | Total…" at bounding box center [360, 109] width 286 height 174
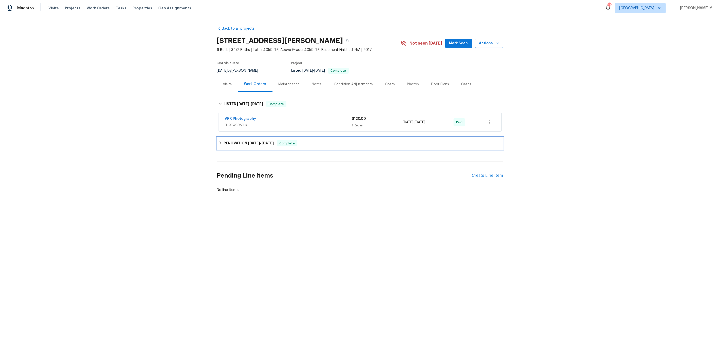
click at [248, 141] on span "[DATE]" at bounding box center [254, 143] width 12 height 4
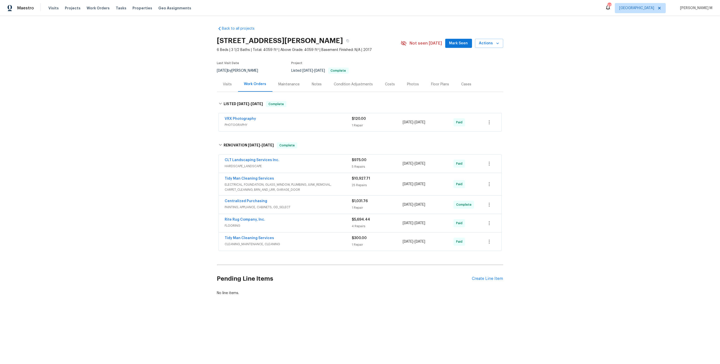
click at [233, 223] on span "FLOORING" at bounding box center [288, 225] width 127 height 5
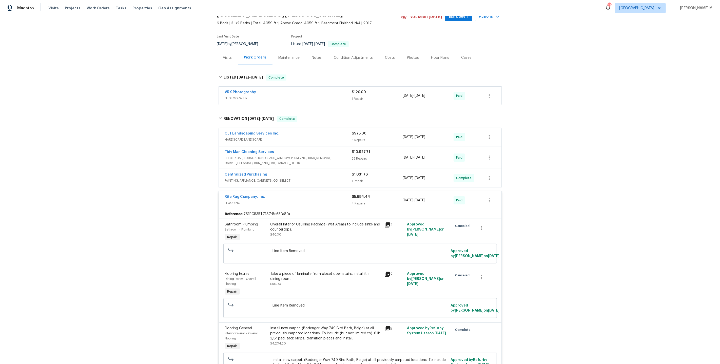
scroll to position [44, 0]
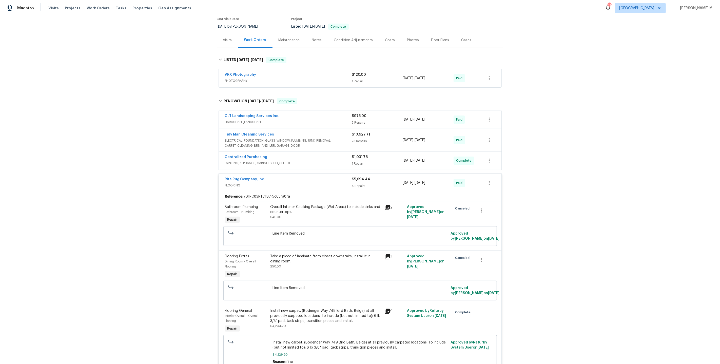
click at [308, 210] on div "Overall Interior Caulking Package (Wet Areas) to include sinks and countertops.…" at bounding box center [325, 211] width 111 height 15
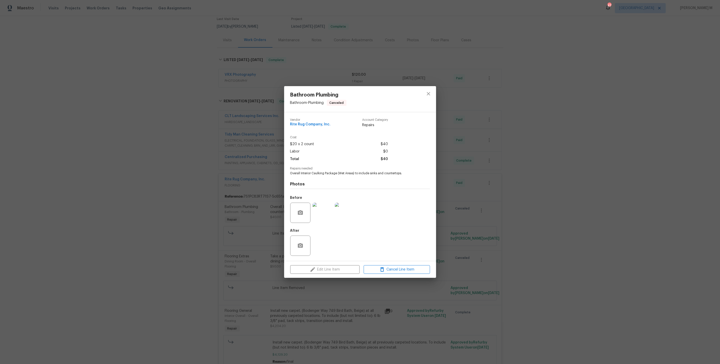
click at [466, 235] on div "Bathroom Plumbing Bathroom - Plumbing Canceled Vendor Rite Rug Company, Inc. Ac…" at bounding box center [360, 182] width 720 height 364
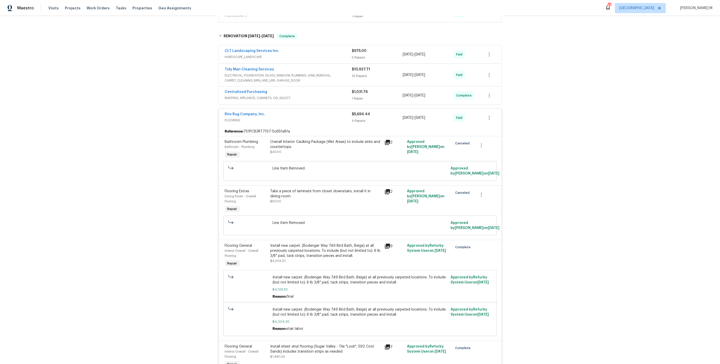
scroll to position [110, 0]
click at [310, 243] on div "Install new carpet. (Bodenger Way 749 Bird Bath, Beige) at all previously carpe…" at bounding box center [325, 250] width 111 height 15
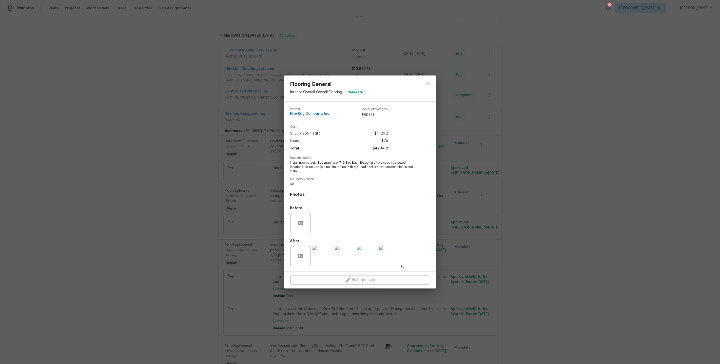
click at [327, 251] on img at bounding box center [322, 256] width 20 height 20
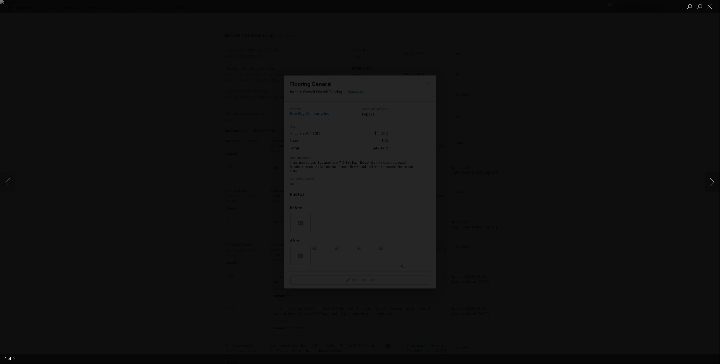
click at [715, 182] on button "Next image" at bounding box center [712, 182] width 15 height 20
click at [715, 181] on button "Next image" at bounding box center [712, 182] width 15 height 20
click at [573, 80] on div "Lightbox" at bounding box center [360, 182] width 720 height 364
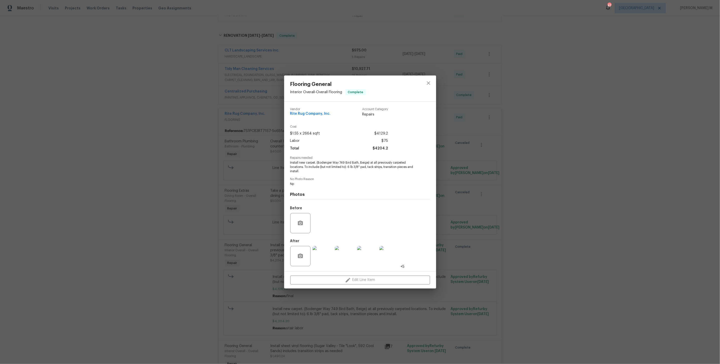
click at [557, 133] on div "Flooring General Interior Overall - Overall Flooring Complete Vendor Rite Rug C…" at bounding box center [360, 182] width 720 height 364
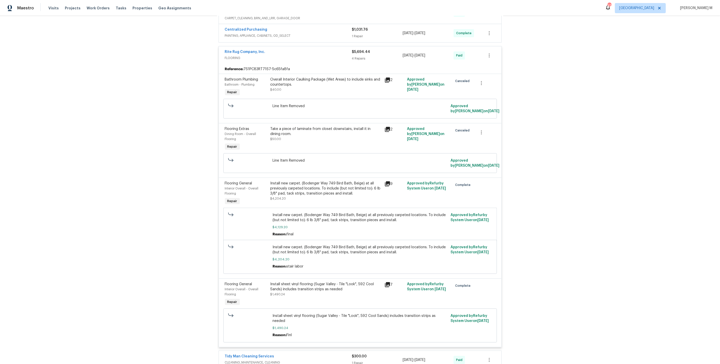
scroll to position [172, 0]
click at [330, 281] on div "Install sheet vinyl flooring (Sugar Valley - Tile "Look", 592 Cool Sands) inclu…" at bounding box center [325, 286] width 111 height 10
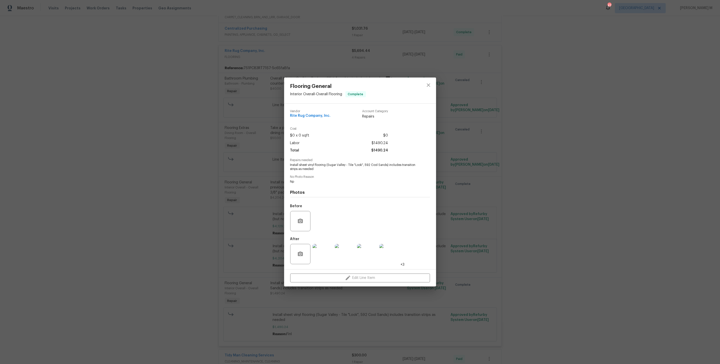
click at [320, 258] on img at bounding box center [322, 254] width 20 height 20
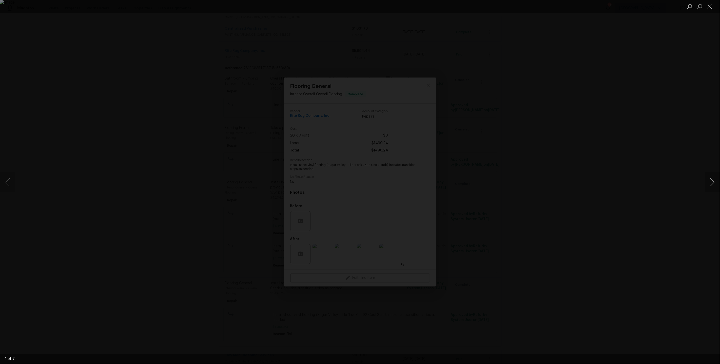
click at [713, 180] on button "Next image" at bounding box center [712, 182] width 15 height 20
click at [710, 190] on button "Next image" at bounding box center [712, 182] width 15 height 20
click at [694, 128] on div "Lightbox" at bounding box center [360, 182] width 720 height 364
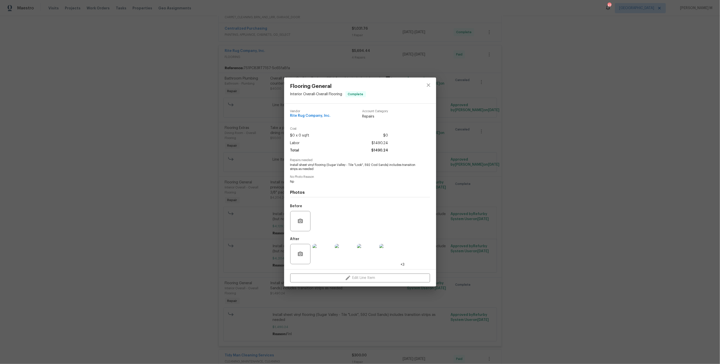
click at [499, 206] on div "Flooring General Interior Overall - Overall Flooring Complete Vendor Rite Rug C…" at bounding box center [360, 182] width 720 height 364
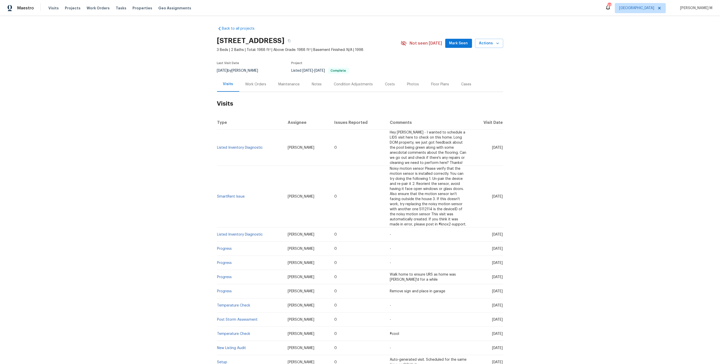
click at [250, 88] on div "Work Orders" at bounding box center [255, 84] width 33 height 15
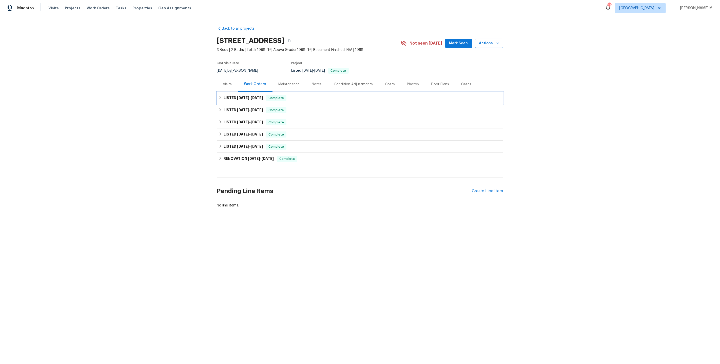
click at [245, 97] on h6 "LISTED [DATE] - [DATE]" at bounding box center [243, 98] width 39 height 6
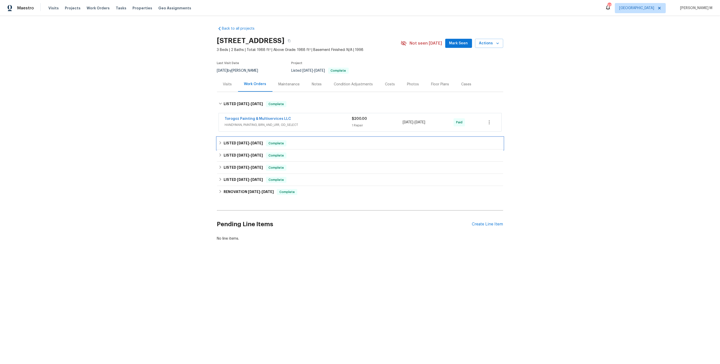
click at [240, 143] on div "LISTED [DATE] - [DATE] Complete" at bounding box center [360, 143] width 286 height 12
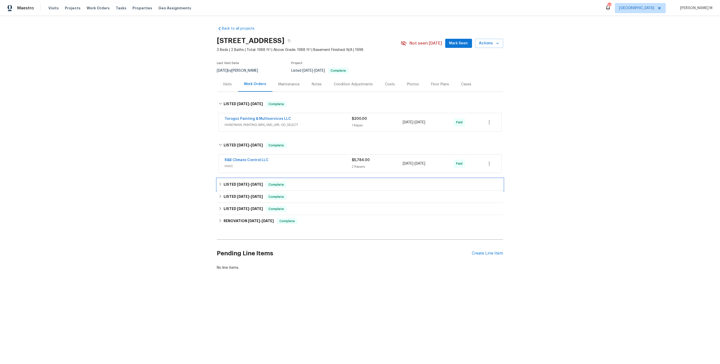
click at [239, 183] on span "[DATE]" at bounding box center [243, 185] width 12 height 4
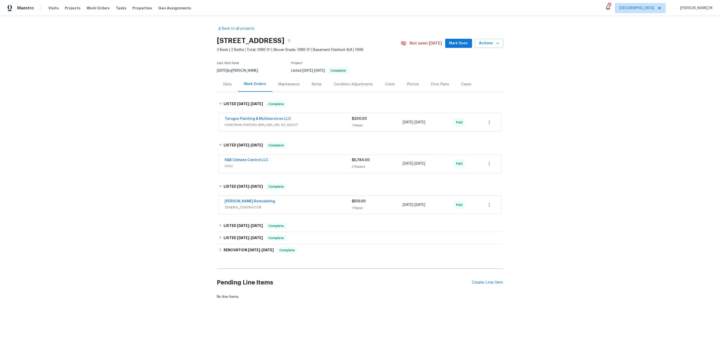
click at [232, 164] on span "HVAC" at bounding box center [288, 166] width 127 height 5
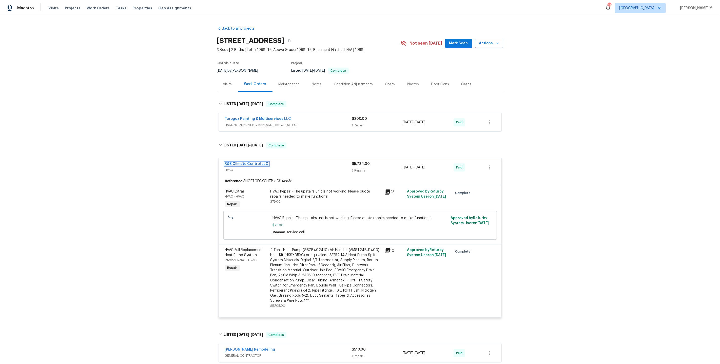
click at [253, 162] on link "R&B Climate Control LLC" at bounding box center [247, 164] width 44 height 4
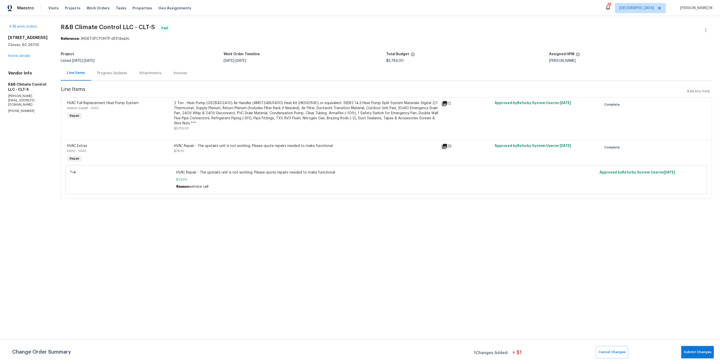
click at [111, 66] on div "Progress Updates" at bounding box center [112, 73] width 42 height 15
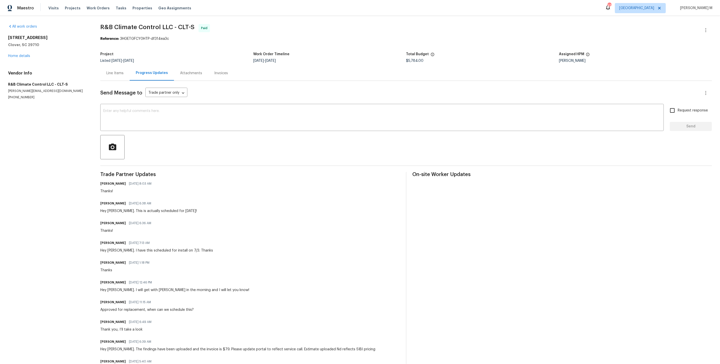
click at [111, 66] on div "Line Items" at bounding box center [114, 73] width 29 height 15
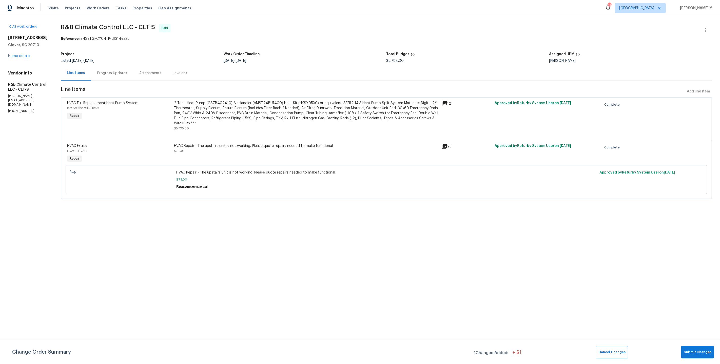
click at [284, 121] on div "2 Ton - Heat Pump (GSZB402410) Air Handler (AMST24BU1400) Heat Kit (HKSX05XC) o…" at bounding box center [306, 113] width 264 height 25
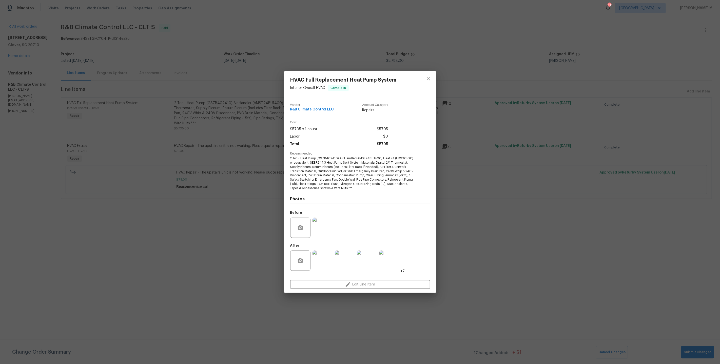
click at [323, 230] on img at bounding box center [322, 228] width 20 height 20
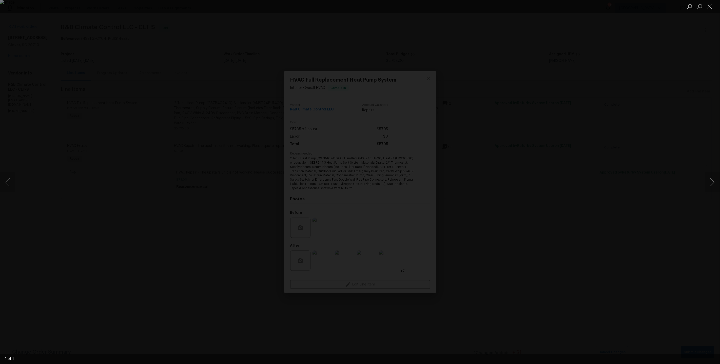
click at [607, 166] on div "Lightbox" at bounding box center [360, 182] width 720 height 364
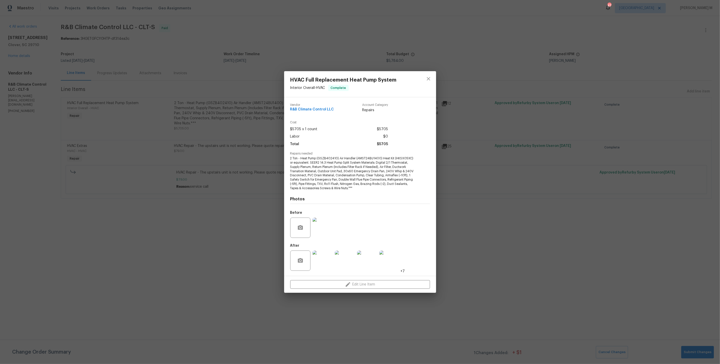
click at [321, 220] on img at bounding box center [322, 228] width 20 height 20
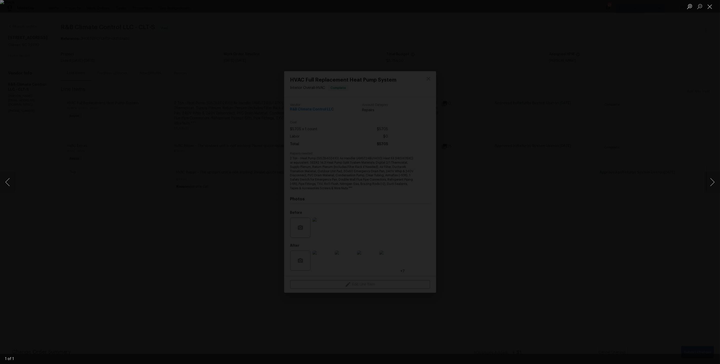
click at [477, 201] on div "Lightbox" at bounding box center [360, 182] width 720 height 364
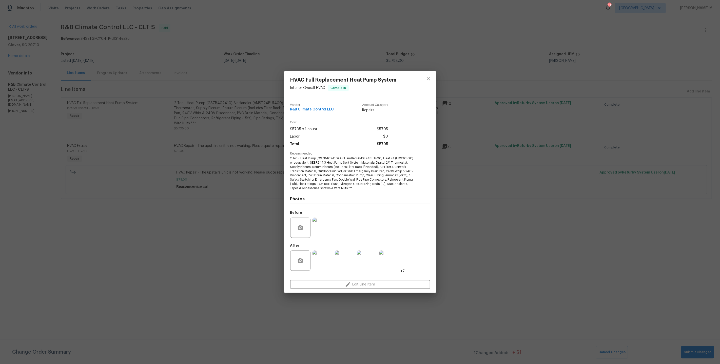
click at [319, 261] on img at bounding box center [322, 260] width 20 height 20
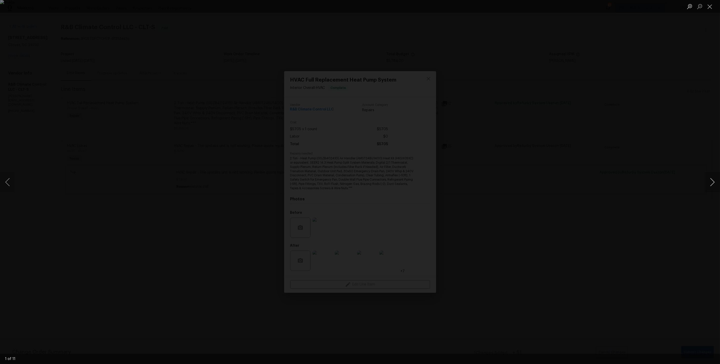
click at [715, 181] on button "Next image" at bounding box center [712, 182] width 15 height 20
click at [678, 128] on div "Lightbox" at bounding box center [360, 182] width 720 height 364
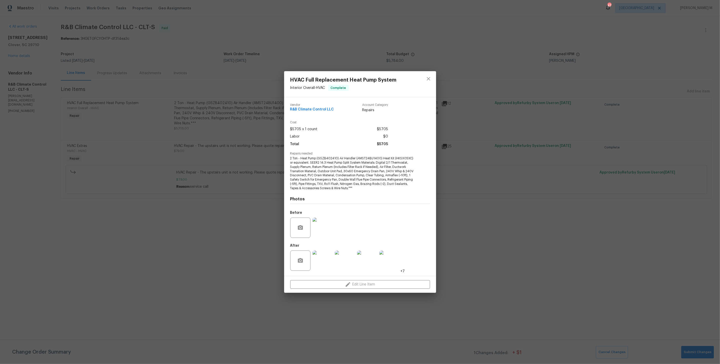
click at [211, 175] on div "HVAC Full Replacement Heat Pump System Interior Overall - HVAC Complete Vendor …" at bounding box center [360, 182] width 720 height 364
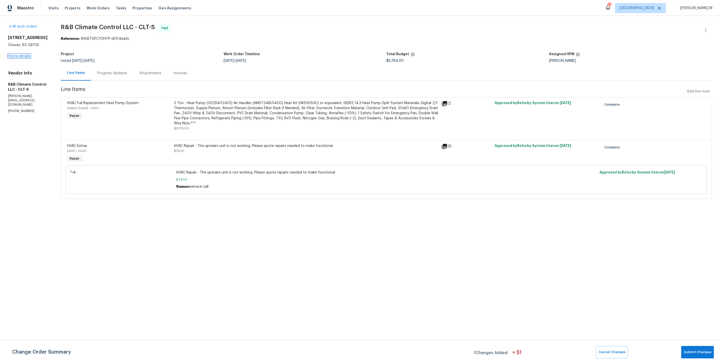
click at [18, 55] on link "Home details" at bounding box center [19, 56] width 22 height 4
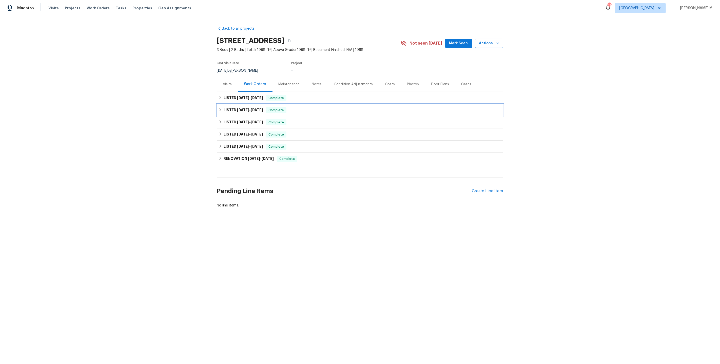
click at [244, 108] on span "[DATE]" at bounding box center [243, 110] width 12 height 4
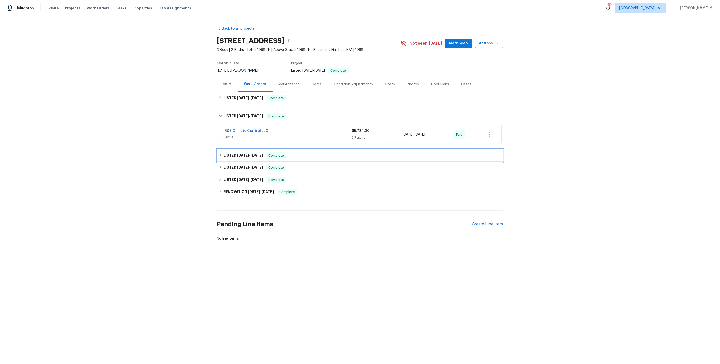
click at [238, 149] on div "LISTED 1/8/25 - 1/11/25 Complete" at bounding box center [360, 155] width 286 height 12
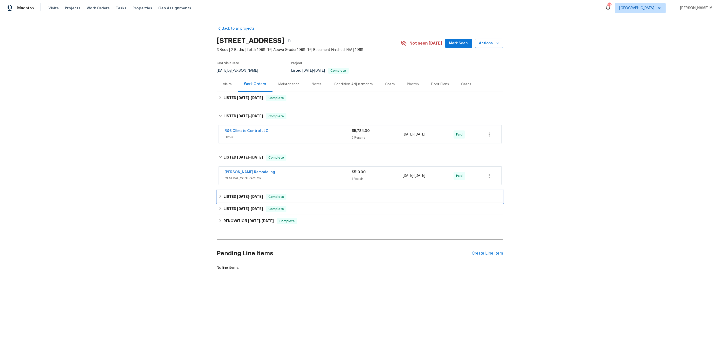
click at [242, 198] on div "LISTED 4/16/24 - 4/17/24 Complete" at bounding box center [360, 197] width 286 height 12
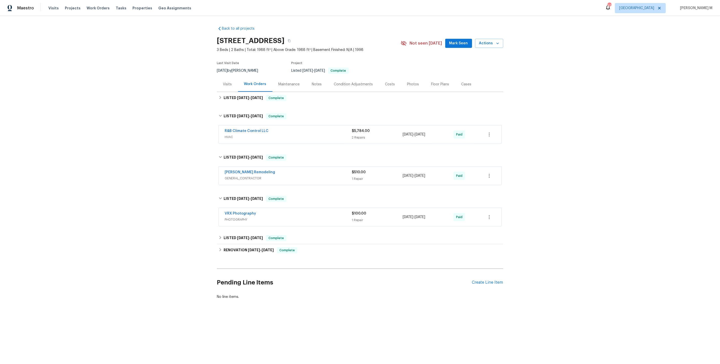
click at [291, 87] on div "Maintenance" at bounding box center [288, 84] width 33 height 15
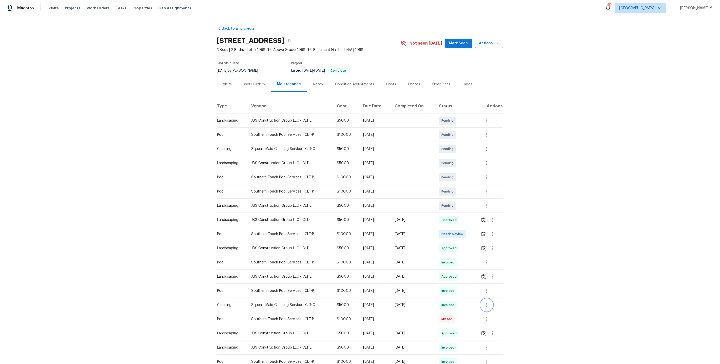
click at [487, 303] on icon "button" at bounding box center [486, 305] width 1 height 4
click at [488, 303] on li "Message vendor" at bounding box center [499, 302] width 35 height 8
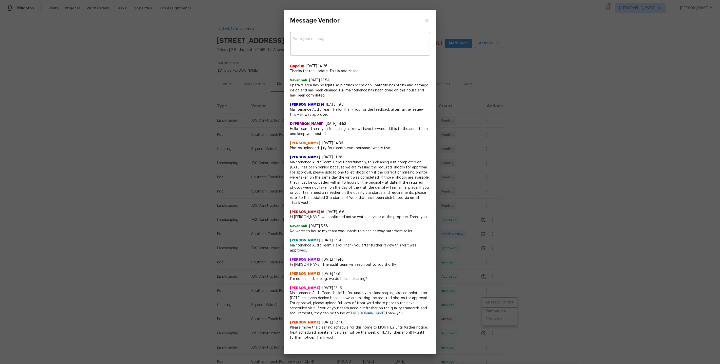
click at [188, 165] on div "Message Vendor x ​ Gopal M 8/5/25, 14:26 Thanks for the update. This is address…" at bounding box center [360, 182] width 720 height 364
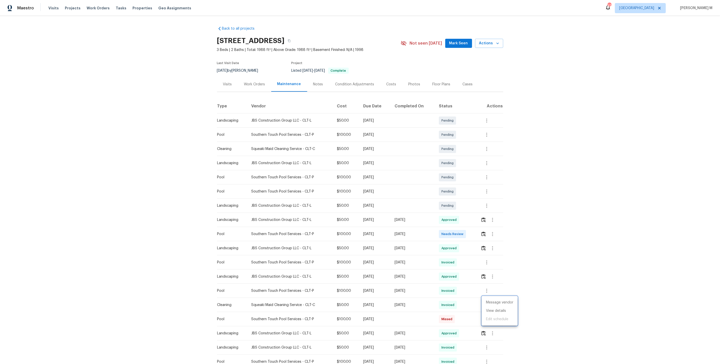
click at [262, 64] on div at bounding box center [360, 182] width 720 height 364
click at [252, 86] on div "Work Orders" at bounding box center [254, 84] width 33 height 15
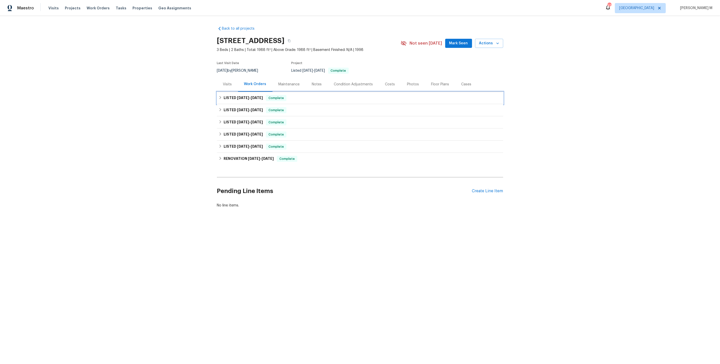
click at [243, 100] on div "LISTED 8/7/25 - 8/8/25 Complete" at bounding box center [360, 98] width 286 height 12
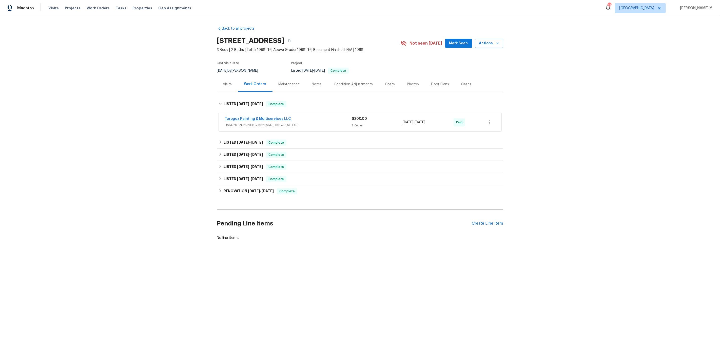
drag, startPoint x: 243, startPoint y: 111, endPoint x: 243, endPoint y: 114, distance: 3.3
click at [243, 113] on div "Torogoz Painting & Multiservices LLC HANDYMAN, PAINTING, BRN_AND_LRR, OD_SELECT…" at bounding box center [360, 122] width 283 height 18
click at [243, 131] on div "Back to all projects 918 Clover Park Dr, Clover, SC 29710 3 Beds | 2 Baths | To…" at bounding box center [360, 133] width 286 height 223
click at [242, 142] on h6 "LISTED 6/24/25 - 6/28/25" at bounding box center [243, 143] width 39 height 6
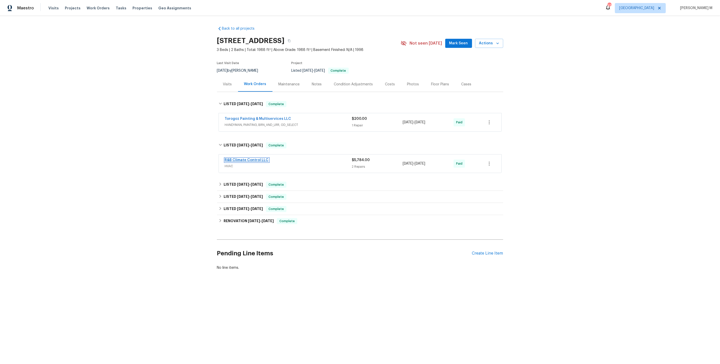
click at [248, 158] on link "R&B Climate Control LLC" at bounding box center [247, 160] width 44 height 4
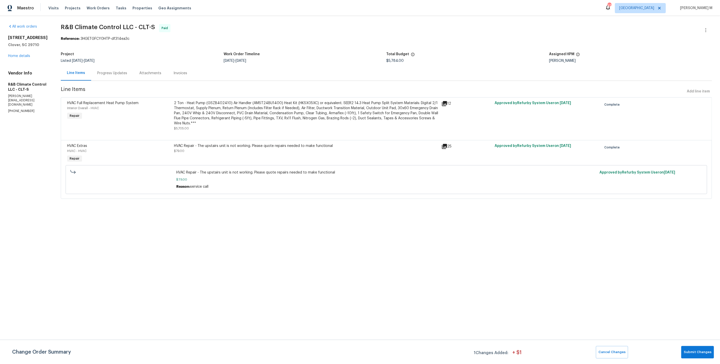
drag, startPoint x: 60, startPoint y: 25, endPoint x: 116, endPoint y: 24, distance: 57.0
click at [116, 24] on div "All work orders 918 Clover Park Dr Clover, SC 29710 Home details Vendor Info R&…" at bounding box center [360, 114] width 720 height 197
copy span "R&B Climate Control"
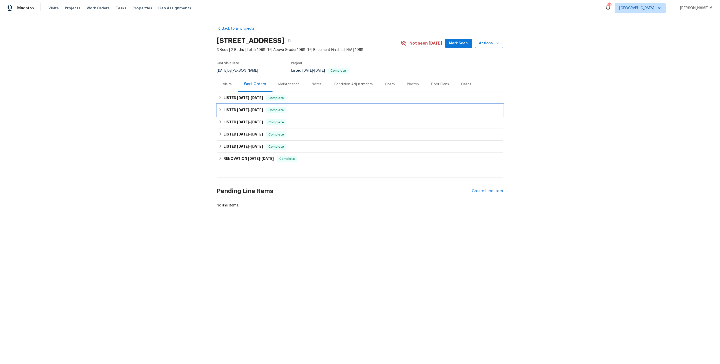
click at [317, 109] on div "LISTED [DATE] - [DATE] Complete" at bounding box center [360, 110] width 283 height 6
